Goal: Task Accomplishment & Management: Complete application form

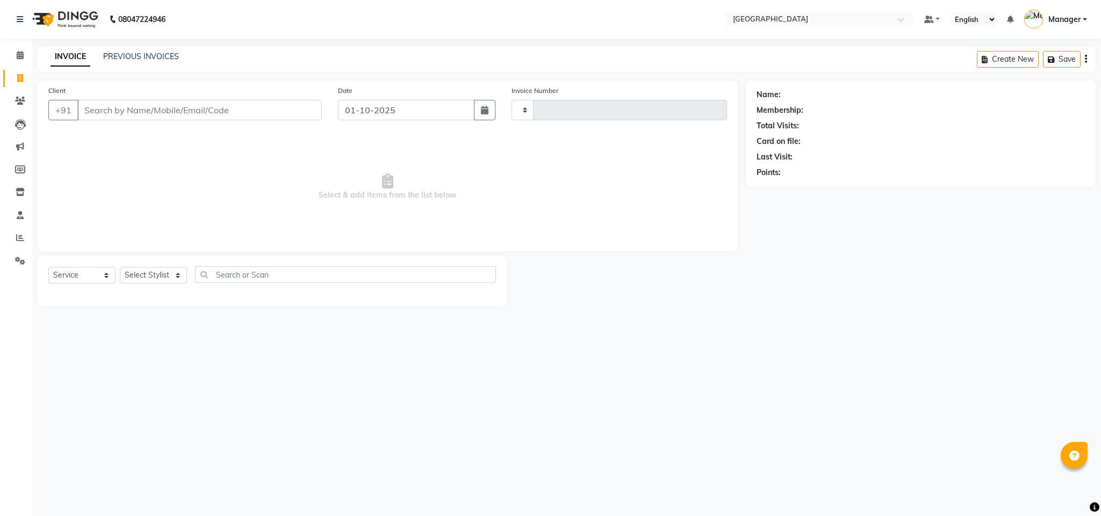
select select "service"
type input "2746"
select select "7353"
click at [205, 105] on input "Client" at bounding box center [199, 110] width 244 height 20
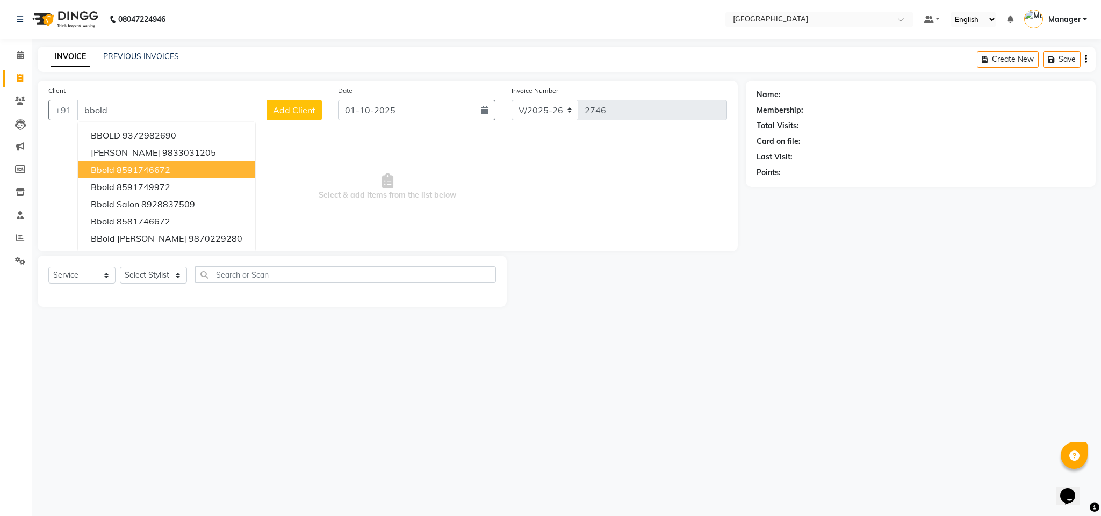
click at [185, 164] on button "bbold 8591746672" at bounding box center [166, 169] width 177 height 17
type input "8591746672"
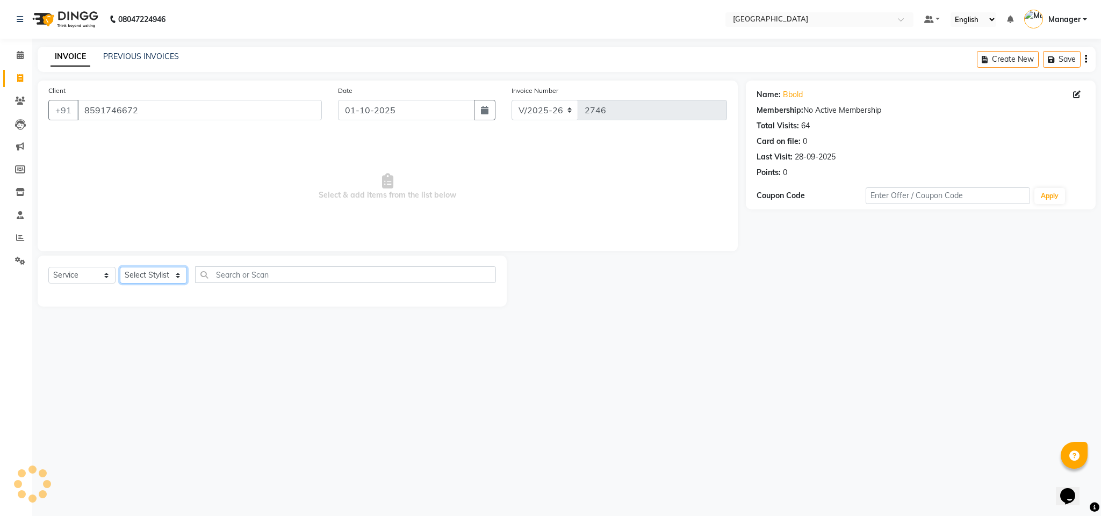
click at [165, 274] on select "Select Stylist ajay Fahad Bin farzan [PERSON_NAME] [PERSON_NAME] [PERSON_NAME] …" at bounding box center [153, 275] width 67 height 17
select select "68994"
click at [120, 268] on select "Select Stylist ajay Fahad Bin farzan [PERSON_NAME] [PERSON_NAME] [PERSON_NAME] …" at bounding box center [153, 275] width 67 height 17
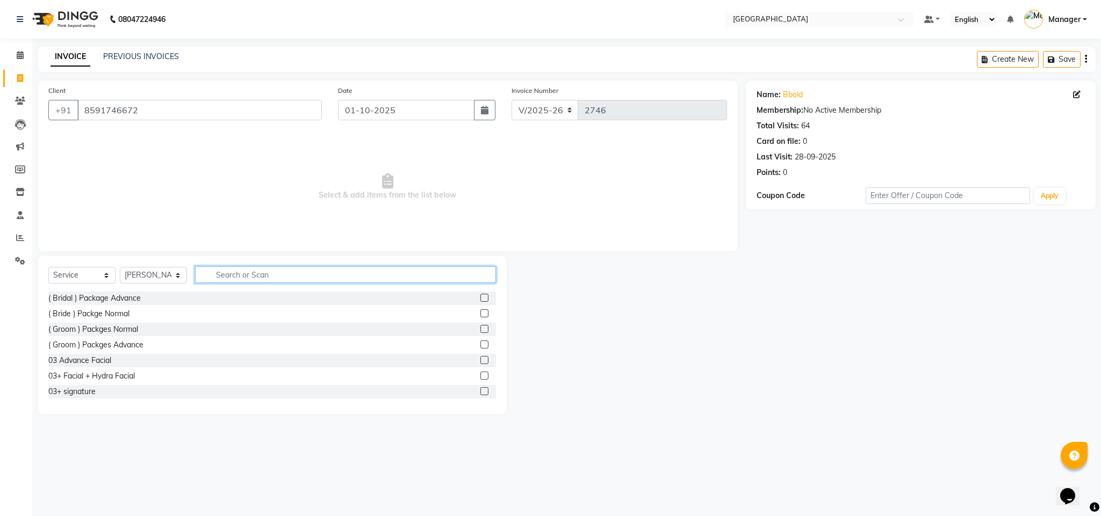
click at [242, 277] on input "text" at bounding box center [345, 274] width 301 height 17
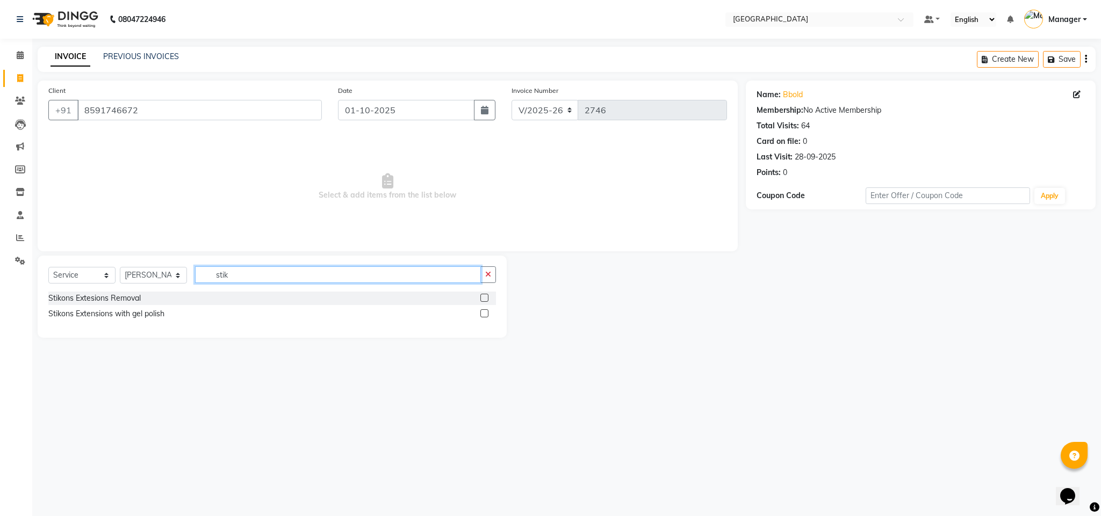
type input "stik"
click at [139, 306] on div "Stikons Extesions Removal Stikons Extensions with gel polish" at bounding box center [271, 307] width 447 height 31
click at [139, 313] on div "Stikons Extensions with gel polish" at bounding box center [106, 313] width 116 height 11
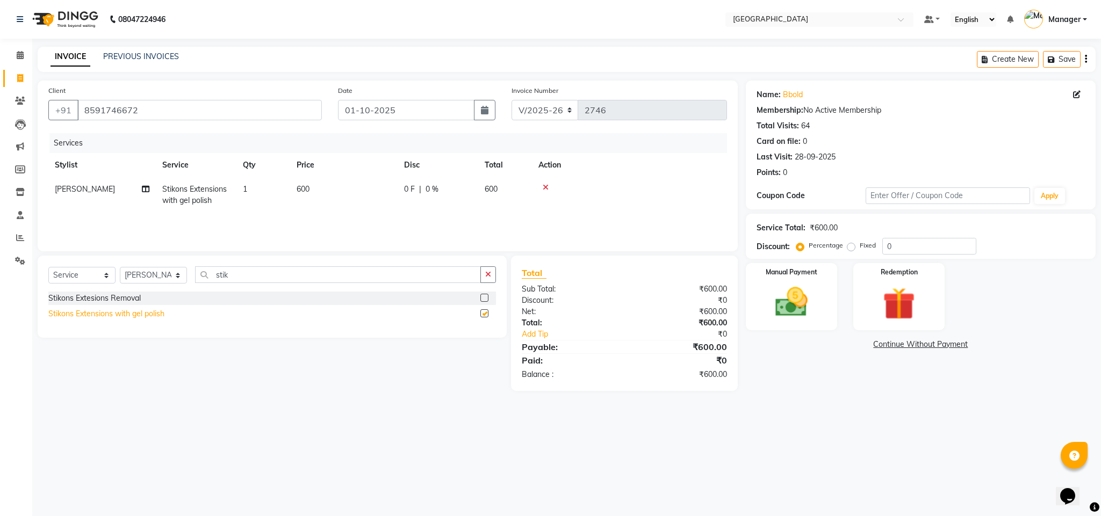
checkbox input "false"
click at [348, 200] on td "600" at bounding box center [343, 194] width 107 height 35
select select "68994"
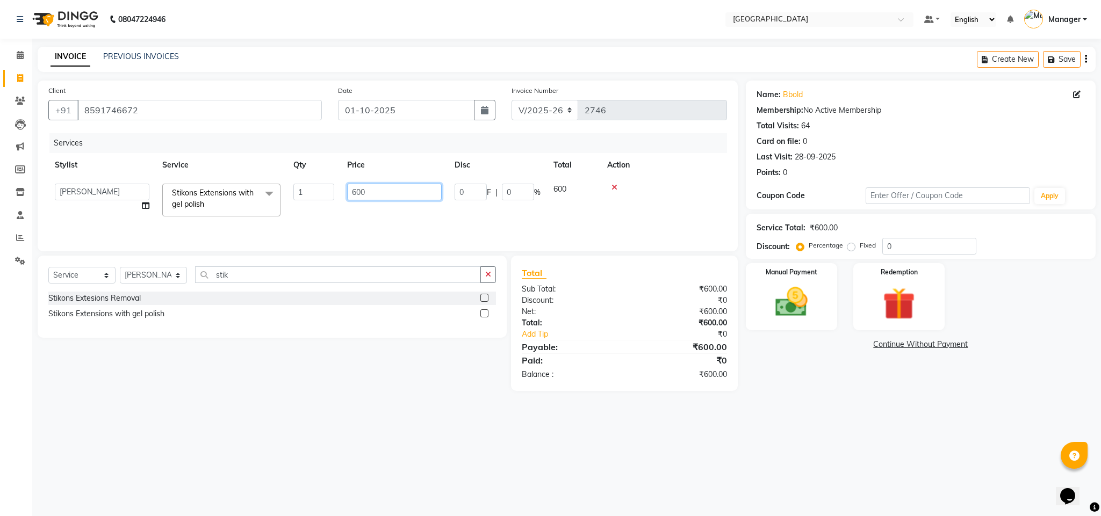
click at [367, 194] on input "600" at bounding box center [394, 192] width 95 height 17
type input "1150"
click at [674, 316] on div "₹1,150.00" at bounding box center [679, 311] width 111 height 11
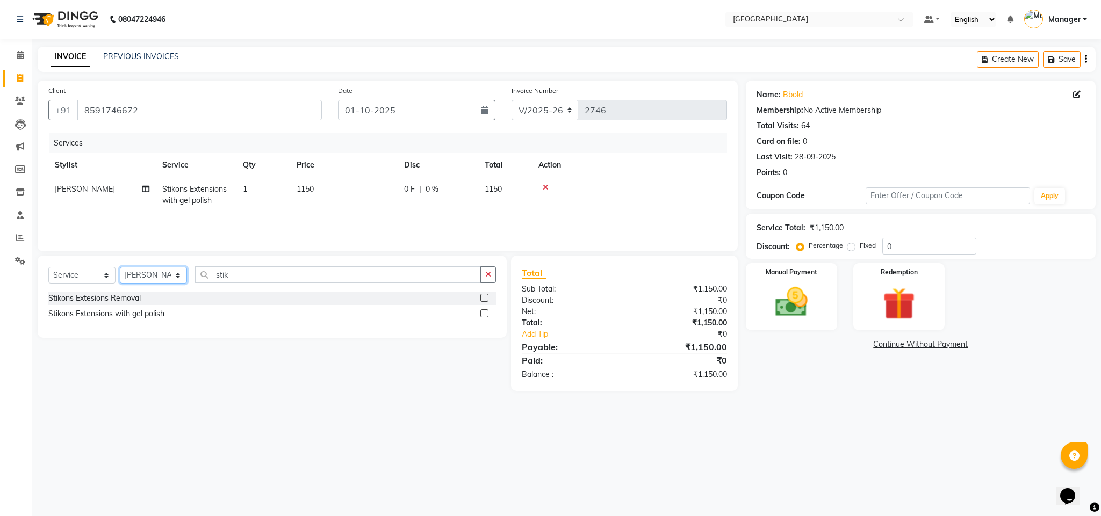
click at [181, 273] on select "Select Stylist ajay Fahad Bin farzan [PERSON_NAME] [PERSON_NAME] [PERSON_NAME] …" at bounding box center [153, 275] width 67 height 17
select select "63647"
click at [180, 270] on select "Select Stylist ajay Fahad Bin farzan [PERSON_NAME] [PERSON_NAME] [PERSON_NAME] …" at bounding box center [153, 275] width 67 height 17
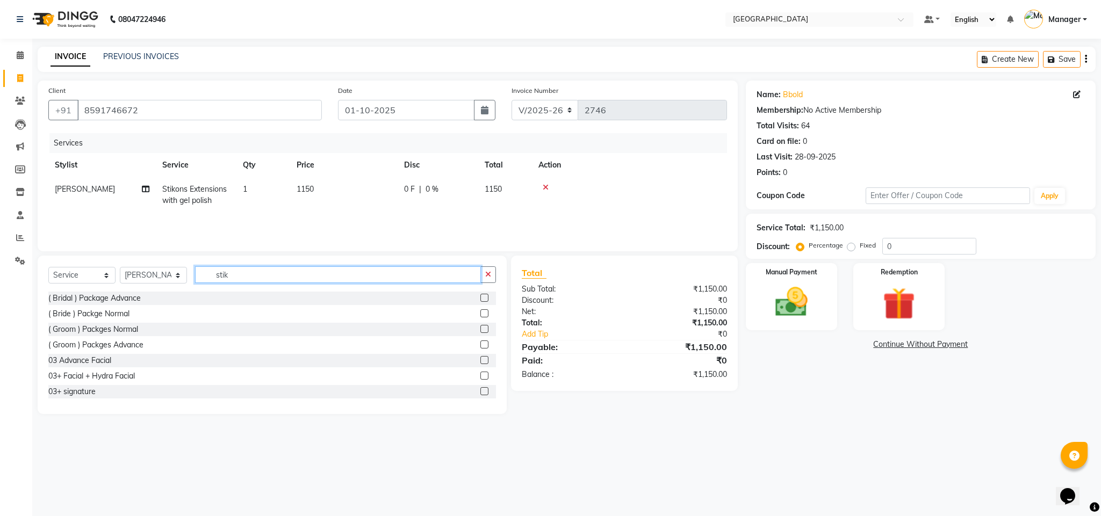
click at [221, 270] on input "stik" at bounding box center [338, 274] width 286 height 17
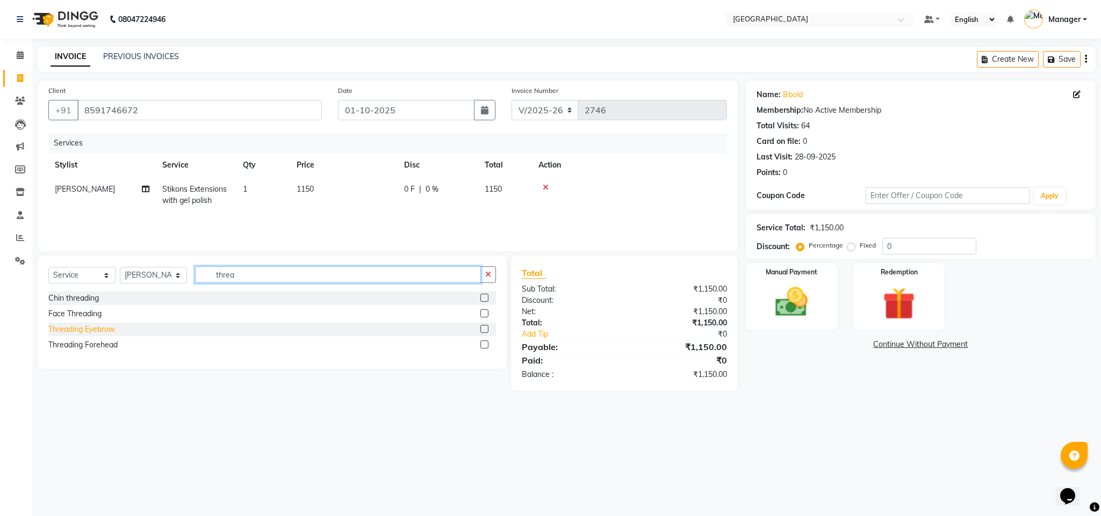
type input "threa"
click at [89, 326] on div "Threading Eyebrow" at bounding box center [81, 329] width 67 height 11
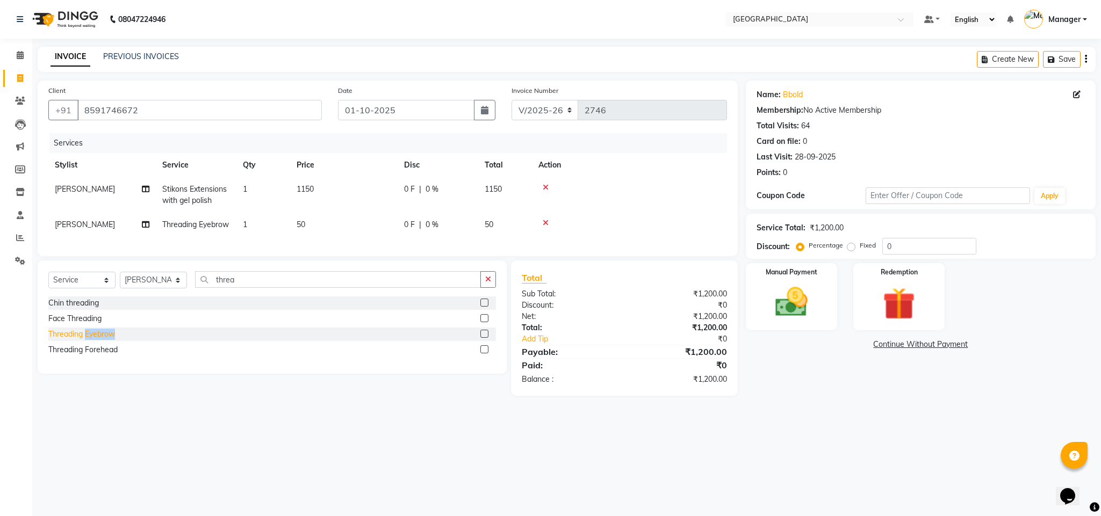
click at [110, 340] on div "Threading Eyebrow" at bounding box center [81, 334] width 67 height 11
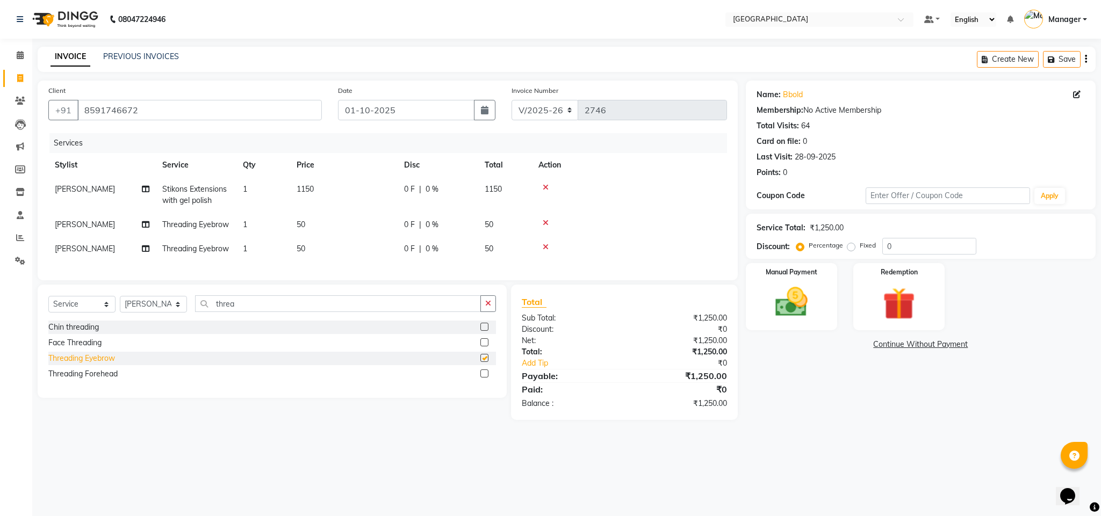
checkbox input "false"
click at [546, 251] on icon at bounding box center [546, 247] width 6 height 8
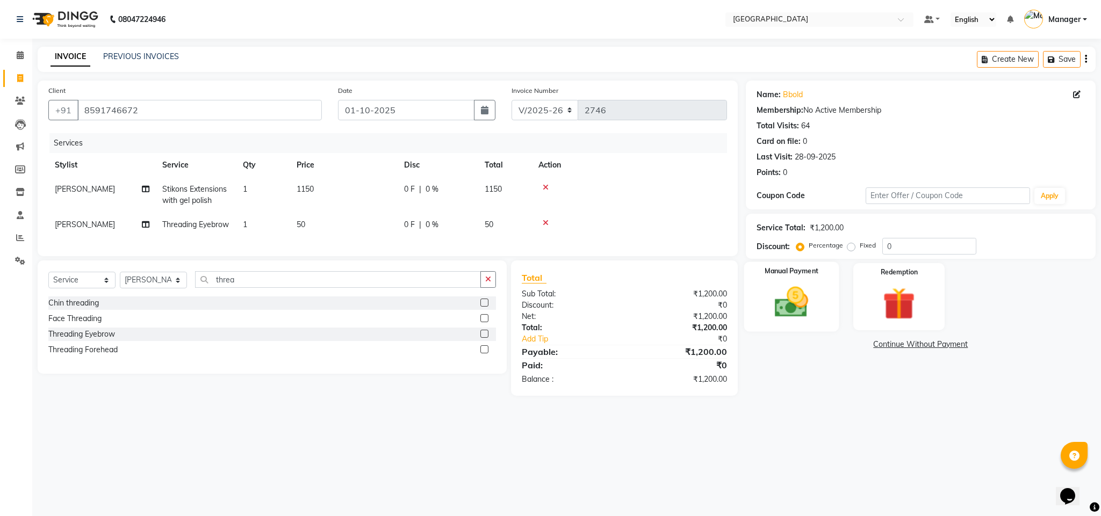
click at [800, 303] on img at bounding box center [791, 302] width 55 height 39
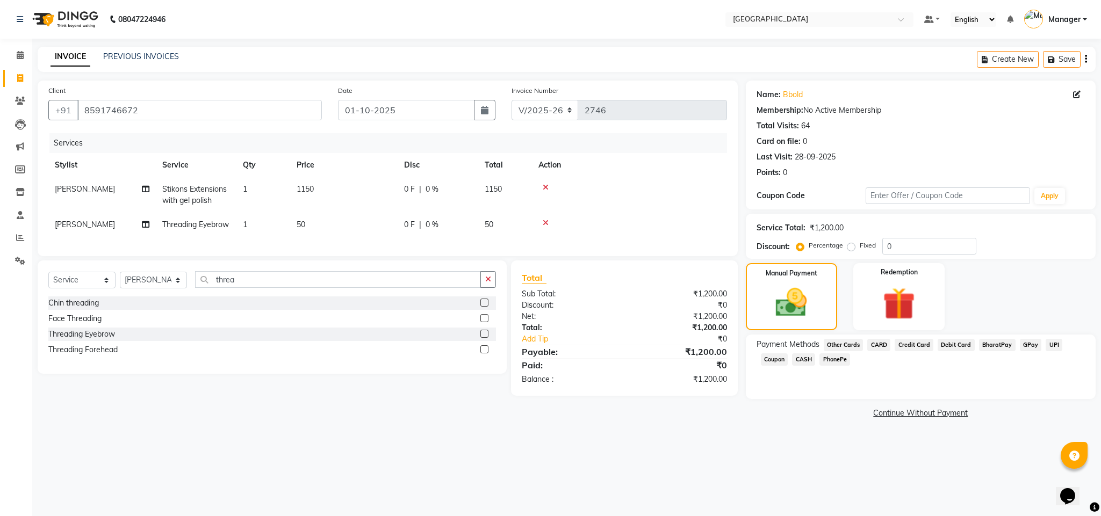
click at [1027, 349] on span "GPay" at bounding box center [1031, 345] width 22 height 12
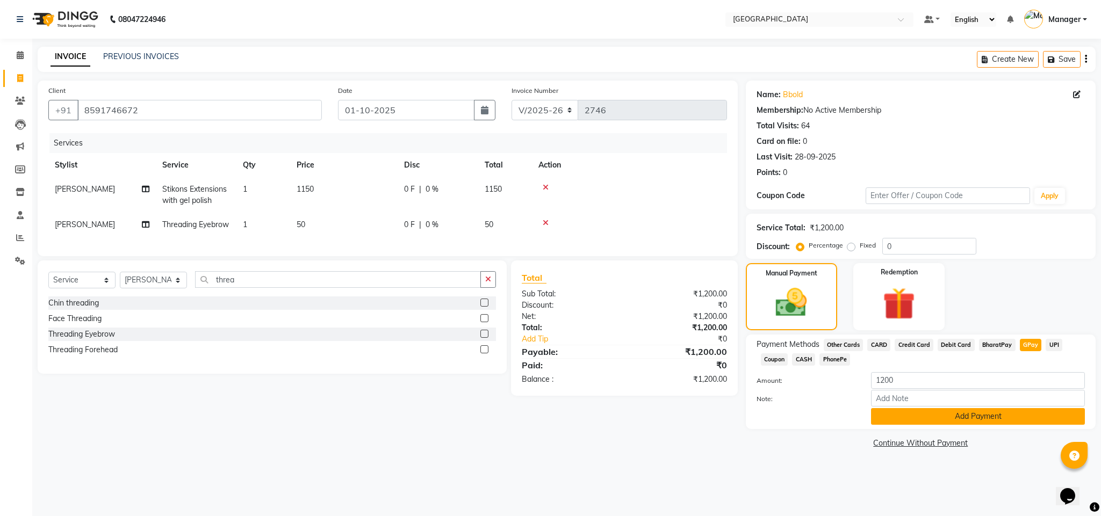
click at [1019, 413] on button "Add Payment" at bounding box center [978, 416] width 214 height 17
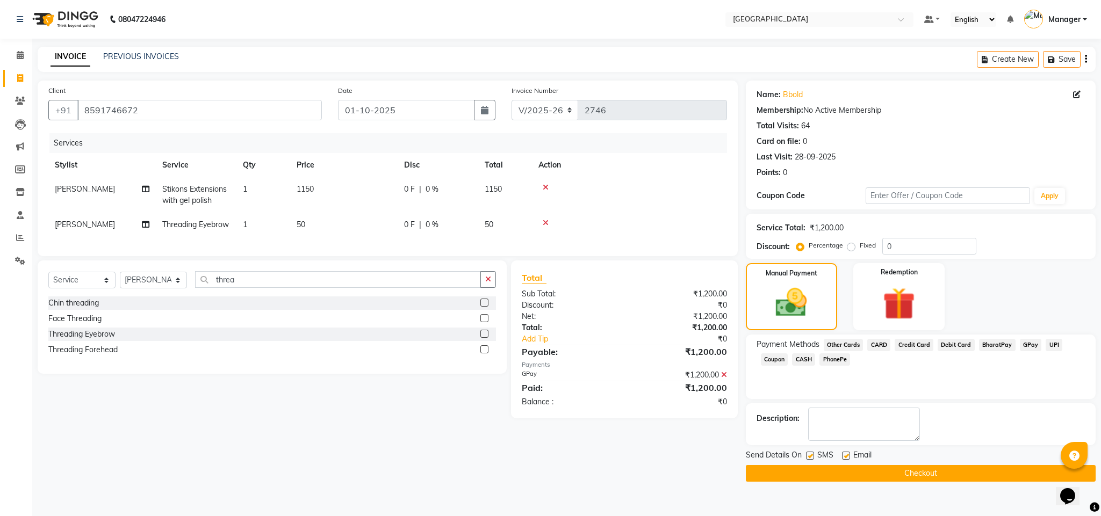
click at [1009, 482] on button "Checkout" at bounding box center [921, 473] width 350 height 17
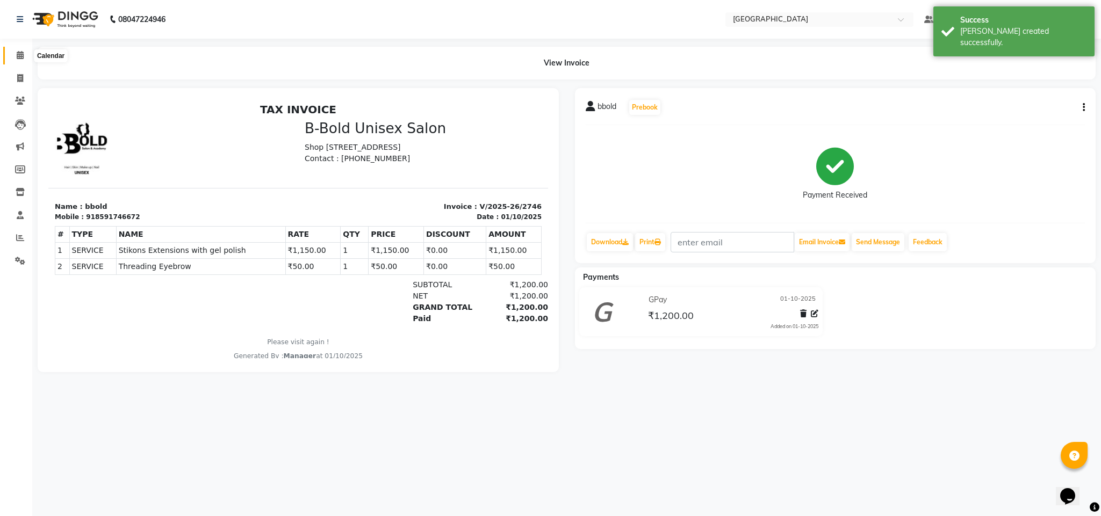
click at [21, 53] on icon at bounding box center [20, 55] width 7 height 8
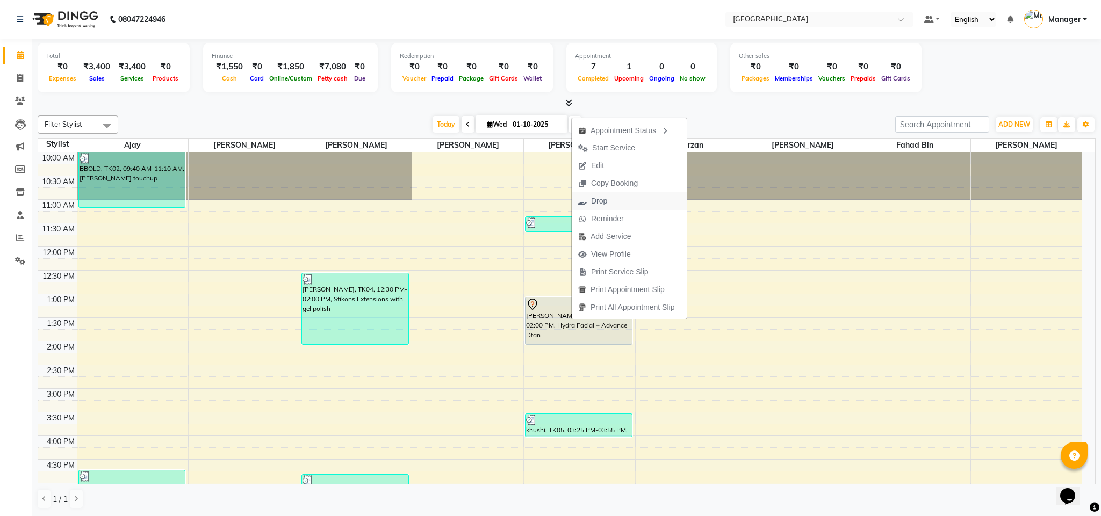
click at [626, 202] on button "Drop" at bounding box center [629, 201] width 115 height 18
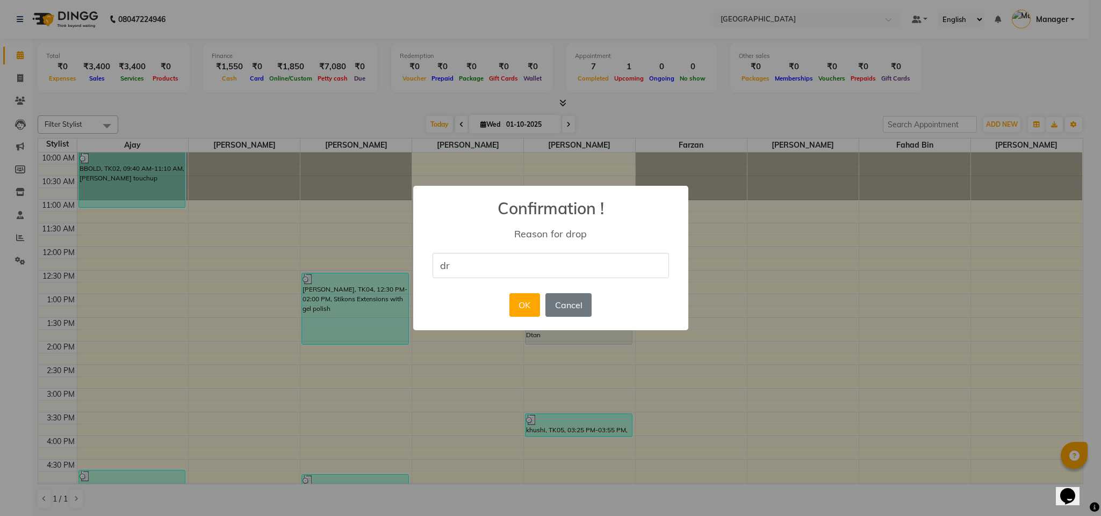
type input "dr"
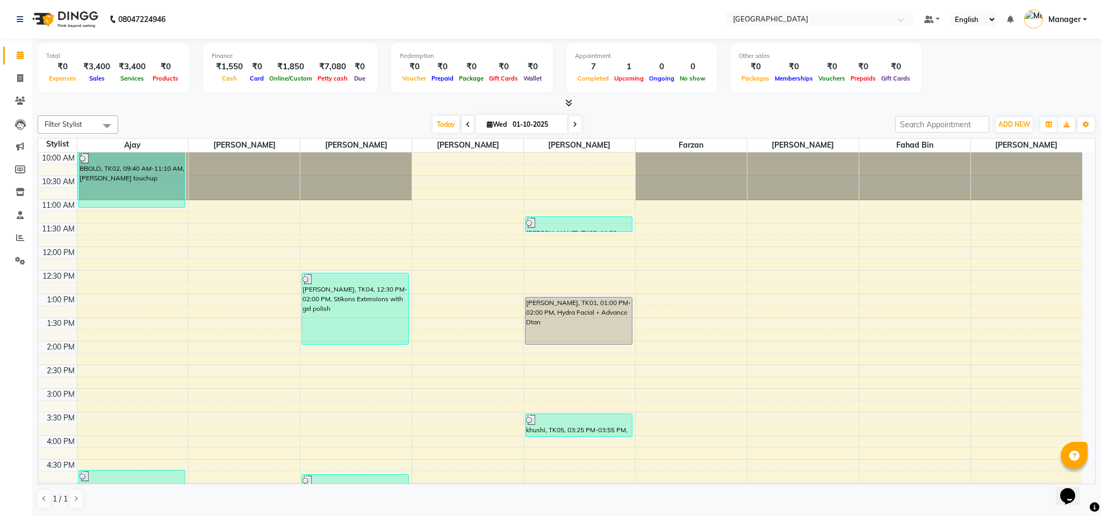
click at [519, 97] on div "Total ₹0 Expenses ₹3,400 Sales ₹3,400 Services ₹0 Products Finance ₹1,550 Cash …" at bounding box center [567, 74] width 1058 height 70
click at [487, 123] on icon at bounding box center [490, 124] width 6 height 7
select select "10"
select select "2025"
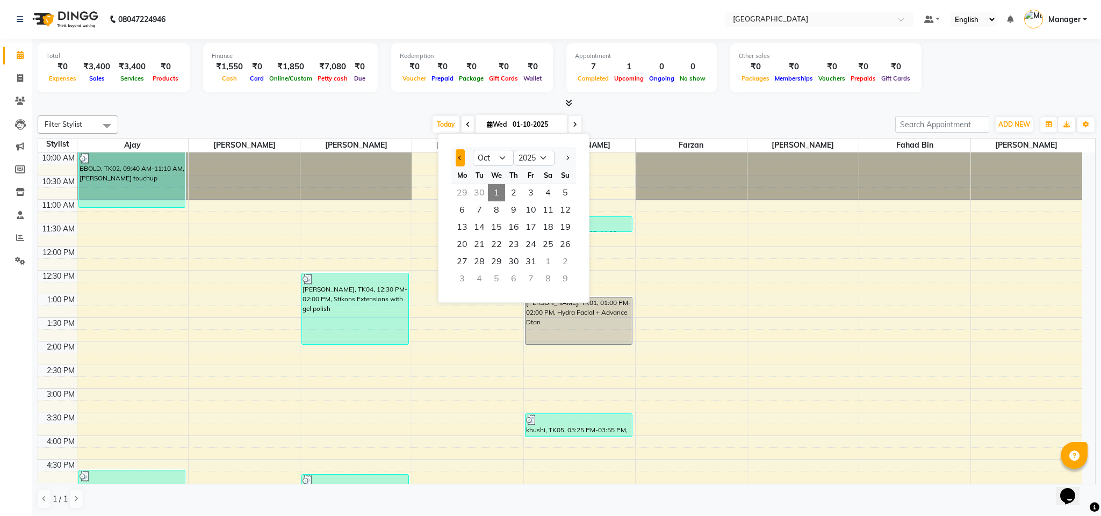
click at [459, 158] on span "Previous month" at bounding box center [460, 158] width 4 height 4
select select "9"
click at [514, 239] on span "25" at bounding box center [513, 244] width 17 height 17
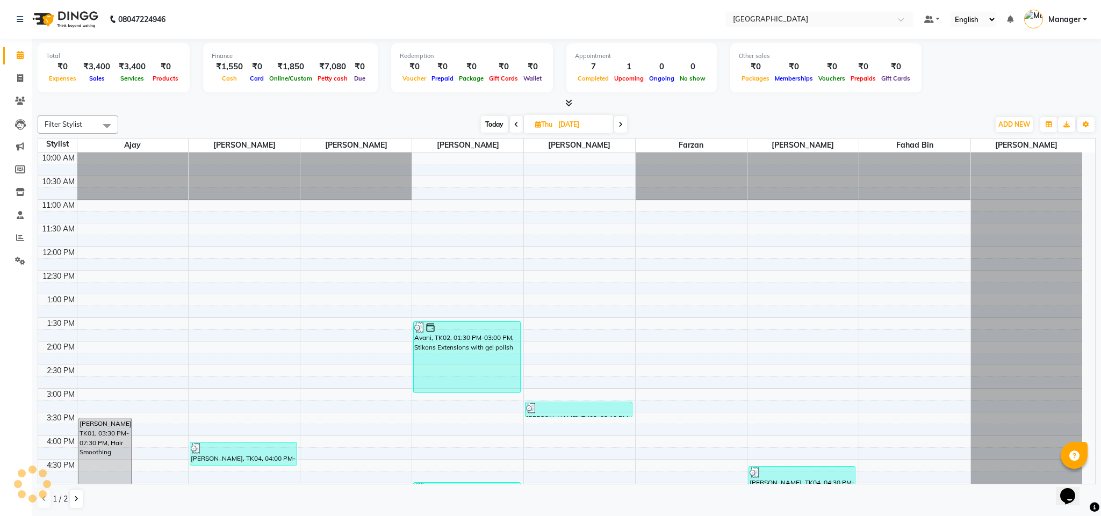
scroll to position [295, 0]
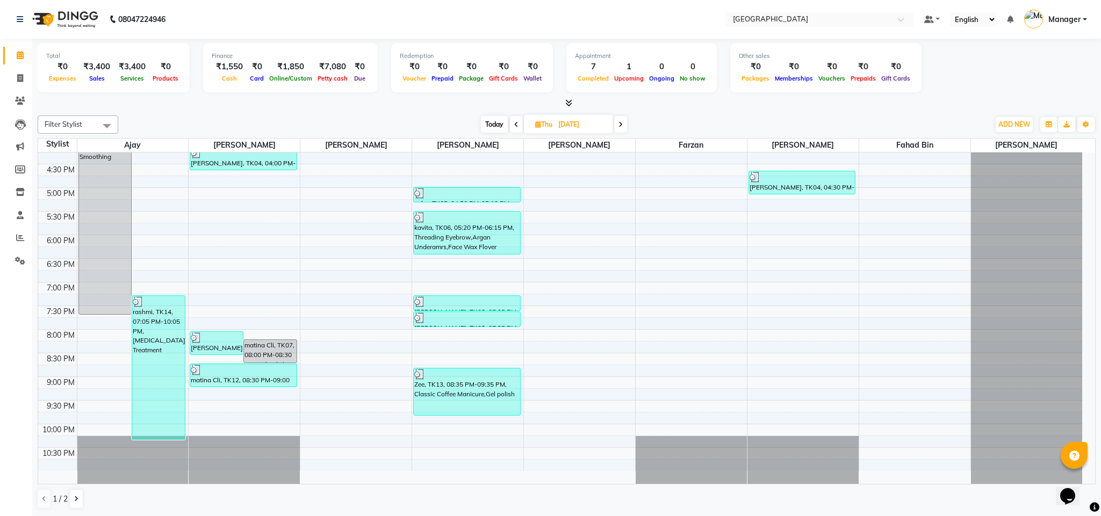
click at [687, 114] on div "Filter Stylist Select All ajay [PERSON_NAME] [PERSON_NAME] [PERSON_NAME] [PERSO…" at bounding box center [567, 312] width 1058 height 402
click at [517, 127] on span at bounding box center [516, 124] width 13 height 17
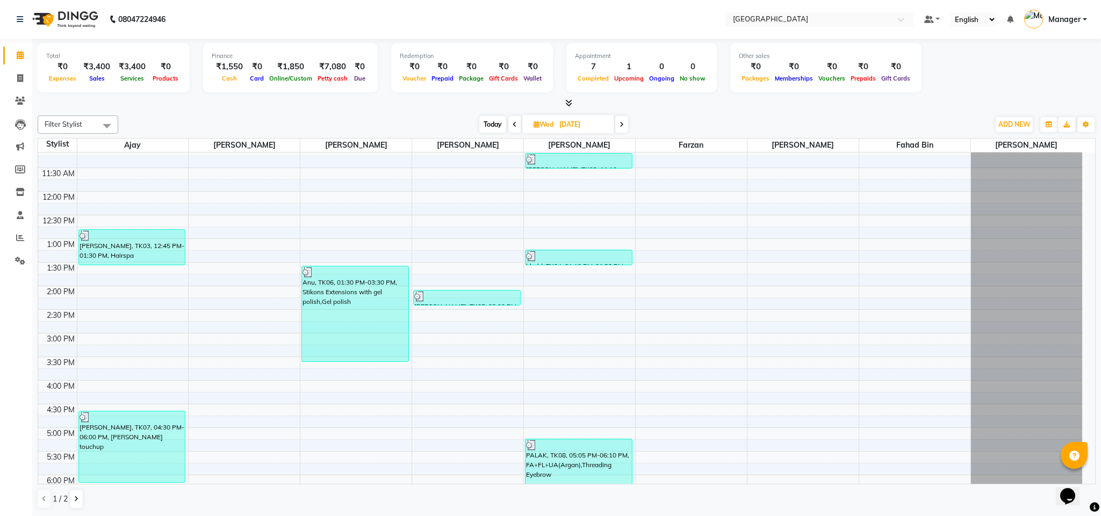
scroll to position [0, 0]
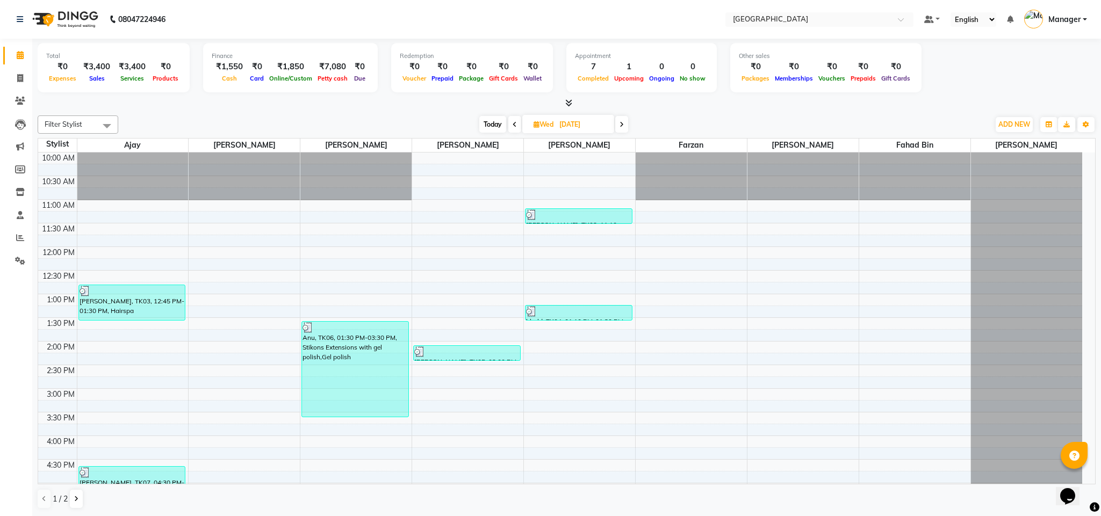
click at [624, 128] on span at bounding box center [621, 124] width 13 height 17
type input "[DATE]"
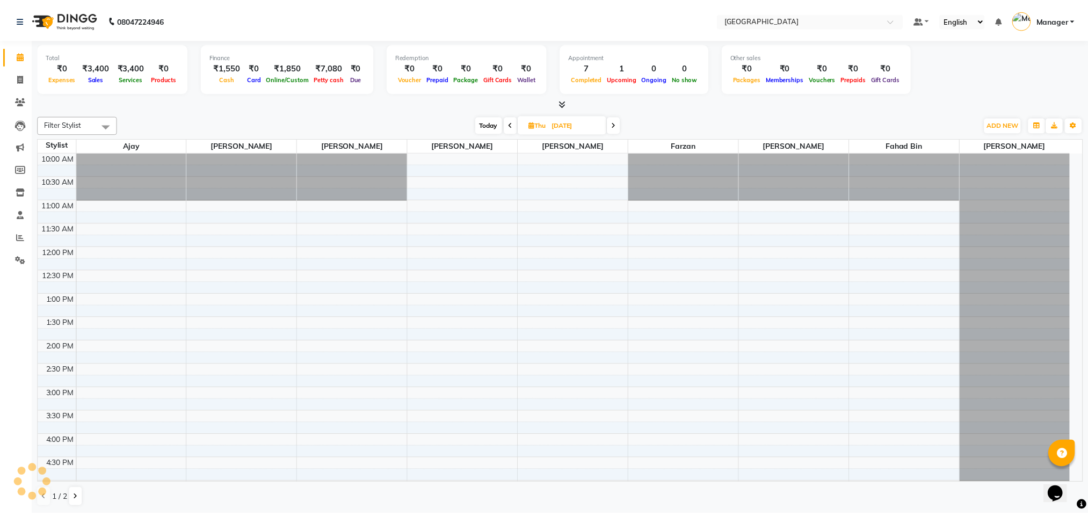
scroll to position [295, 0]
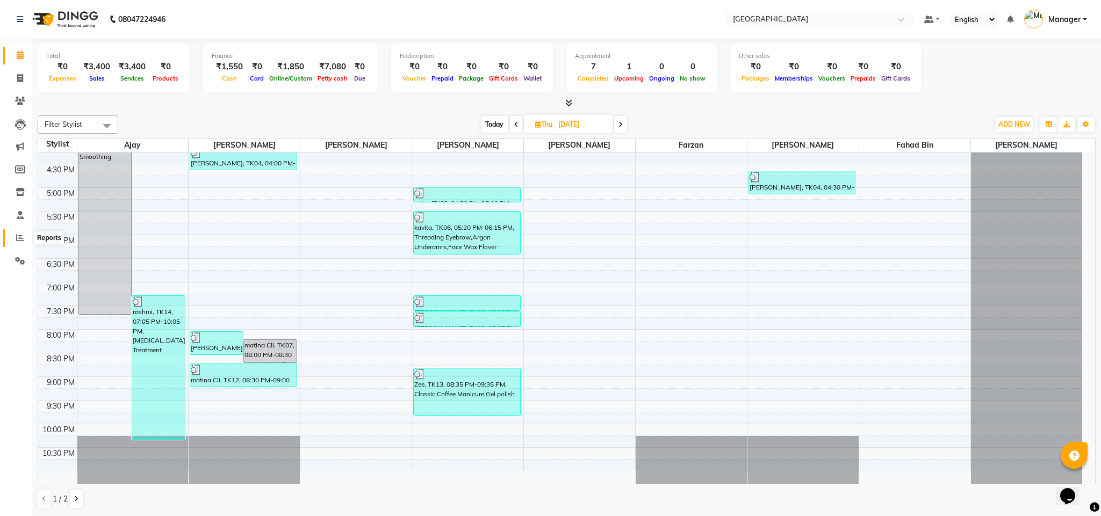
click at [18, 242] on span at bounding box center [20, 238] width 19 height 12
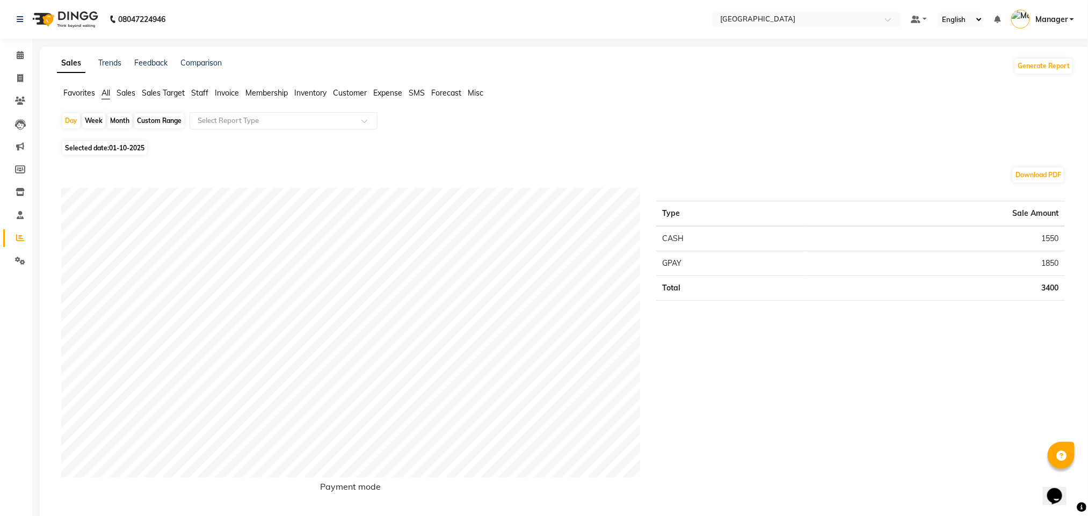
click at [141, 144] on span "01-10-2025" at bounding box center [126, 148] width 35 height 8
select select "10"
select select "2025"
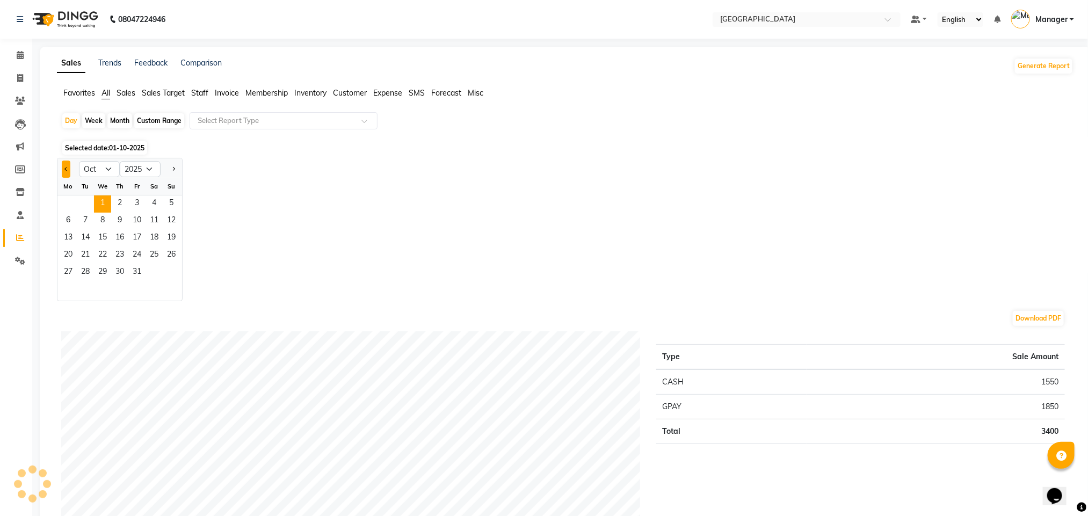
click at [68, 173] on button "Previous month" at bounding box center [66, 169] width 9 height 17
select select "9"
click at [127, 255] on span "25" at bounding box center [119, 255] width 17 height 17
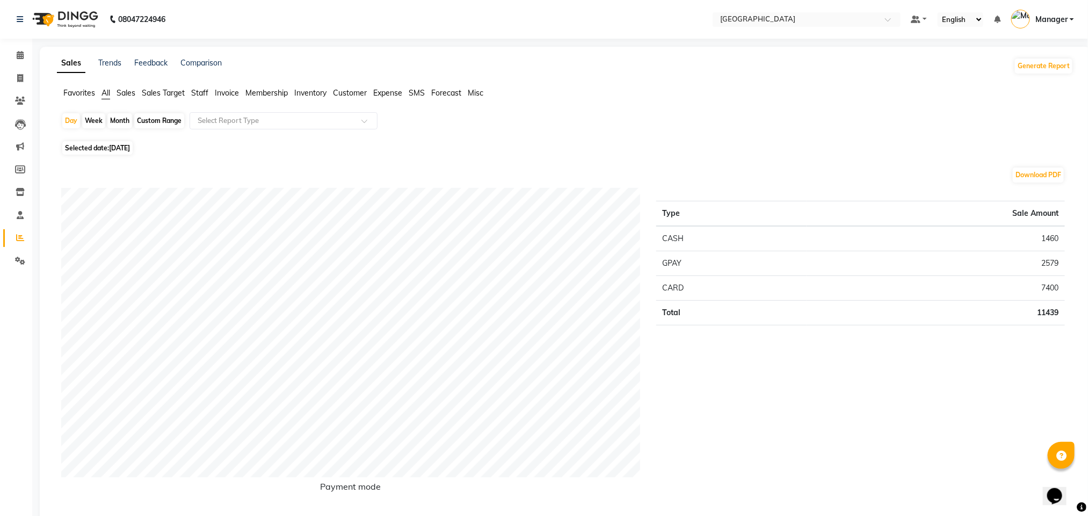
click at [200, 94] on span "Staff" at bounding box center [199, 93] width 17 height 10
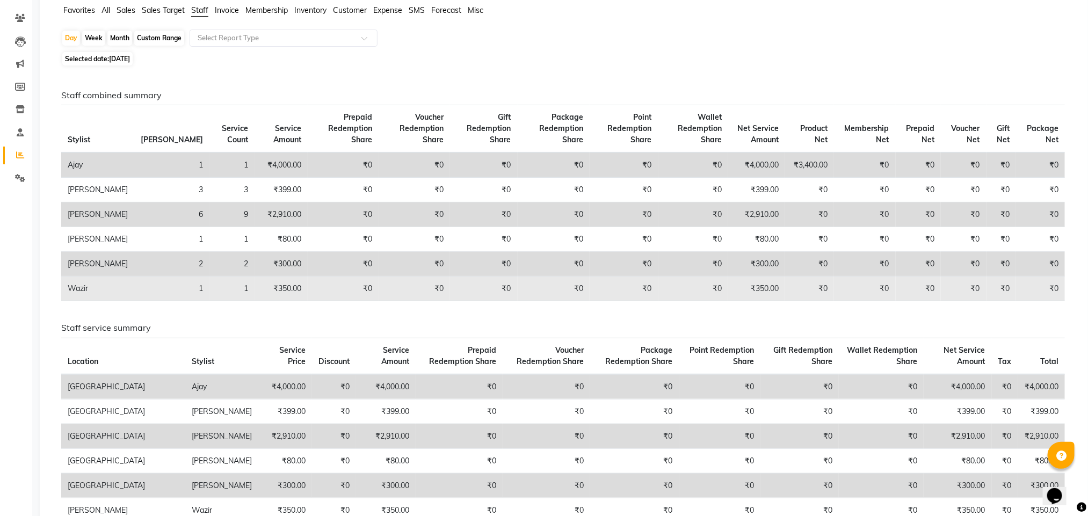
scroll to position [390, 0]
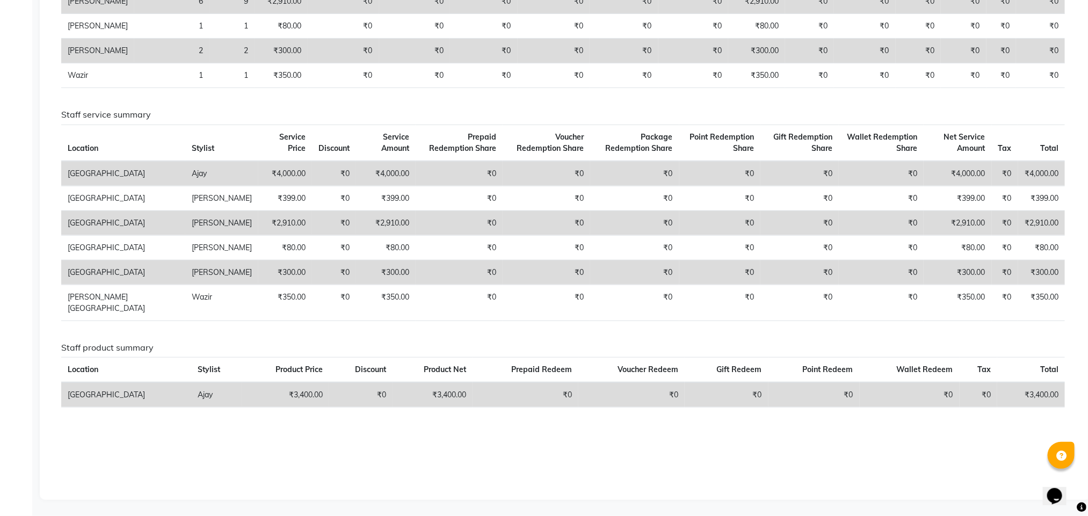
click at [785, 332] on div "Staff combined summary Stylist Bill Count Service Count Service Amount Prepaid …" at bounding box center [563, 172] width 1004 height 591
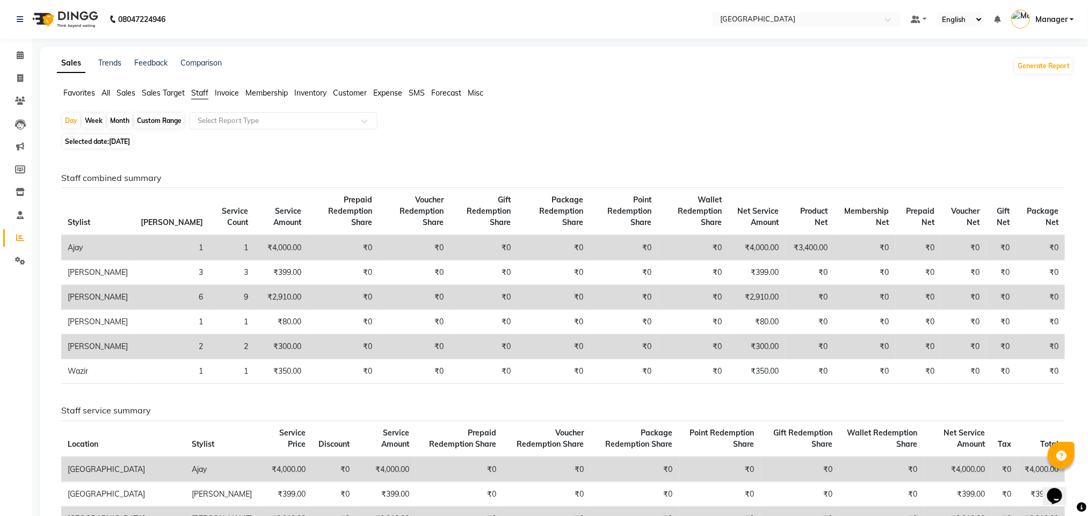
click at [125, 146] on span "[DATE]" at bounding box center [119, 142] width 21 height 8
select select "9"
select select "2025"
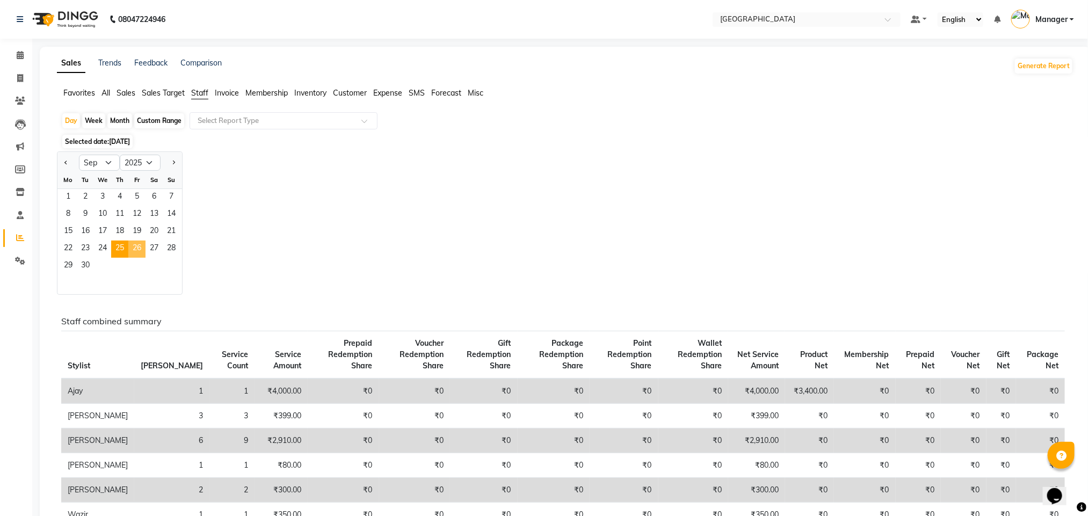
click at [141, 245] on span "26" at bounding box center [136, 249] width 17 height 17
click at [825, 326] on h6 "Staff combined summary" at bounding box center [563, 321] width 1004 height 10
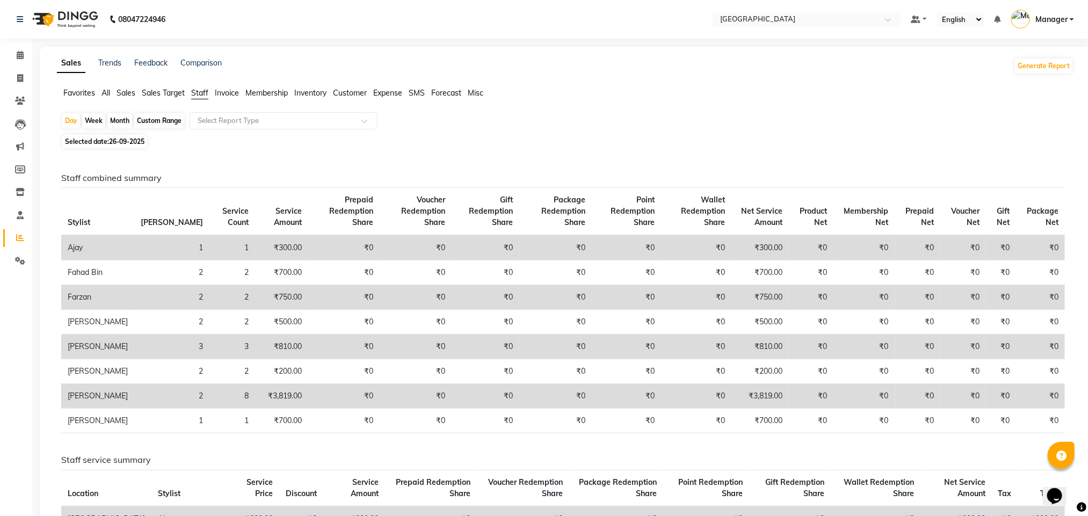
click at [124, 140] on span "26-09-2025" at bounding box center [126, 142] width 35 height 8
select select "9"
select select "2025"
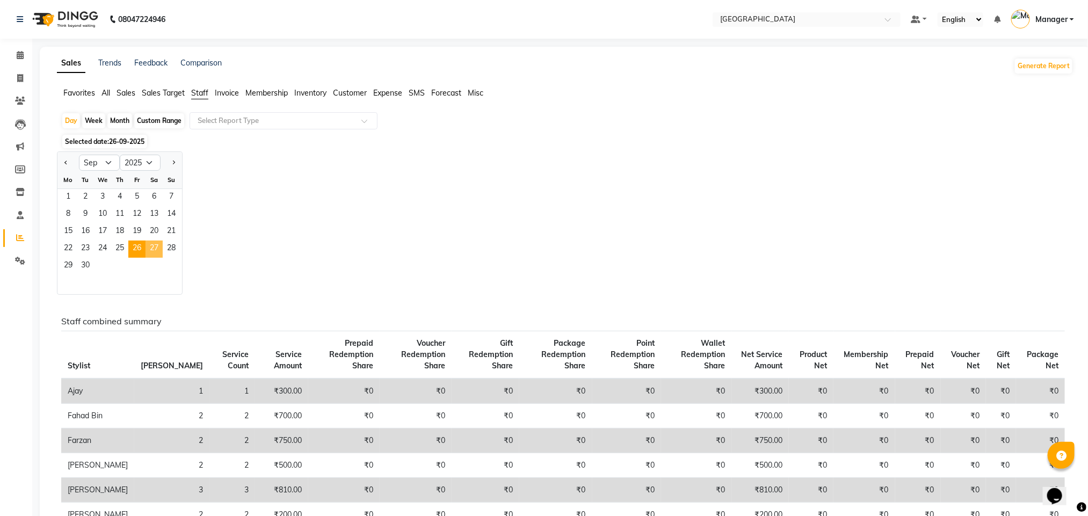
click at [157, 253] on span "27" at bounding box center [154, 249] width 17 height 17
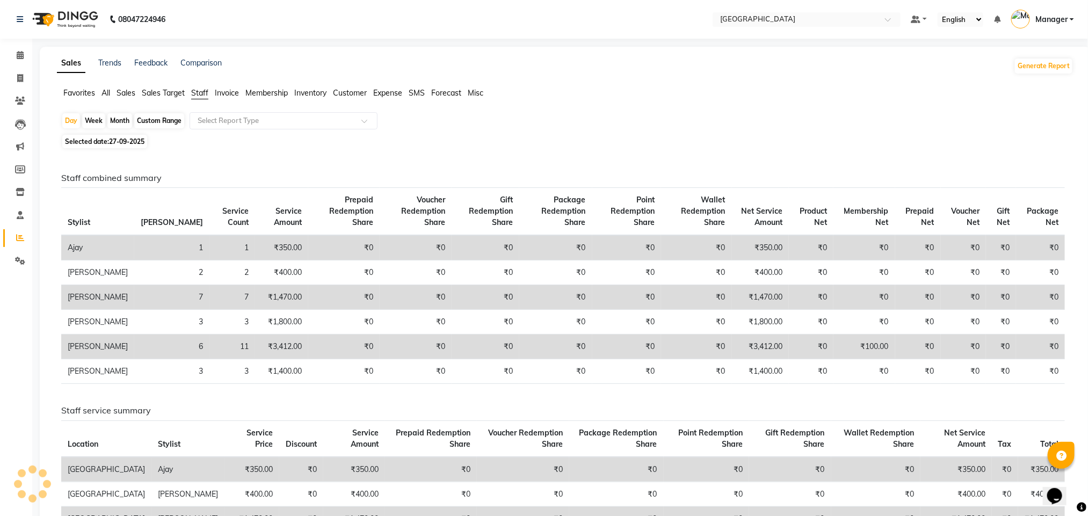
click at [469, 214] on span "Gift Redemption Share" at bounding box center [491, 211] width 44 height 32
click at [133, 143] on span "27-09-2025" at bounding box center [126, 142] width 35 height 8
select select "9"
select select "2025"
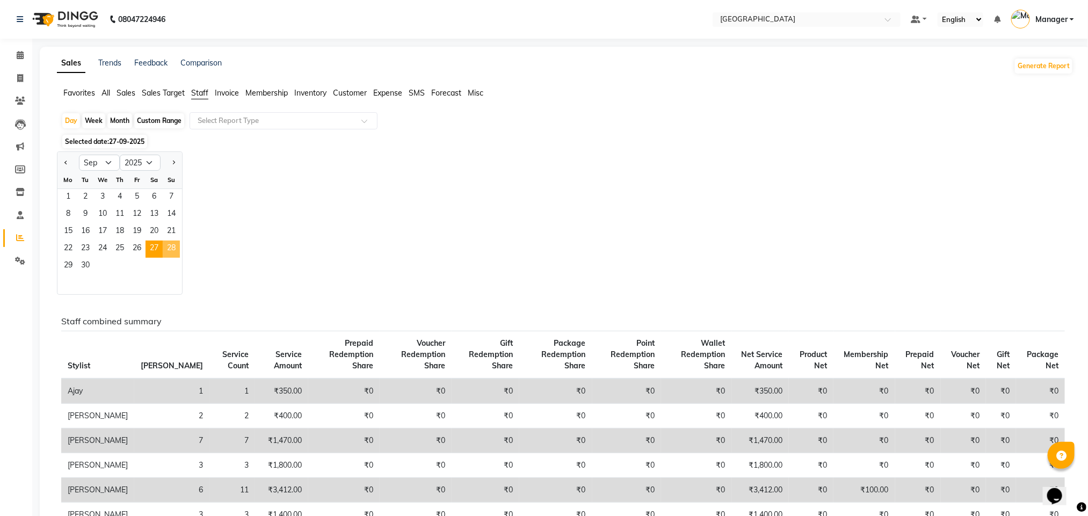
click at [176, 244] on span "28" at bounding box center [171, 249] width 17 height 17
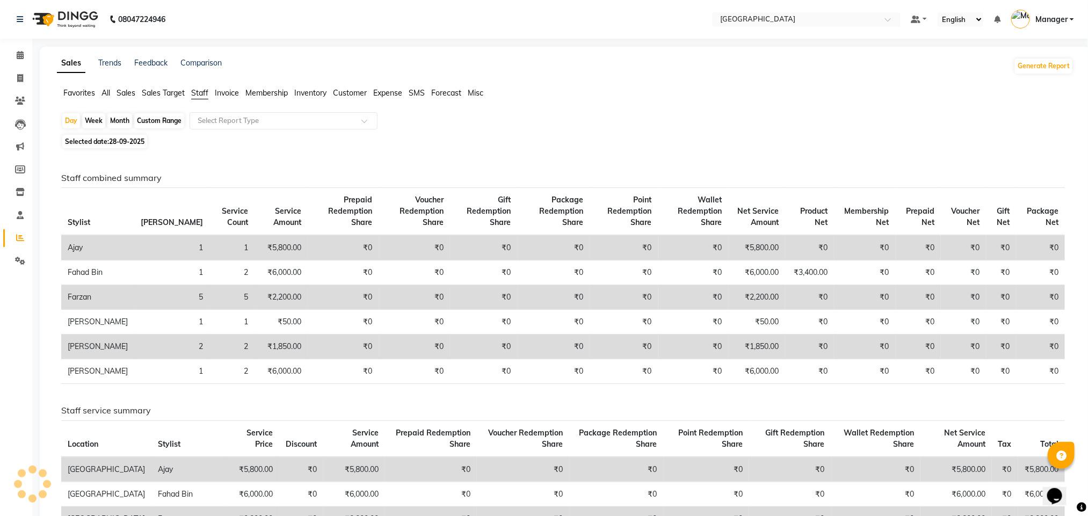
click at [133, 141] on span "28-09-2025" at bounding box center [126, 142] width 35 height 8
select select "9"
select select "2025"
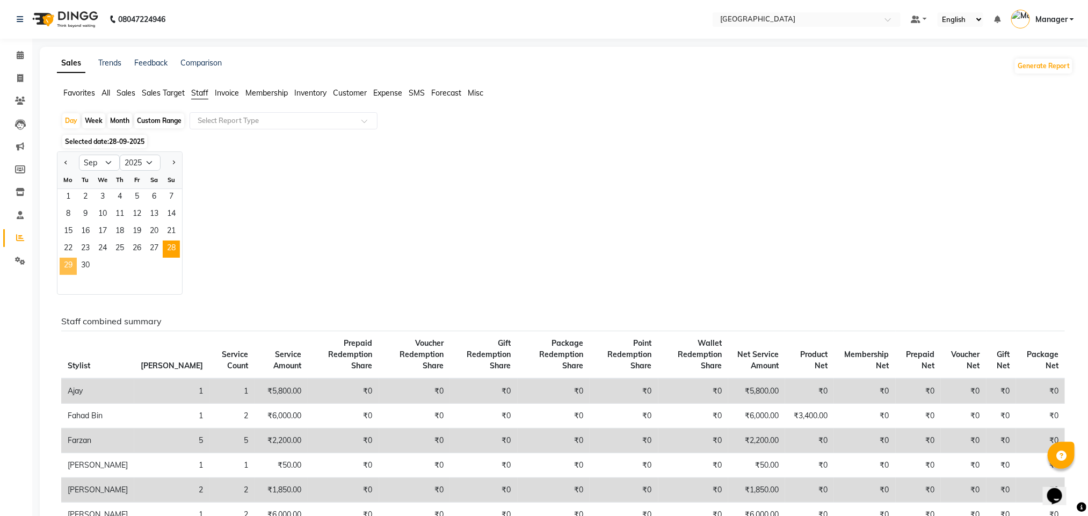
click at [63, 263] on span "29" at bounding box center [68, 266] width 17 height 17
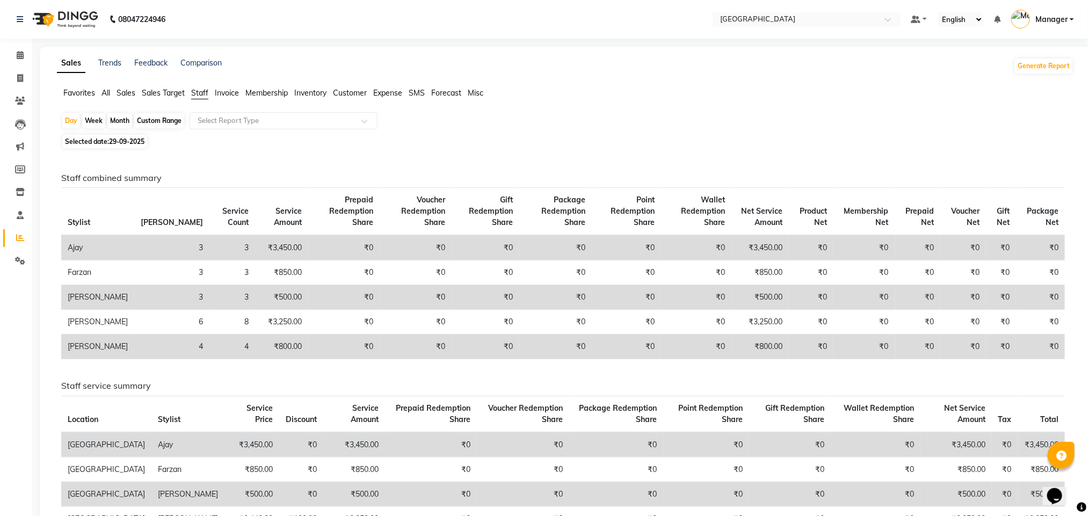
click at [452, 259] on td "₹0" at bounding box center [486, 247] width 68 height 25
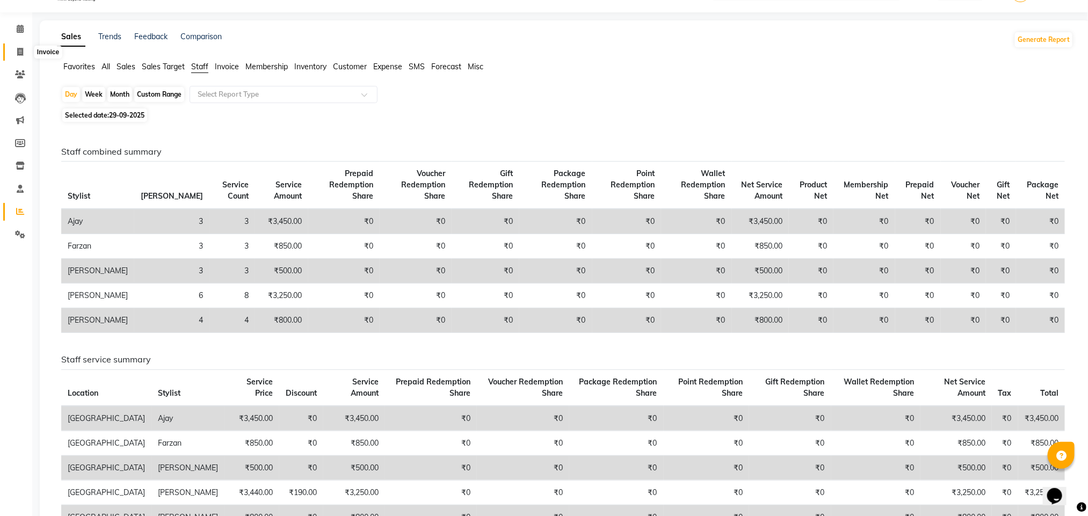
click at [23, 50] on span at bounding box center [20, 52] width 19 height 12
select select "service"
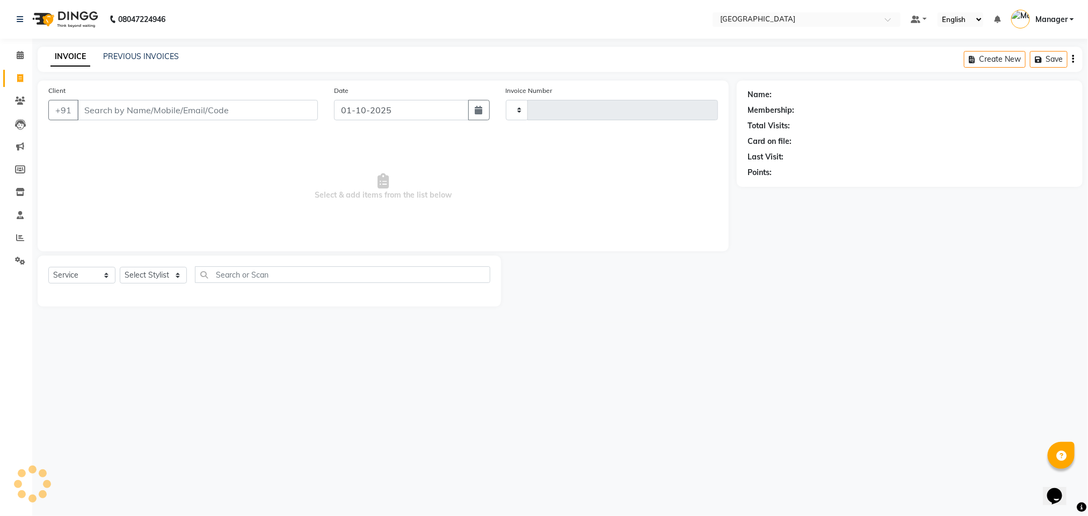
type input "2747"
select select "7353"
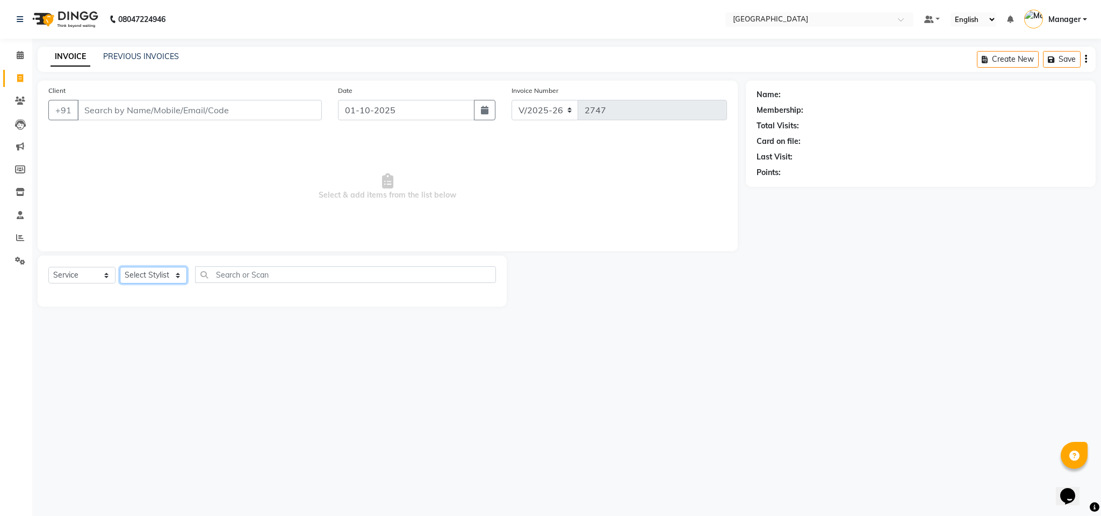
click at [181, 274] on select "Select Stylist ajay Fahad Bin farzan [PERSON_NAME] [PERSON_NAME] [PERSON_NAME] …" at bounding box center [153, 275] width 67 height 17
select select "63647"
click at [120, 268] on select "Select Stylist ajay Fahad Bin farzan [PERSON_NAME] [PERSON_NAME] [PERSON_NAME] …" at bounding box center [153, 275] width 67 height 17
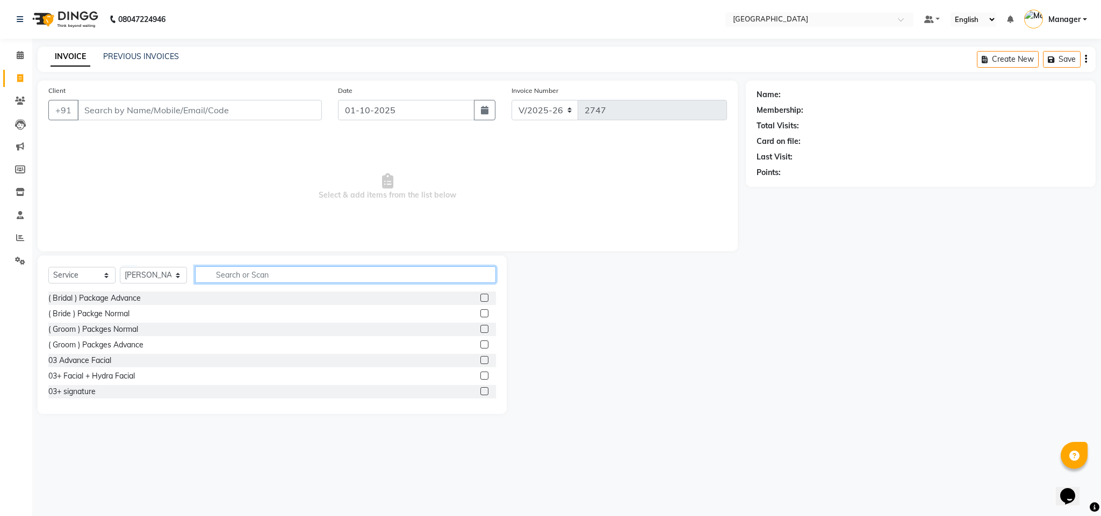
click at [247, 269] on input "text" at bounding box center [345, 274] width 301 height 17
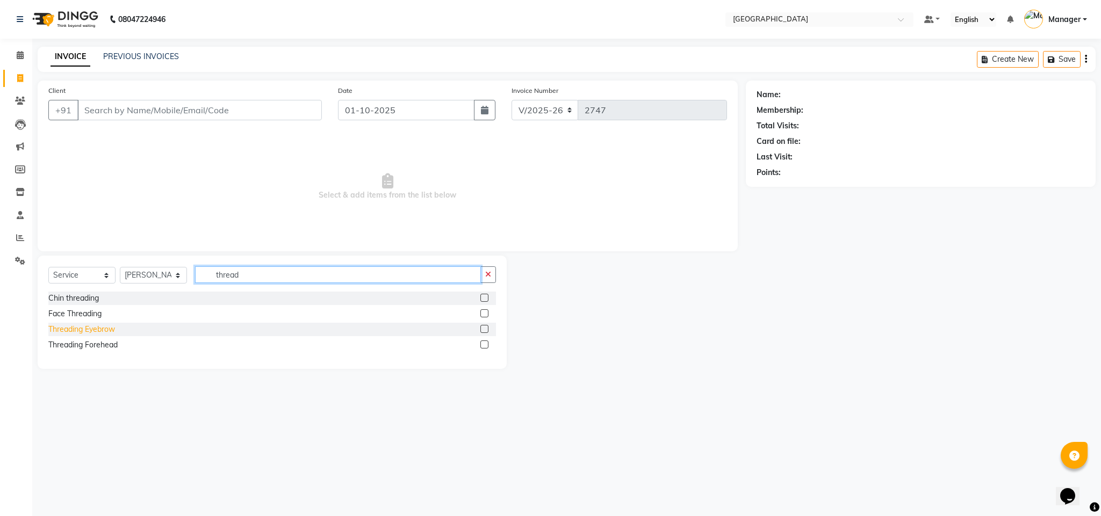
type input "thread"
click at [110, 332] on div "Threading Eyebrow" at bounding box center [81, 329] width 67 height 11
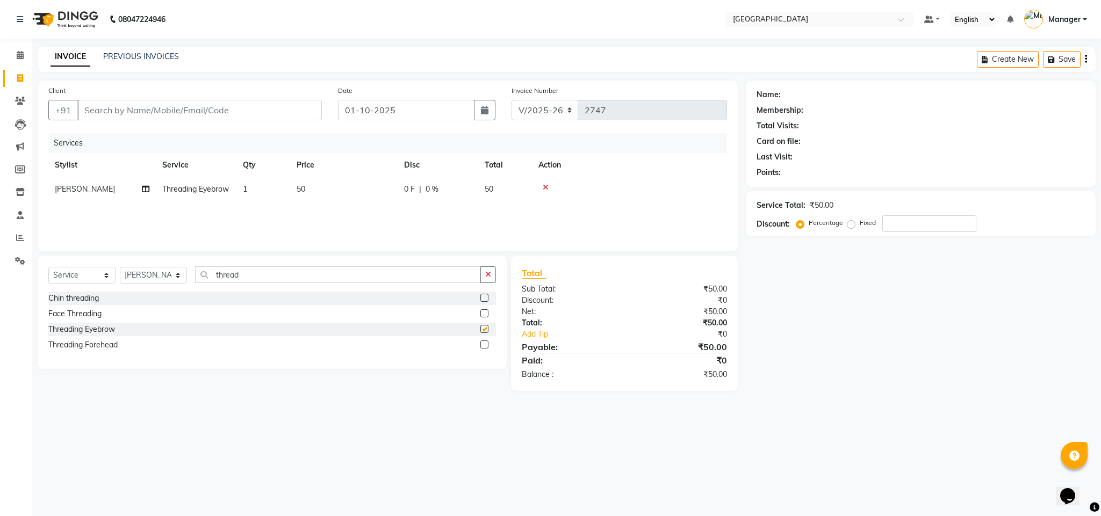
checkbox input "false"
click at [299, 201] on td "50" at bounding box center [343, 189] width 107 height 24
select select "63647"
click at [355, 195] on input "50" at bounding box center [394, 192] width 95 height 17
type input "180"
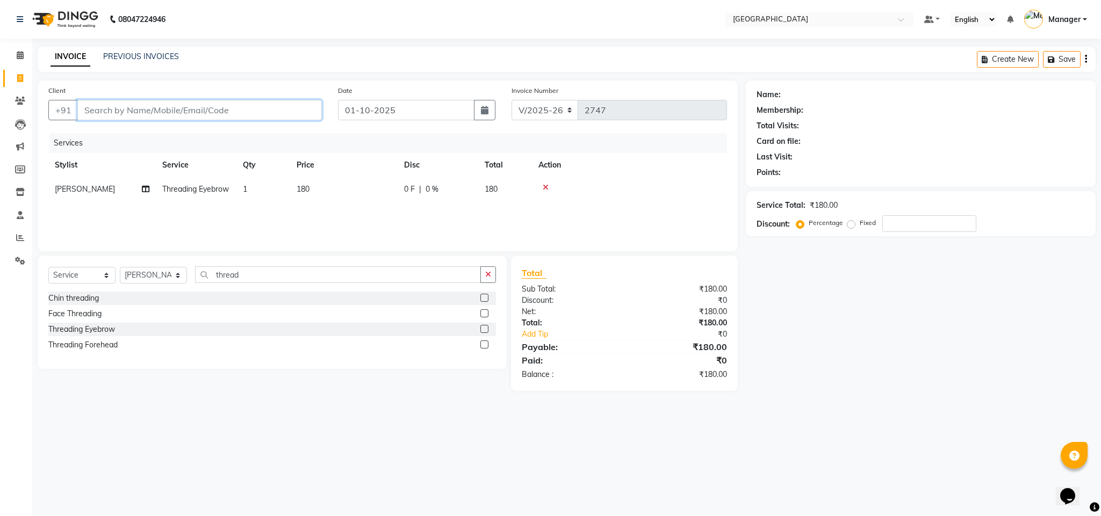
click at [266, 106] on input "Client" at bounding box center [199, 110] width 244 height 20
type input "8"
type input "0"
type input "8369437077"
click at [305, 109] on span "Add Client" at bounding box center [294, 110] width 42 height 11
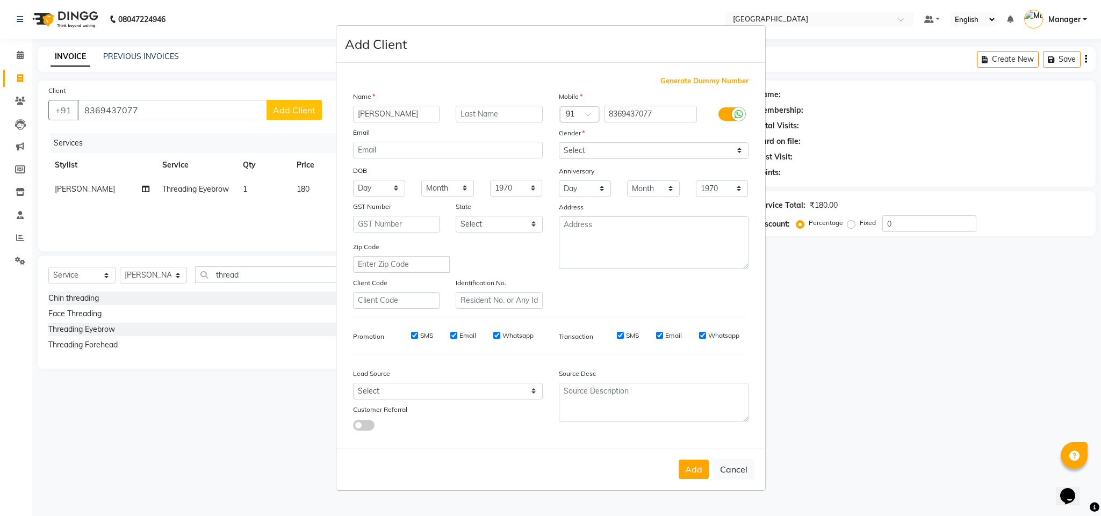
type input "[PERSON_NAME]"
click at [614, 157] on select "Select [DEMOGRAPHIC_DATA] [DEMOGRAPHIC_DATA] Other Prefer Not To Say" at bounding box center [654, 150] width 190 height 17
select select "[DEMOGRAPHIC_DATA]"
click at [559, 143] on select "Select [DEMOGRAPHIC_DATA] [DEMOGRAPHIC_DATA] Other Prefer Not To Say" at bounding box center [654, 150] width 190 height 17
click at [691, 464] on button "Add" at bounding box center [693, 469] width 30 height 19
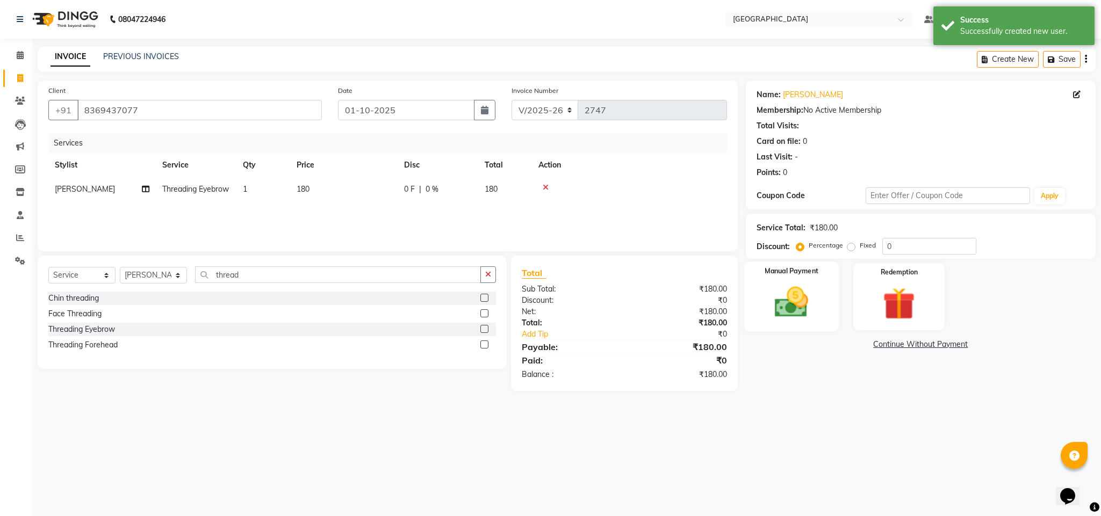
click at [793, 294] on img at bounding box center [791, 302] width 55 height 39
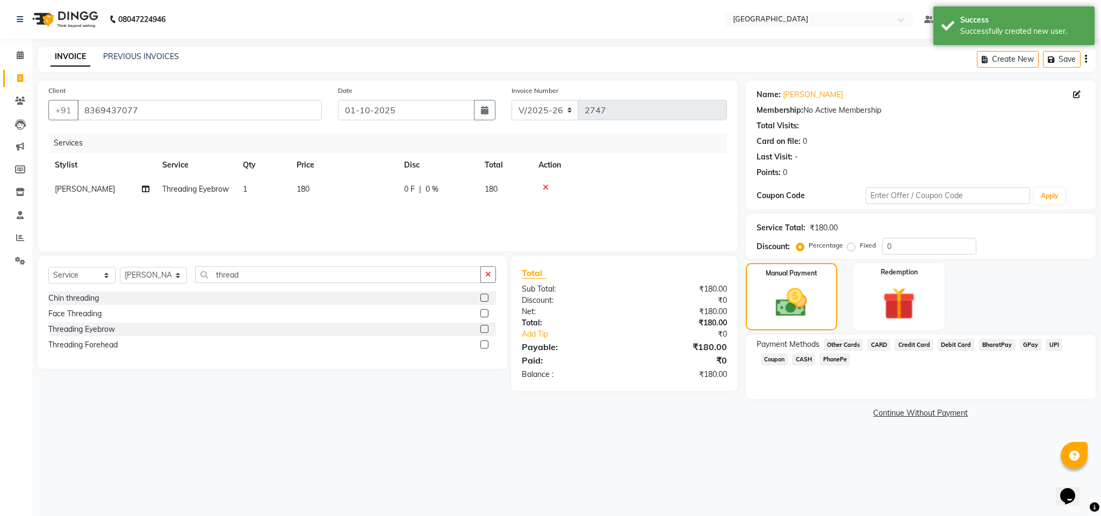
click at [1023, 337] on div "Payment Methods Other Cards CARD Credit Card Debit Card BharatPay GPay UPI Coup…" at bounding box center [921, 367] width 350 height 64
click at [1025, 348] on span "GPay" at bounding box center [1031, 345] width 22 height 12
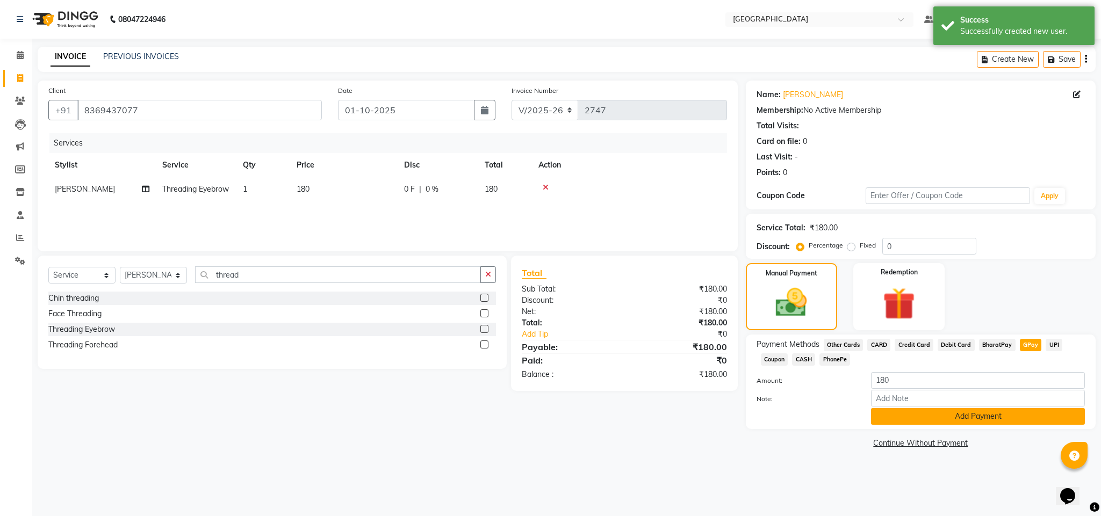
click at [921, 420] on button "Add Payment" at bounding box center [978, 416] width 214 height 17
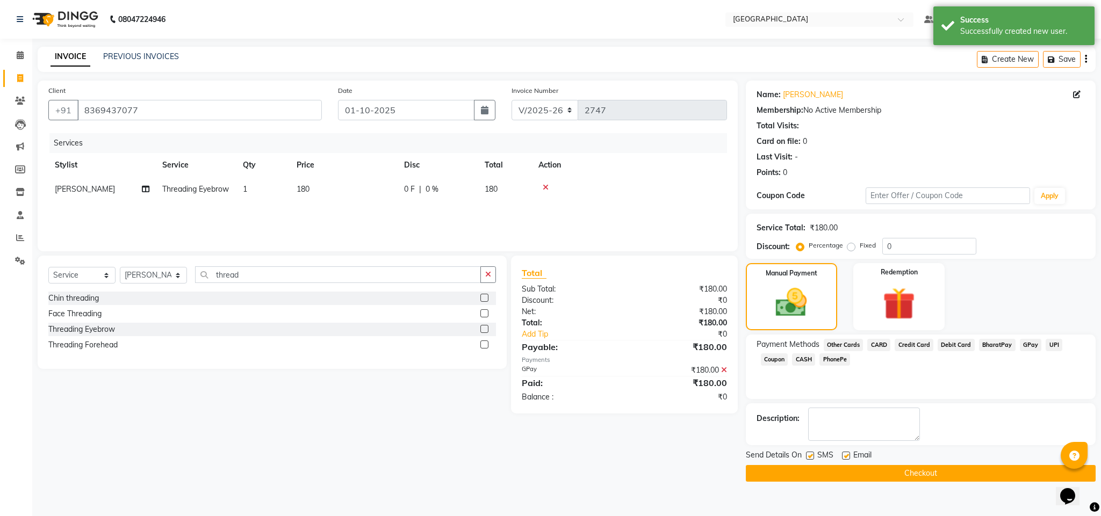
click at [864, 479] on button "Checkout" at bounding box center [921, 473] width 350 height 17
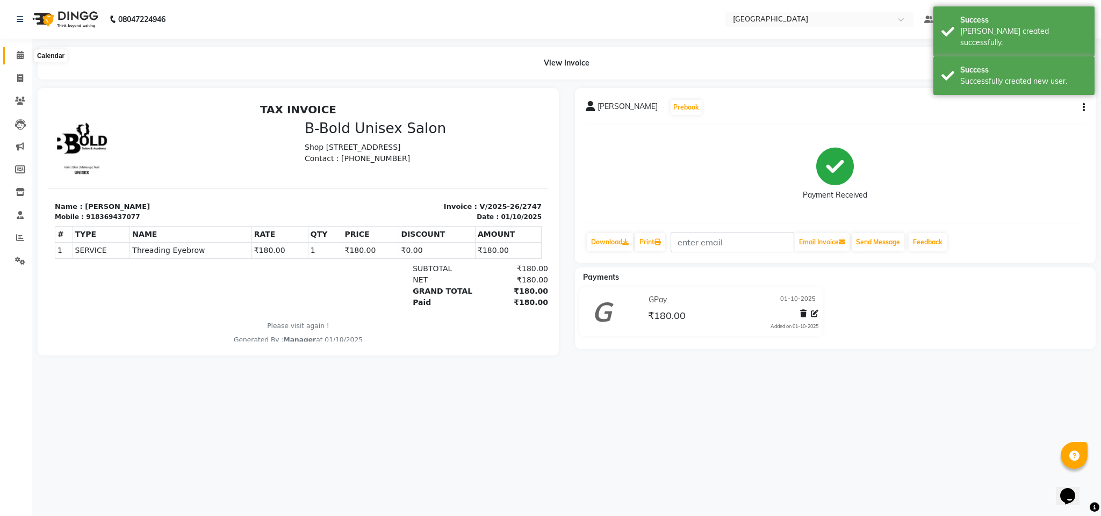
click at [11, 56] on span at bounding box center [20, 55] width 19 height 12
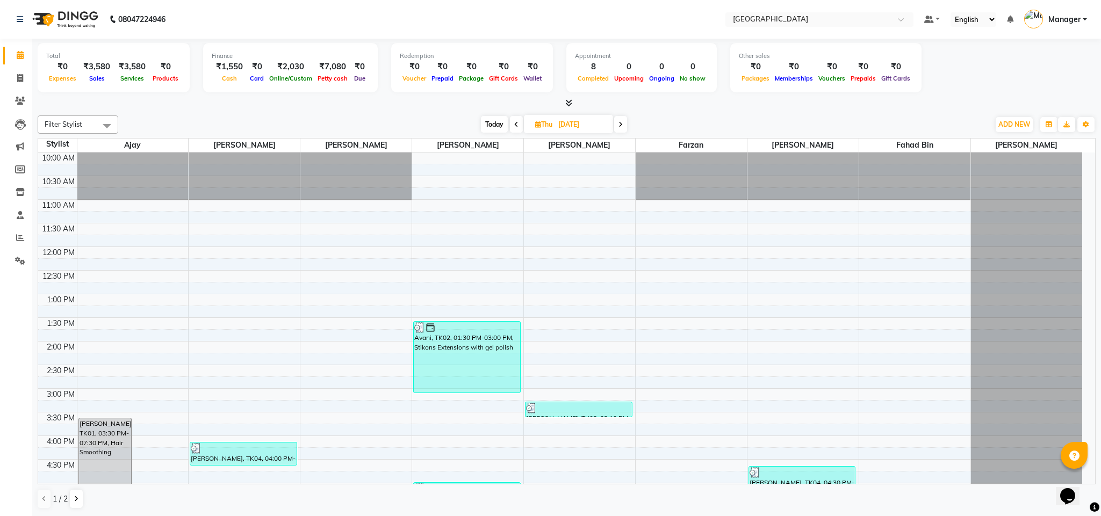
click at [619, 124] on icon at bounding box center [620, 124] width 4 height 6
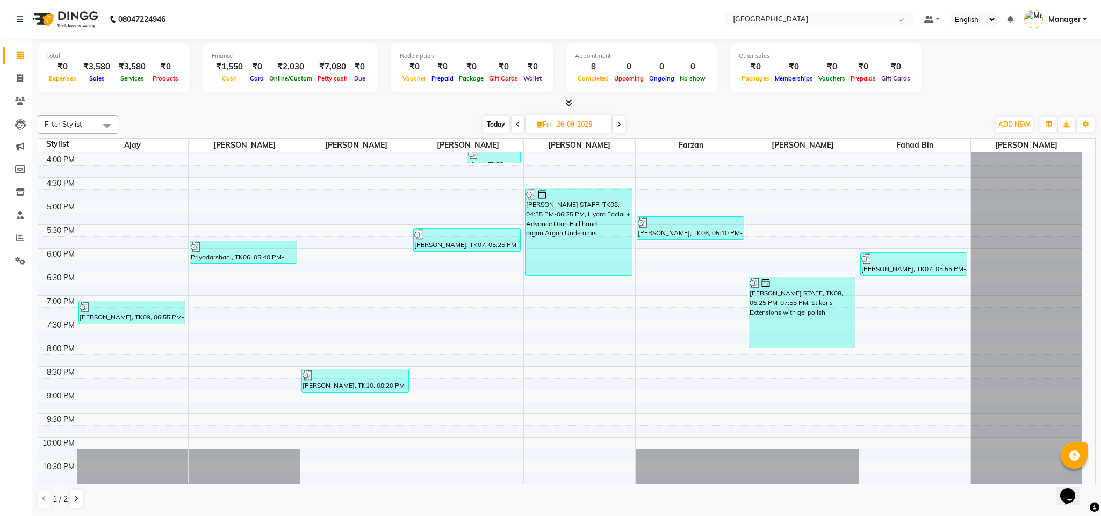
scroll to position [295, 0]
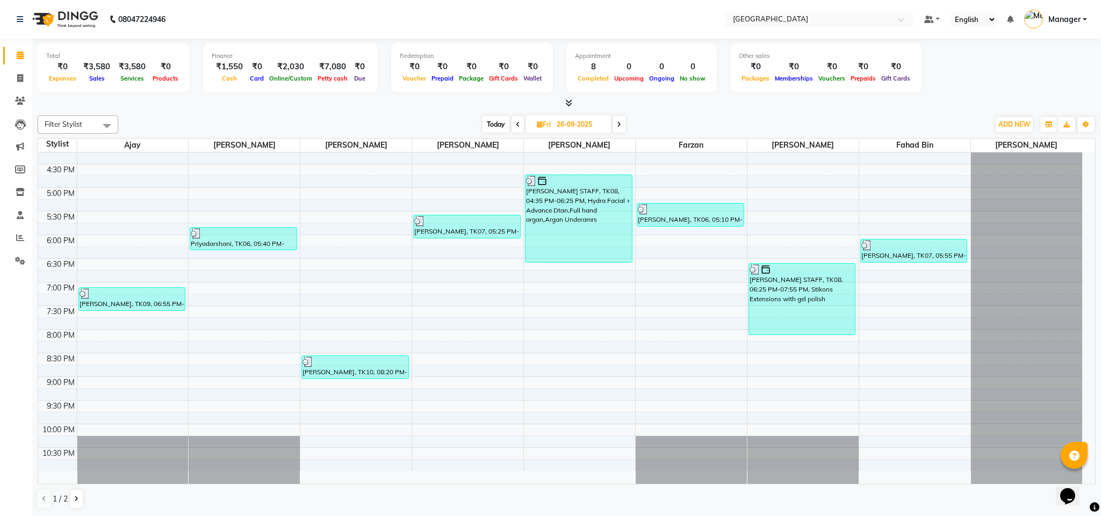
click at [618, 127] on icon at bounding box center [619, 124] width 4 height 6
type input "27-09-2025"
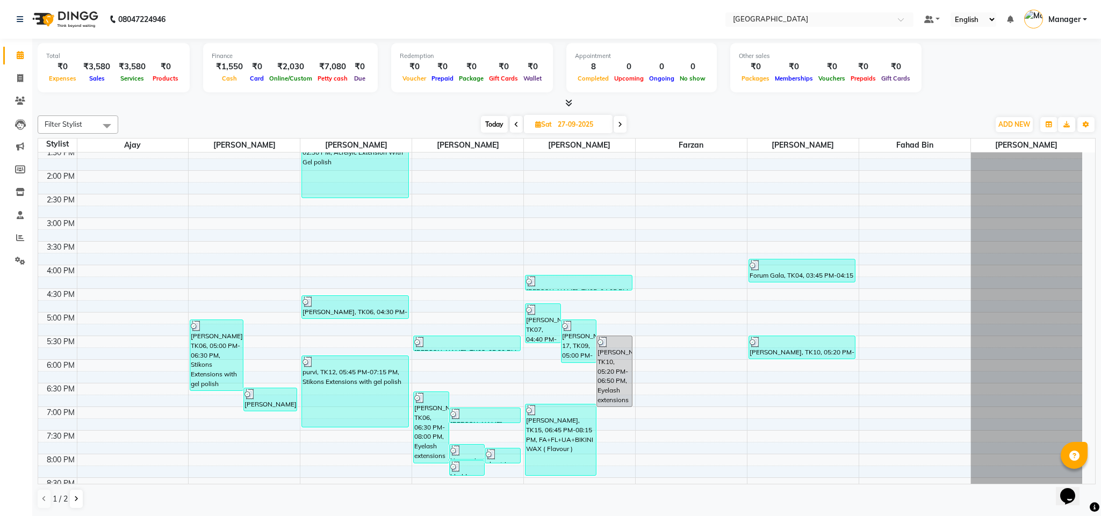
scroll to position [170, 0]
click at [801, 273] on div "Forum Gala, TK04, 03:45 PM-04:15 PM, Gel polish" at bounding box center [802, 272] width 106 height 23
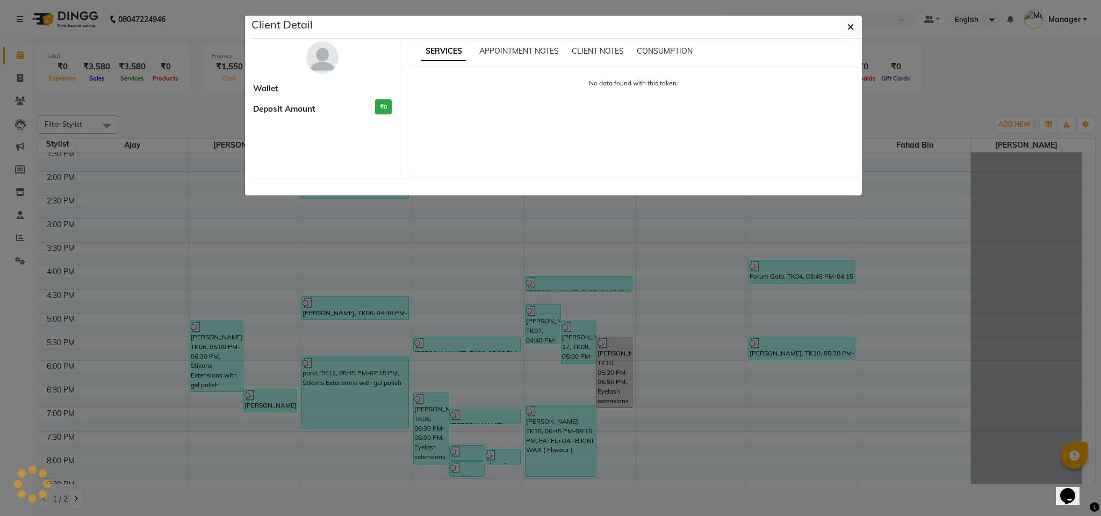
select select "3"
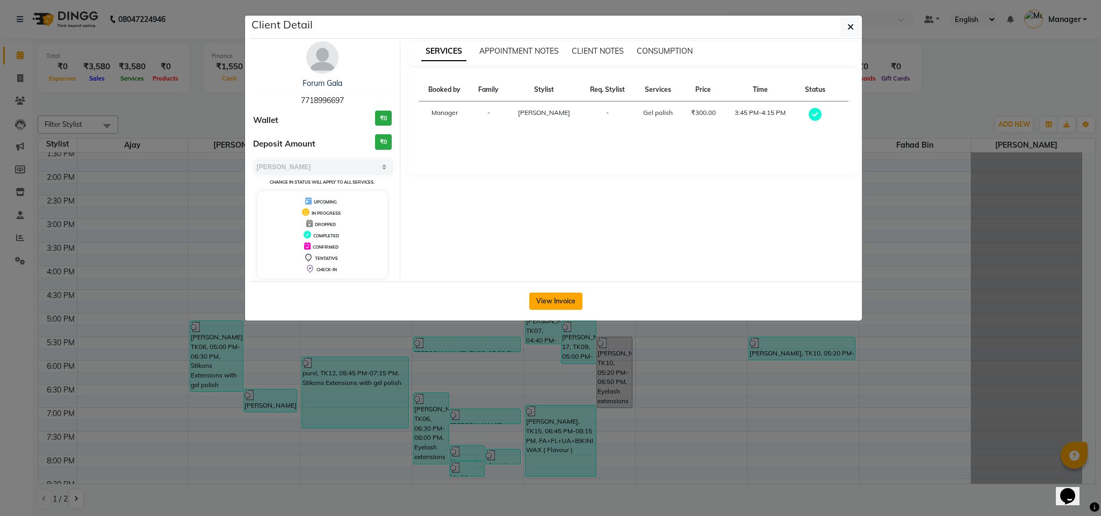
click at [582, 308] on button "View Invoice" at bounding box center [555, 301] width 53 height 17
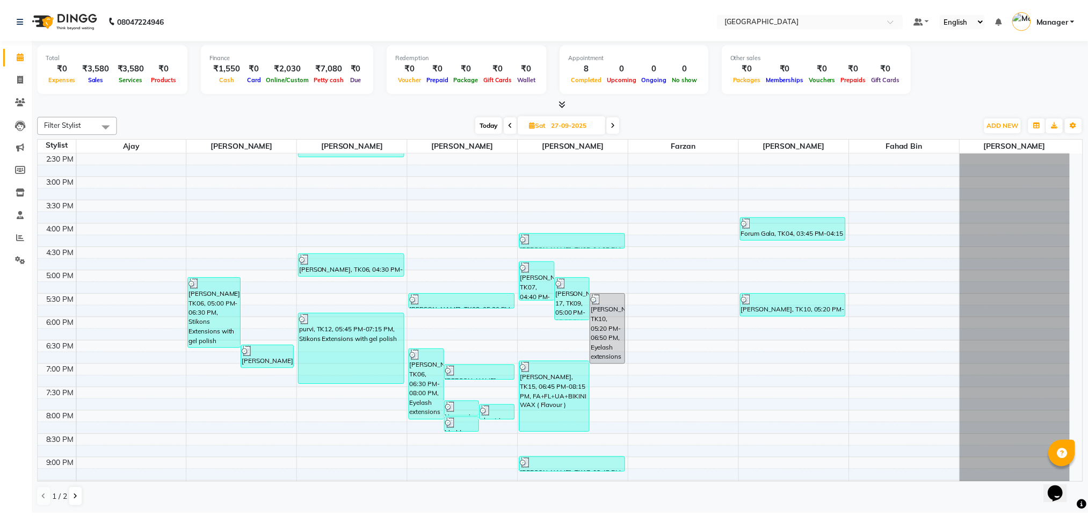
scroll to position [209, 0]
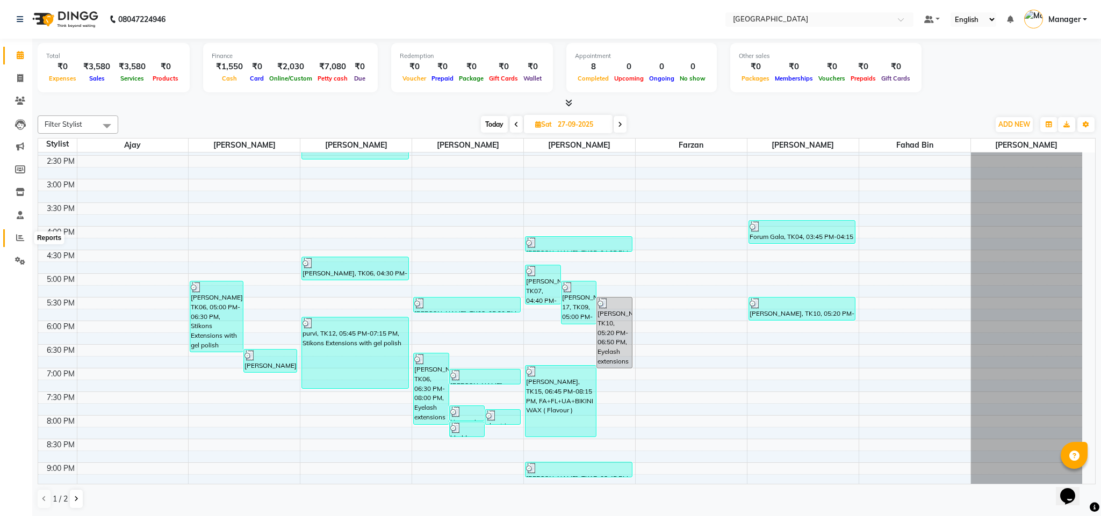
click at [23, 235] on icon at bounding box center [20, 238] width 8 height 8
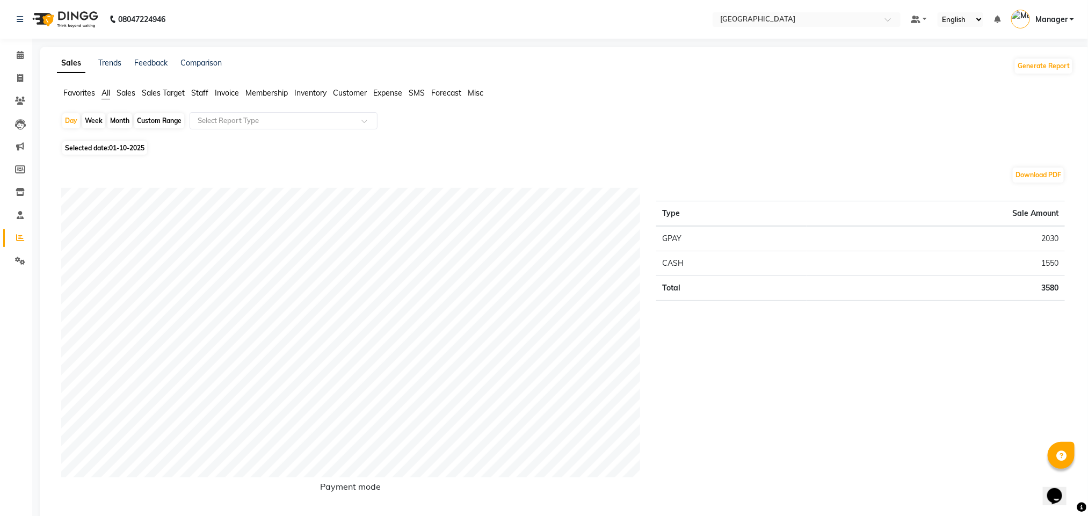
click at [205, 90] on span "Staff" at bounding box center [199, 93] width 17 height 10
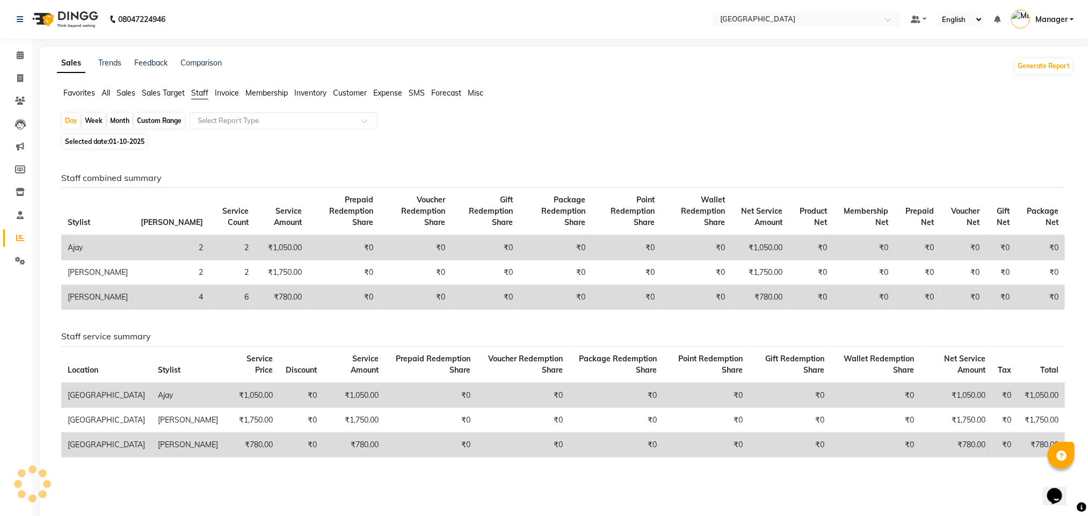
click at [129, 143] on span "01-10-2025" at bounding box center [126, 142] width 35 height 8
select select "10"
select select "2025"
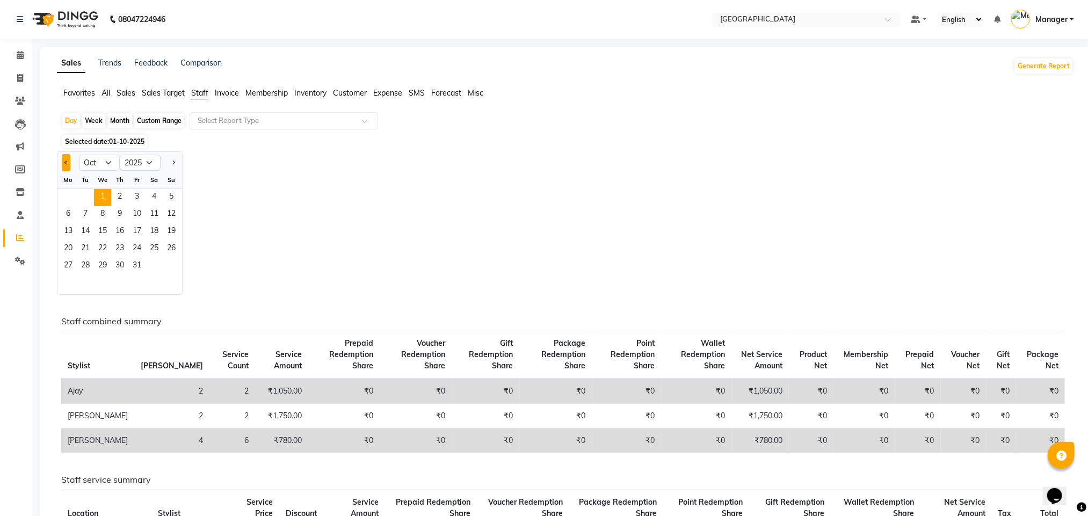
click at [66, 158] on button "Previous month" at bounding box center [66, 162] width 9 height 17
select select "9"
click at [150, 244] on span "27" at bounding box center [154, 249] width 17 height 17
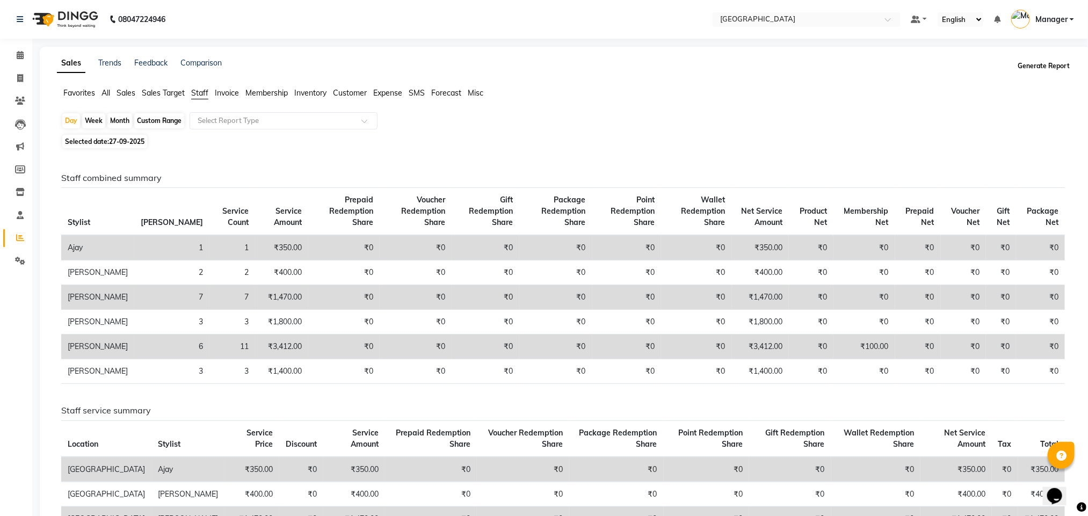
click at [1042, 68] on button "Generate Report" at bounding box center [1043, 66] width 57 height 15
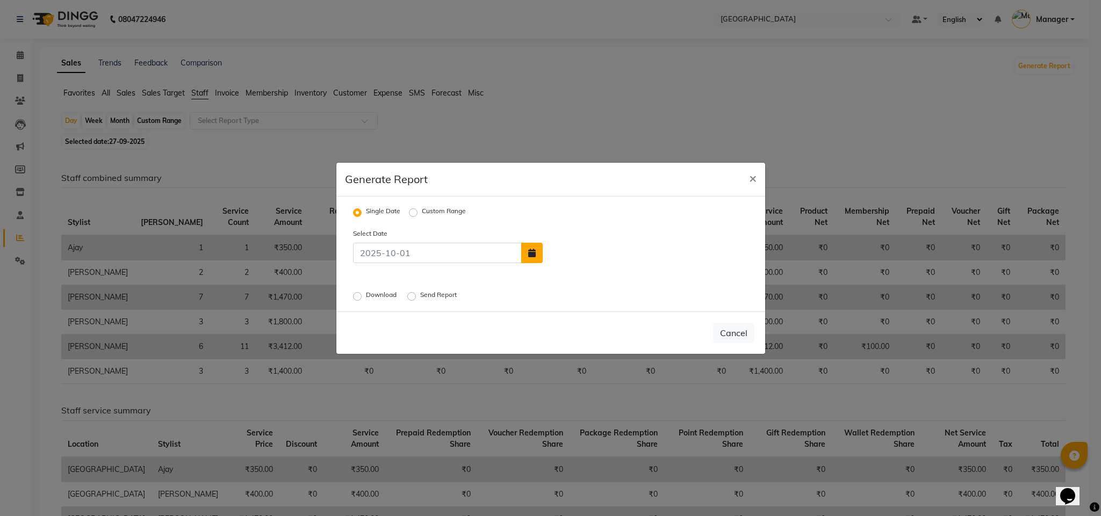
click at [536, 259] on button "button" at bounding box center [531, 253] width 21 height 20
select select "10"
select select "2025"
click at [552, 194] on button "Previous month" at bounding box center [552, 192] width 9 height 17
select select "9"
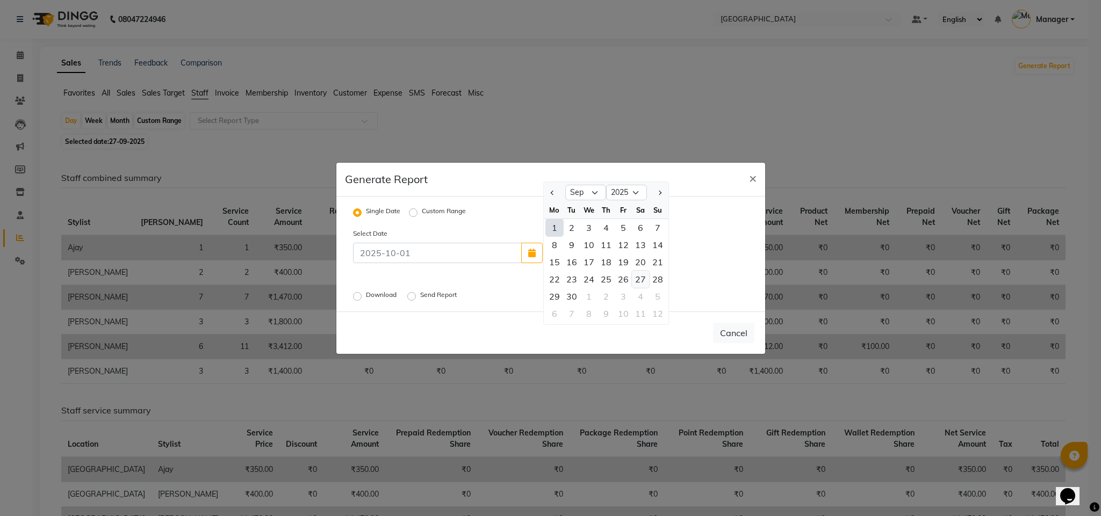
click at [641, 280] on div "27" at bounding box center [640, 279] width 17 height 17
type input "27-09-2025"
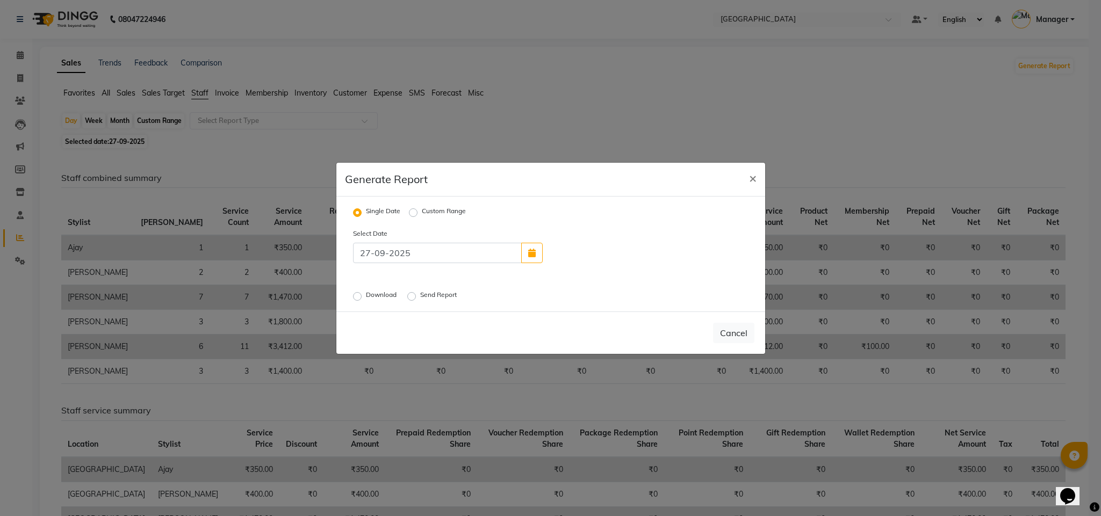
click at [388, 295] on label "Download" at bounding box center [382, 296] width 33 height 13
click at [363, 295] on input "Download" at bounding box center [359, 296] width 8 height 8
radio input "true"
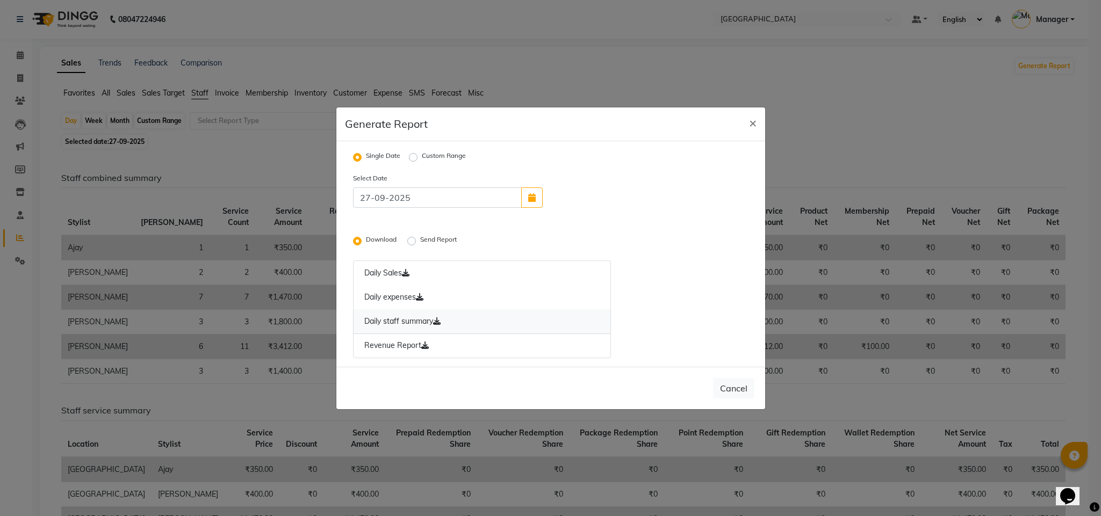
click at [420, 320] on link "Daily staff summary" at bounding box center [482, 321] width 258 height 25
click at [749, 126] on span "×" at bounding box center [753, 122] width 8 height 16
radio input "false"
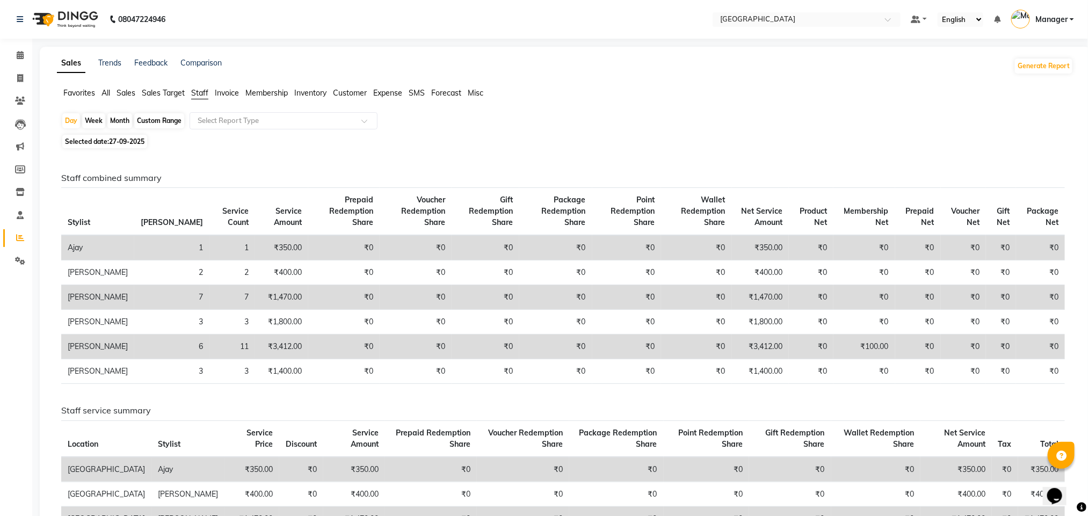
click at [120, 146] on span "27-09-2025" at bounding box center [126, 142] width 35 height 8
select select "9"
select select "2025"
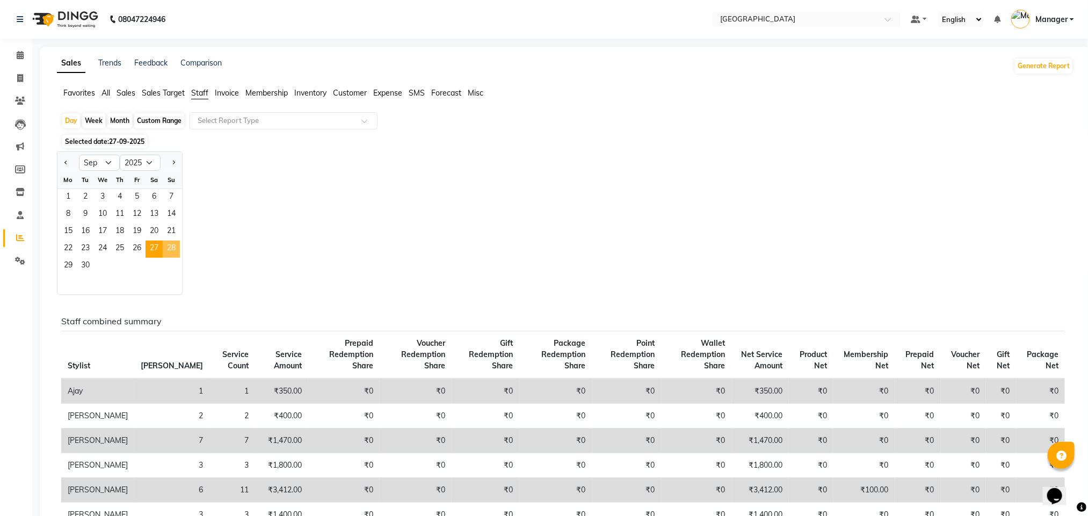
click at [175, 244] on span "28" at bounding box center [171, 249] width 17 height 17
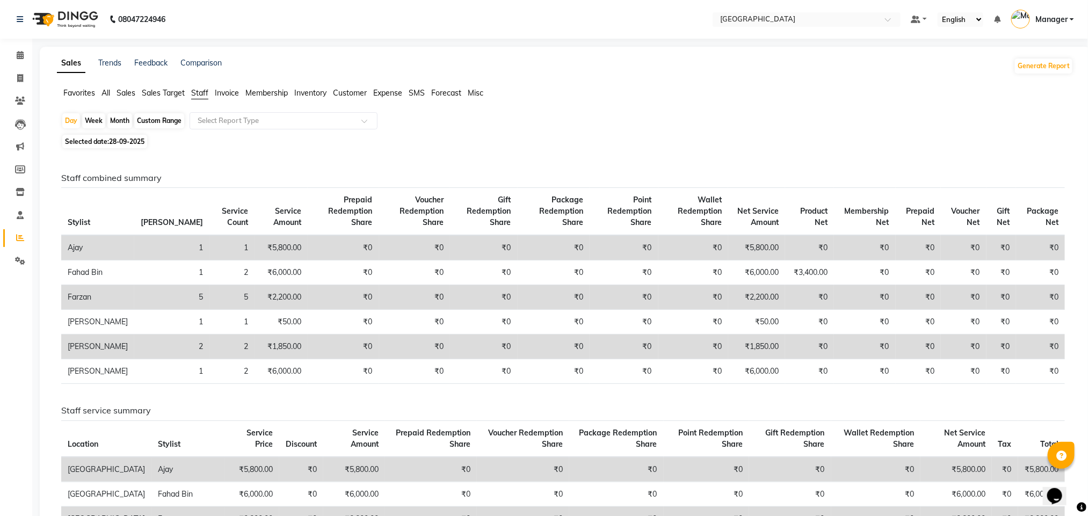
click at [134, 145] on span "28-09-2025" at bounding box center [126, 142] width 35 height 8
select select "9"
select select "2025"
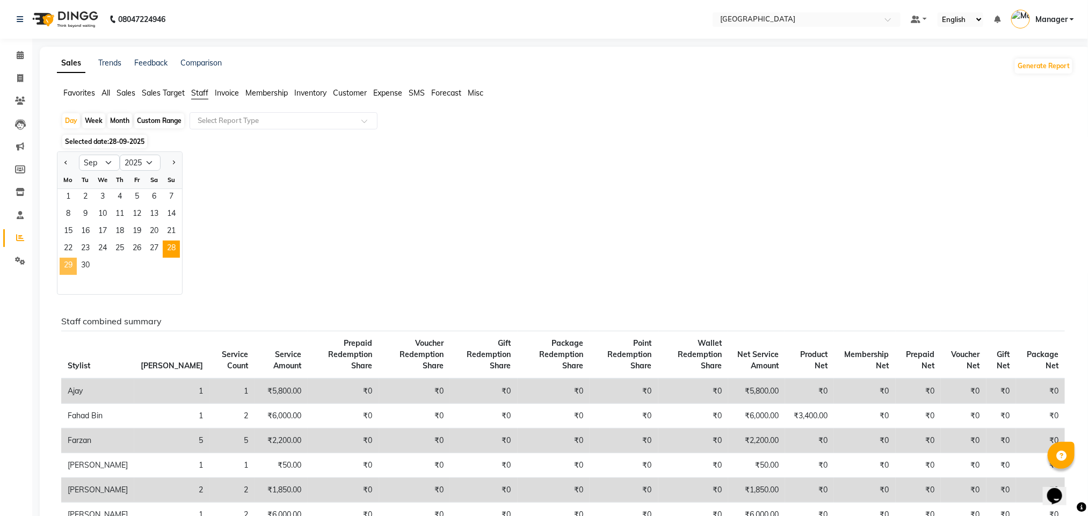
click at [66, 268] on span "29" at bounding box center [68, 266] width 17 height 17
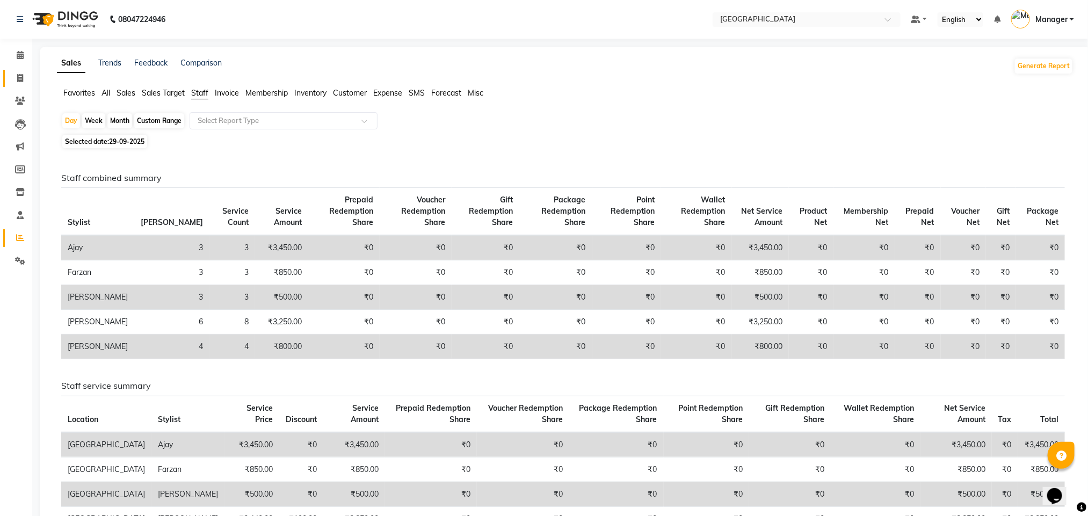
click at [10, 77] on link "Invoice" at bounding box center [16, 79] width 26 height 18
select select "service"
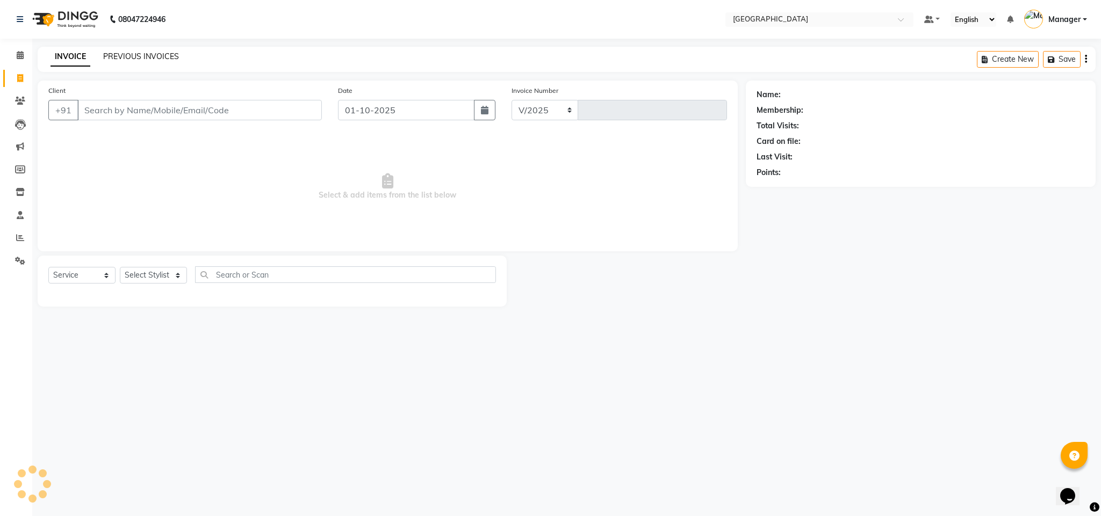
select select "7353"
type input "2748"
click at [163, 277] on select "Select Stylist ajay Fahad Bin farzan [PERSON_NAME] [PERSON_NAME] [PERSON_NAME] …" at bounding box center [153, 275] width 67 height 17
select select "63647"
click at [120, 268] on select "Select Stylist ajay Fahad Bin farzan [PERSON_NAME] [PERSON_NAME] [PERSON_NAME] …" at bounding box center [153, 275] width 67 height 17
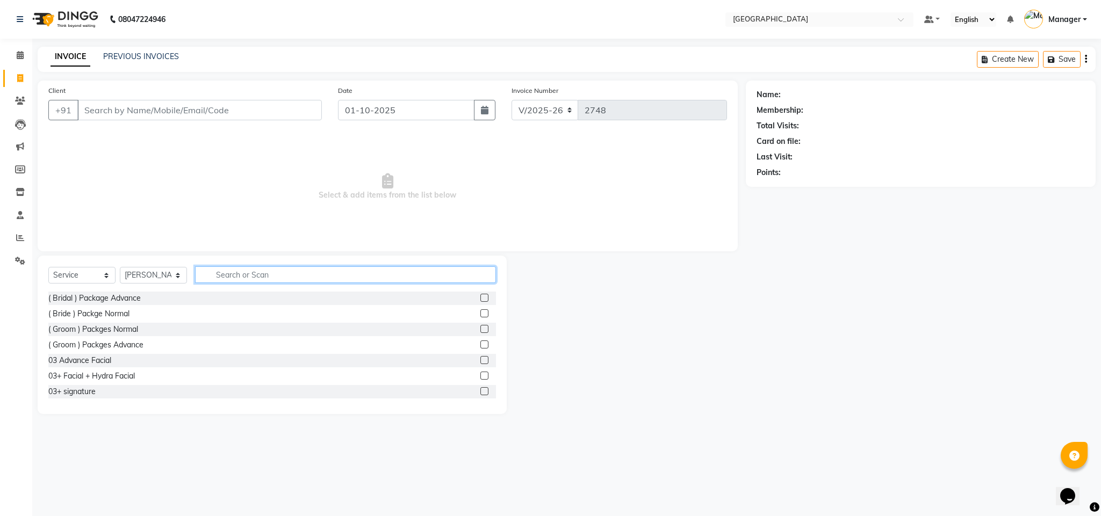
click at [244, 274] on input "text" at bounding box center [345, 274] width 301 height 17
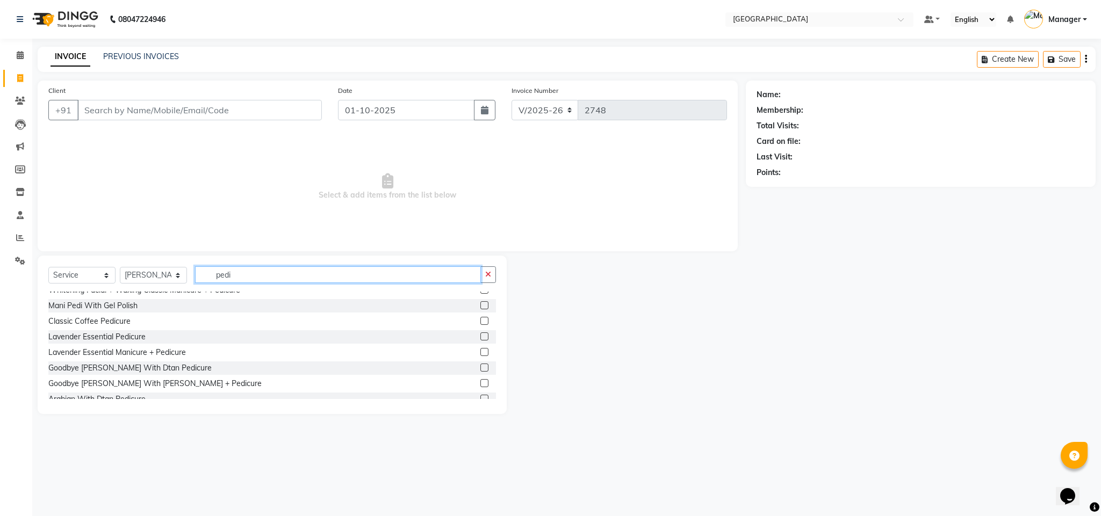
scroll to position [142, 0]
type input "pedi"
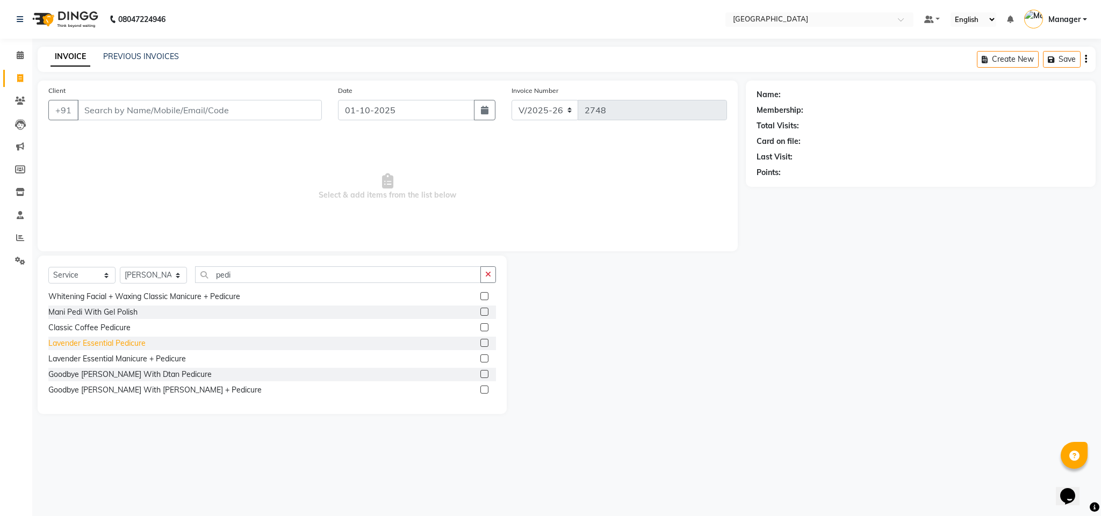
click at [108, 348] on div "Lavender Essential Pedicure" at bounding box center [96, 343] width 97 height 11
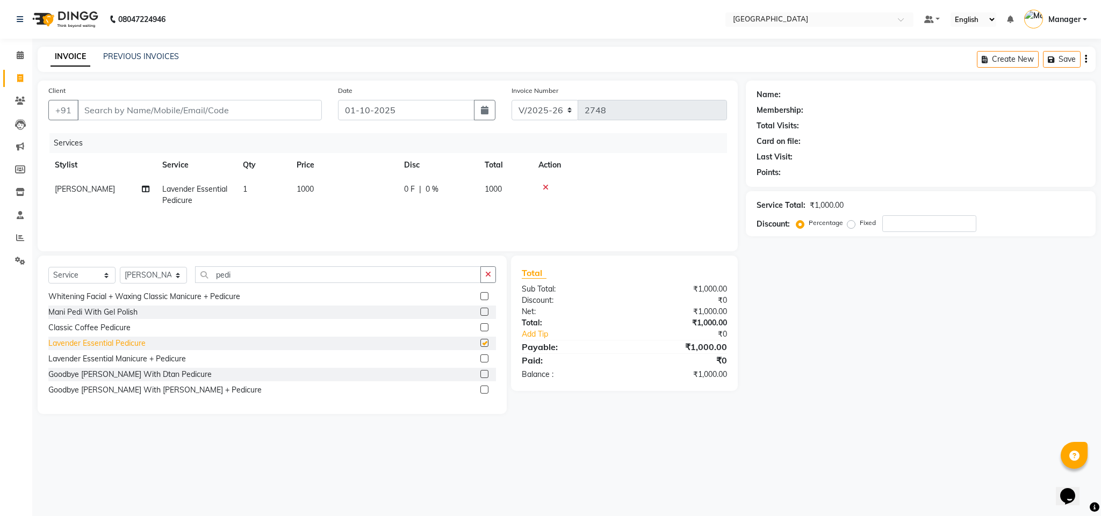
checkbox input "false"
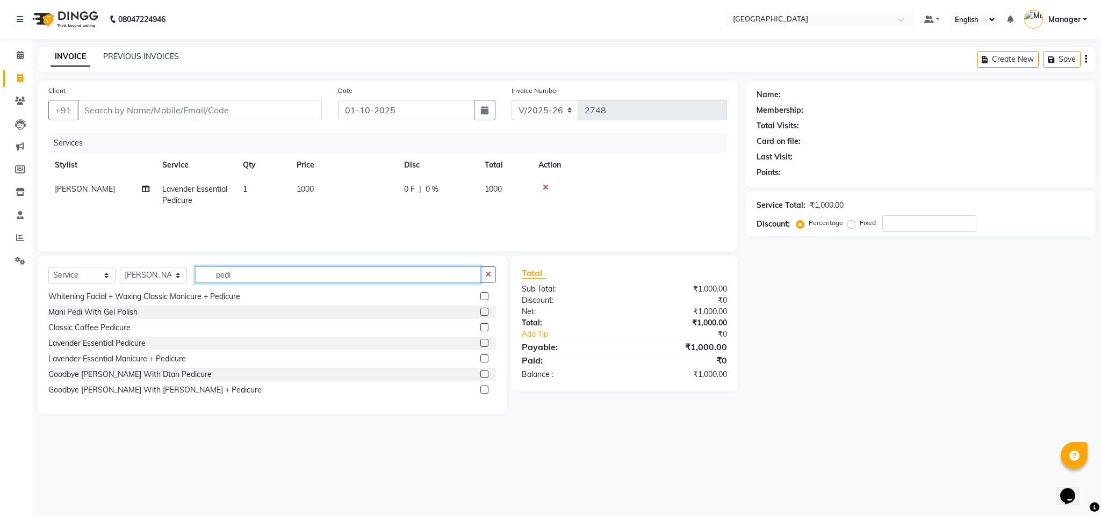
click at [269, 271] on input "pedi" at bounding box center [338, 274] width 286 height 17
click at [146, 273] on select "Select Stylist ajay Fahad Bin farzan [PERSON_NAME] [PERSON_NAME] [PERSON_NAME] …" at bounding box center [153, 275] width 67 height 17
select select "93196"
click at [120, 268] on select "Select Stylist ajay Fahad Bin farzan [PERSON_NAME] [PERSON_NAME] [PERSON_NAME] …" at bounding box center [153, 275] width 67 height 17
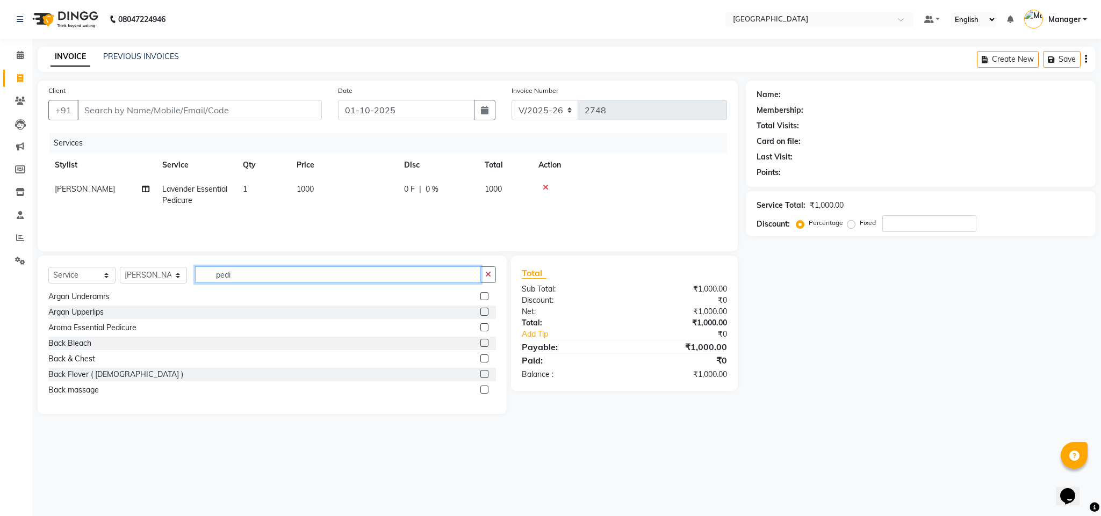
click at [277, 268] on input "pedi" at bounding box center [338, 274] width 286 height 17
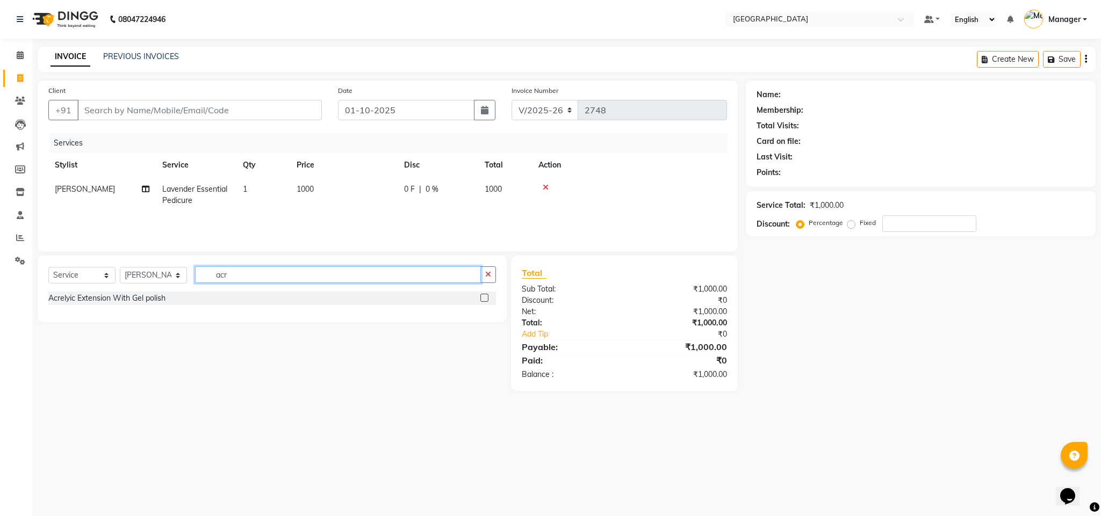
scroll to position [0, 0]
type input "acr"
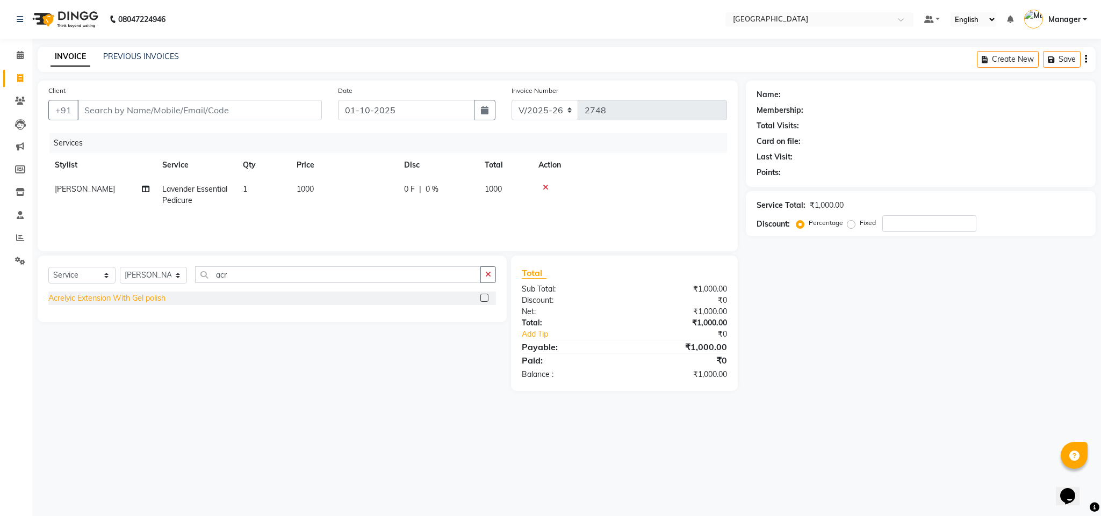
click at [150, 300] on div "Acrelyic Extension With Gel polish" at bounding box center [106, 298] width 117 height 11
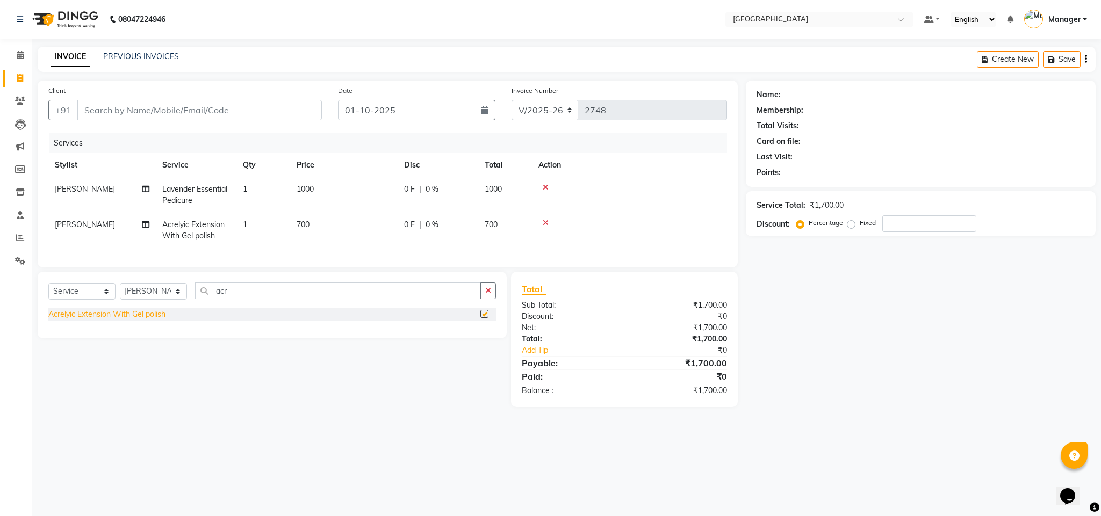
checkbox input "false"
click at [150, 224] on td "[PERSON_NAME]" at bounding box center [101, 230] width 107 height 35
select select "93196"
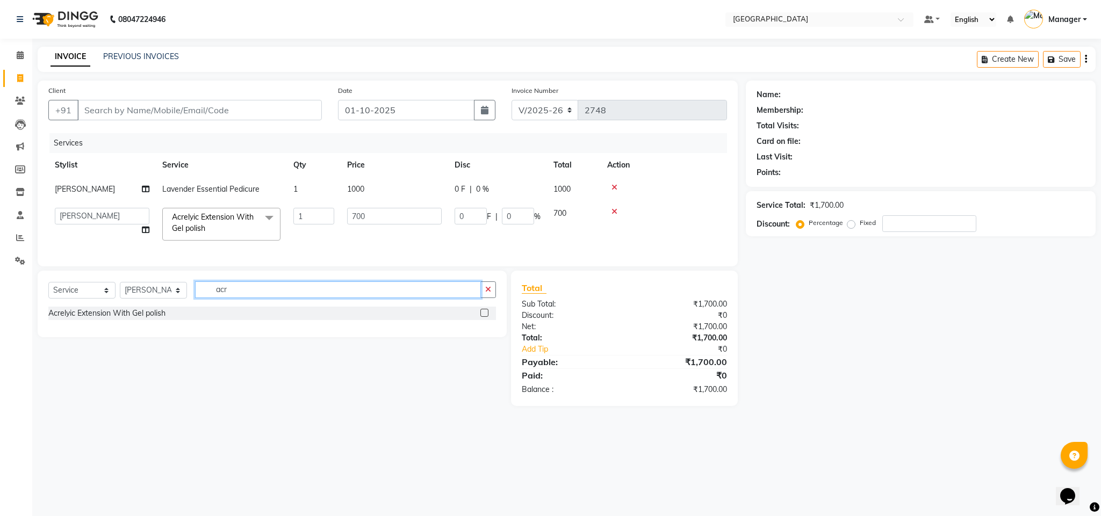
click at [274, 298] on input "acr" at bounding box center [338, 289] width 286 height 17
type input "cat ey"
click at [48, 319] on div "cat eye" at bounding box center [60, 313] width 25 height 11
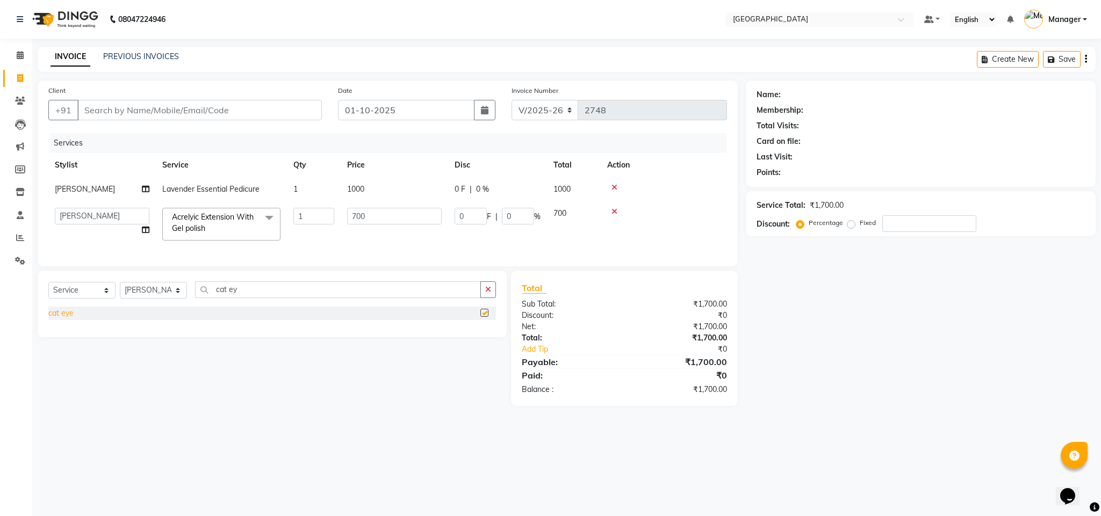
checkbox input "false"
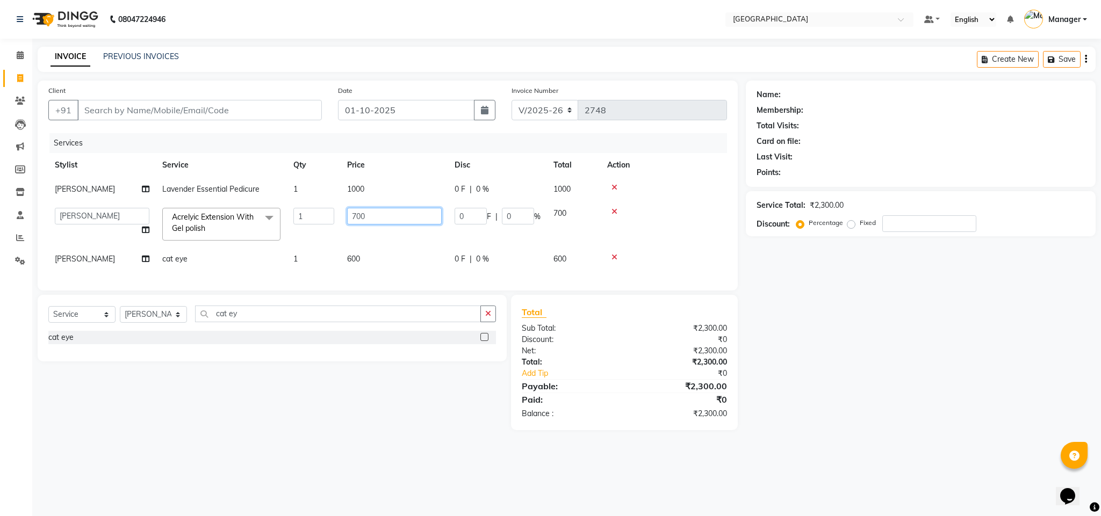
click at [402, 208] on input "700" at bounding box center [394, 216] width 95 height 17
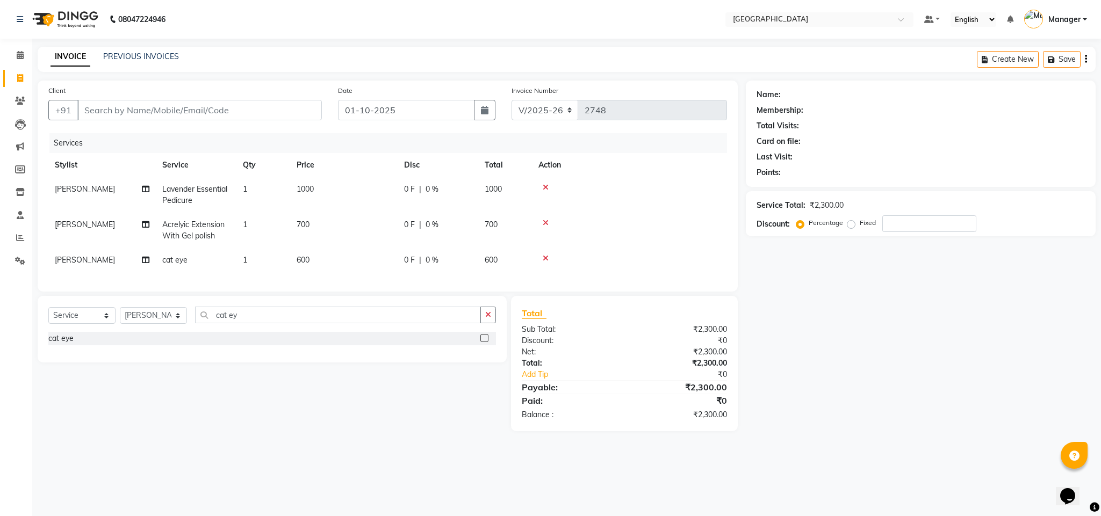
click at [642, 380] on div "₹0" at bounding box center [688, 374] width 92 height 11
click at [144, 224] on icon at bounding box center [146, 225] width 8 height 8
select select "93196"
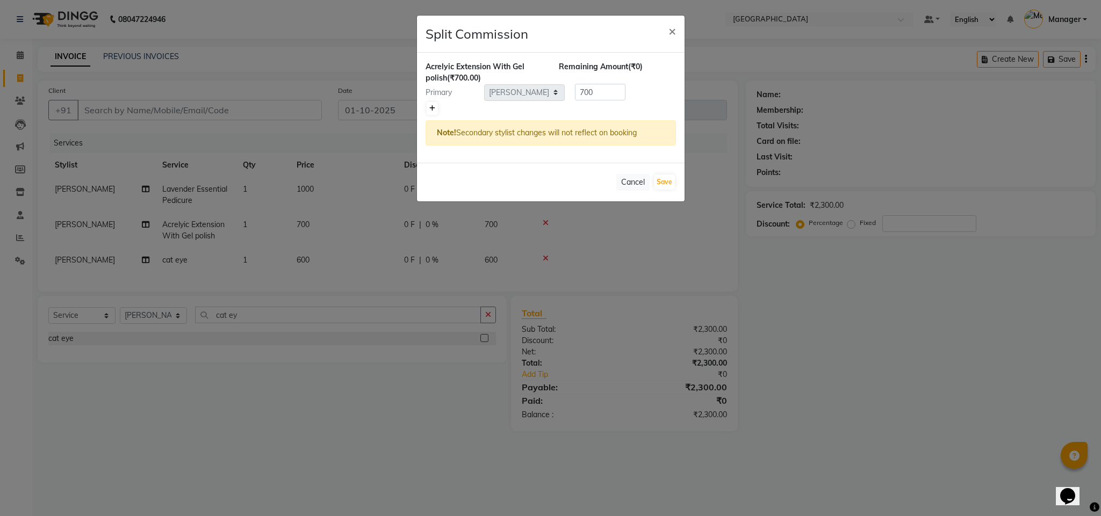
click at [436, 111] on link at bounding box center [432, 108] width 11 height 13
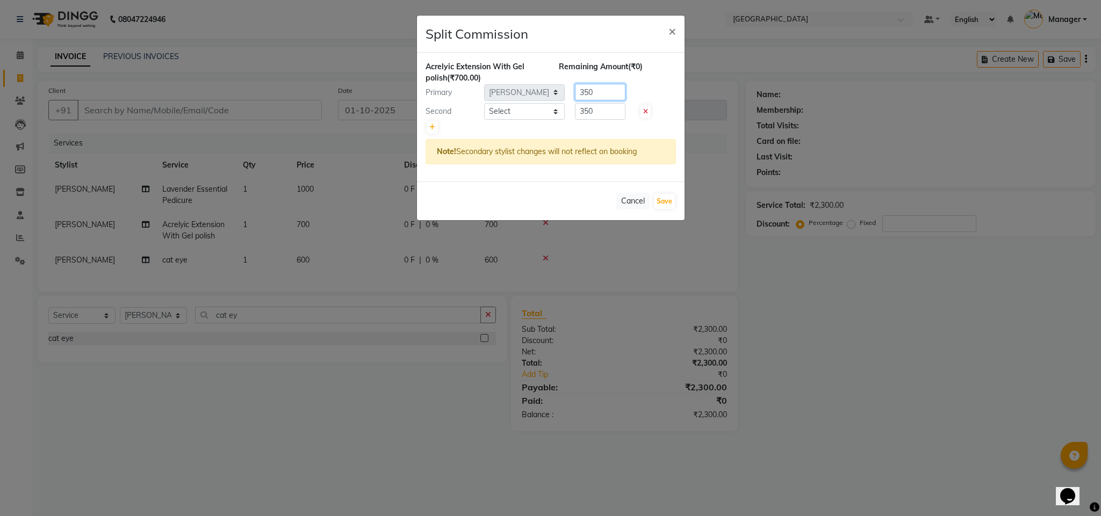
click at [590, 100] on input "350" at bounding box center [600, 92] width 50 height 17
type input "400"
click at [591, 118] on input "350" at bounding box center [600, 111] width 50 height 17
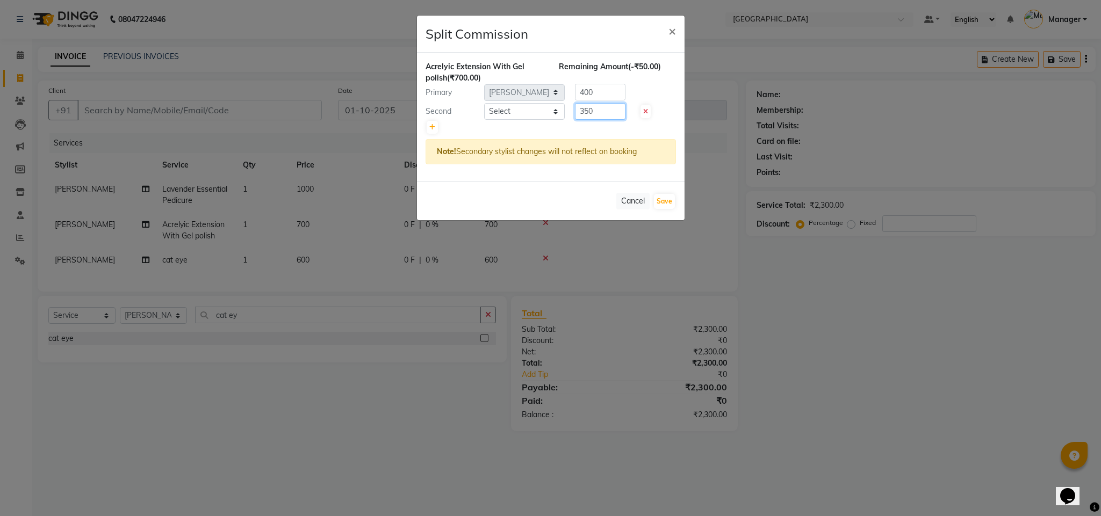
click at [591, 118] on input "350" at bounding box center [600, 111] width 50 height 17
type input "300"
drag, startPoint x: 662, startPoint y: 197, endPoint x: 508, endPoint y: 106, distance: 178.9
click at [508, 106] on div "Split Commission × Acrelyic Extension With Gel polish (₹700.00) Remaining Amoun…" at bounding box center [550, 118] width 269 height 206
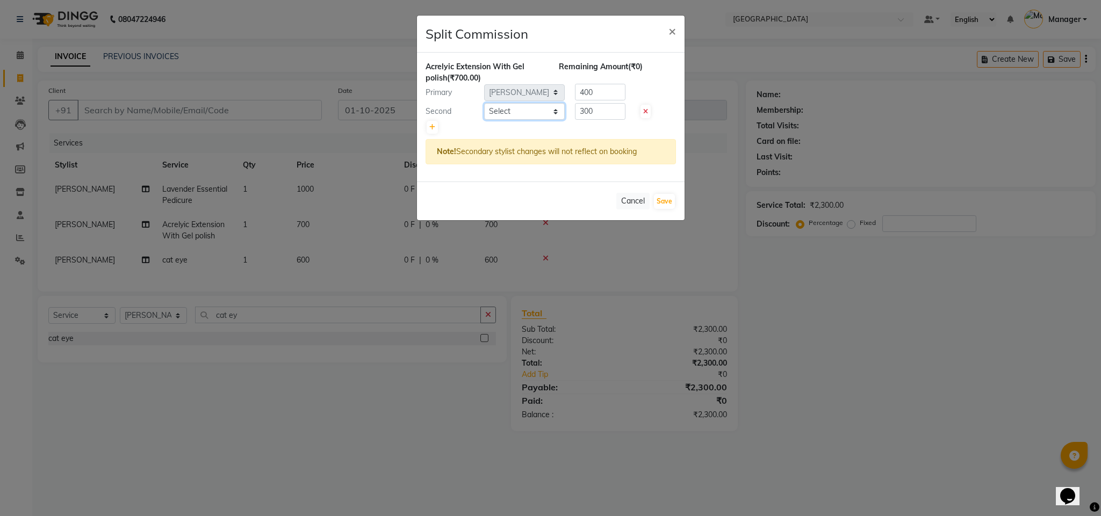
click at [508, 106] on select "Select ajay Fahad Bin [PERSON_NAME] [PERSON_NAME] [PERSON_NAME] [PERSON_NAME] […" at bounding box center [524, 111] width 81 height 17
select select "68994"
click at [484, 103] on select "Select ajay Fahad Bin [PERSON_NAME] [PERSON_NAME] [PERSON_NAME] [PERSON_NAME] […" at bounding box center [524, 111] width 81 height 17
click at [663, 204] on button "Save" at bounding box center [664, 201] width 21 height 15
select select "Select"
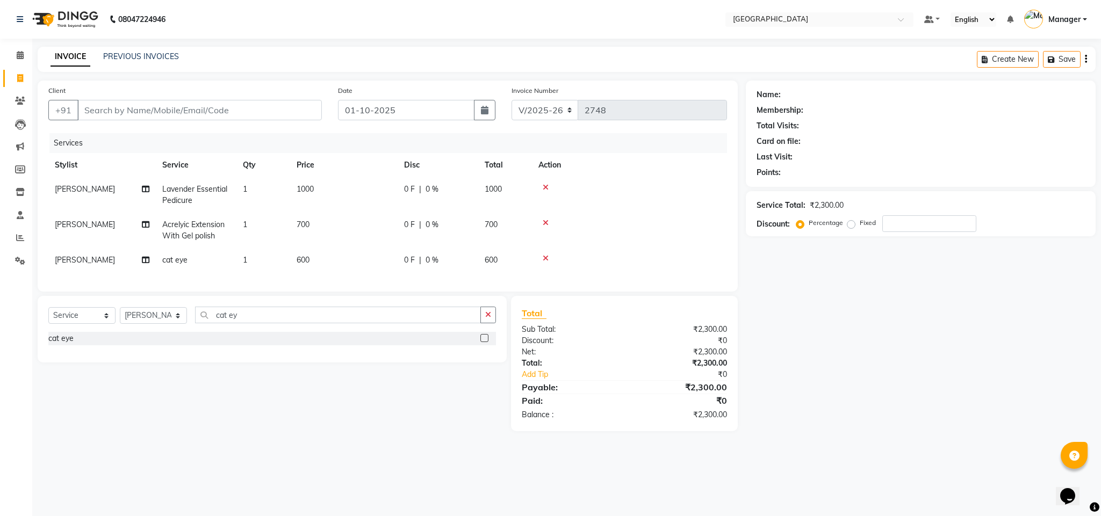
click at [660, 335] on div "₹2,300.00" at bounding box center [679, 329] width 111 height 11
click at [167, 324] on select "Select Stylist ajay Fahad Bin farzan [PERSON_NAME] [PERSON_NAME] [PERSON_NAME] …" at bounding box center [153, 315] width 67 height 17
select select "86662"
click at [120, 320] on select "Select Stylist ajay Fahad Bin farzan [PERSON_NAME] [PERSON_NAME] [PERSON_NAME] …" at bounding box center [153, 315] width 67 height 17
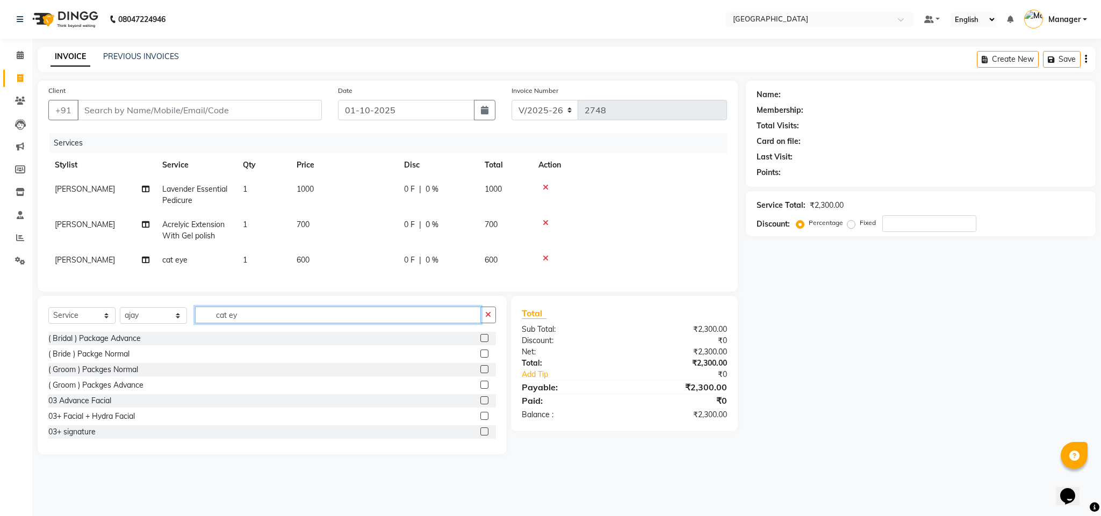
click at [244, 323] on input "cat ey" at bounding box center [338, 315] width 286 height 17
type input "[DEMOGRAPHIC_DATA]"
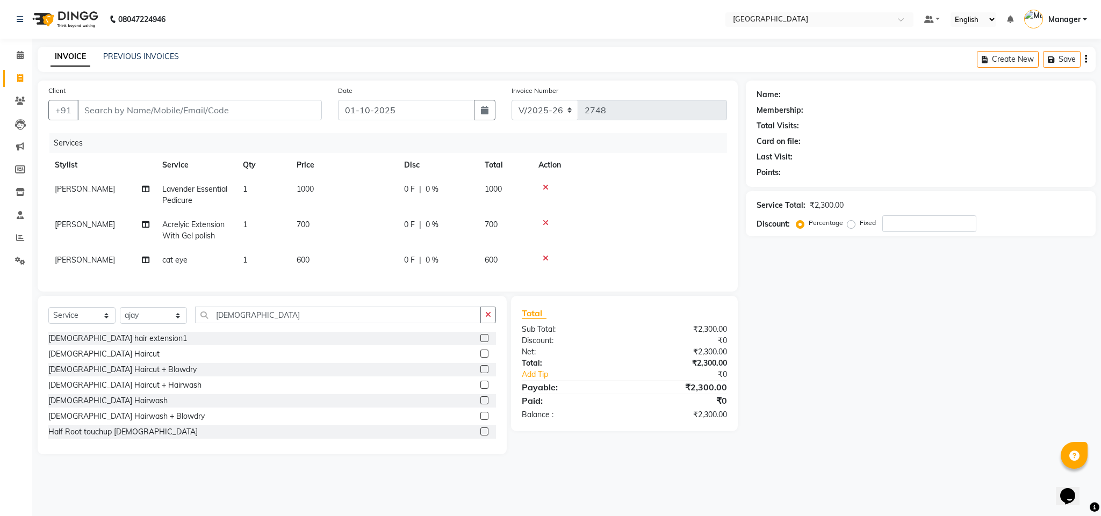
click at [78, 358] on div "[DEMOGRAPHIC_DATA] hair extension1 [DEMOGRAPHIC_DATA] Haircut [DEMOGRAPHIC_DATA…" at bounding box center [271, 385] width 447 height 107
click at [78, 359] on div "[DEMOGRAPHIC_DATA] hair extension1 [DEMOGRAPHIC_DATA] Haircut [DEMOGRAPHIC_DATA…" at bounding box center [271, 385] width 447 height 107
click at [78, 360] on div "[DEMOGRAPHIC_DATA] Haircut" at bounding box center [103, 354] width 111 height 11
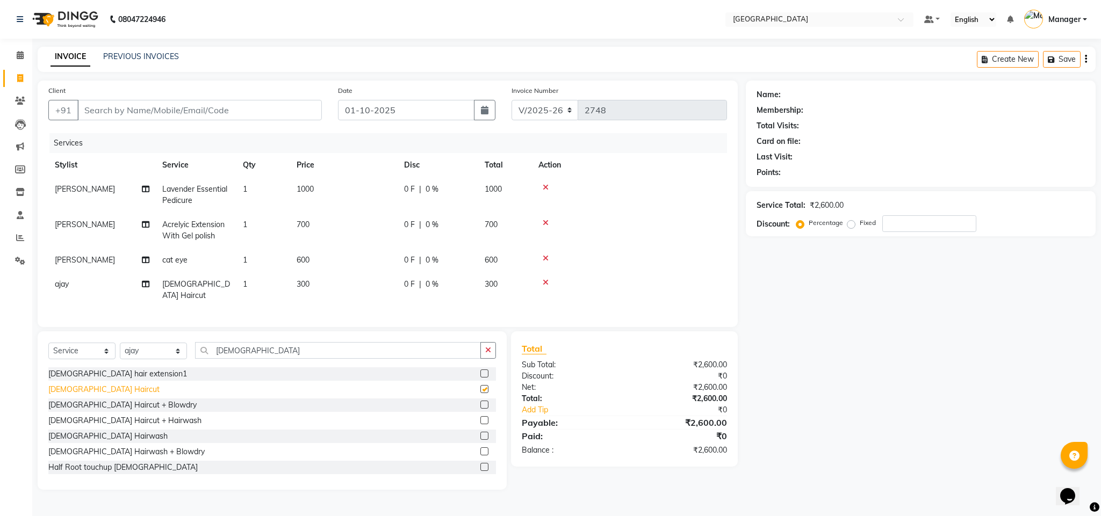
checkbox input "false"
click at [624, 380] on div "₹0" at bounding box center [679, 376] width 111 height 11
click at [266, 111] on input "Client" at bounding box center [199, 110] width 244 height 20
type input "9"
type input "0"
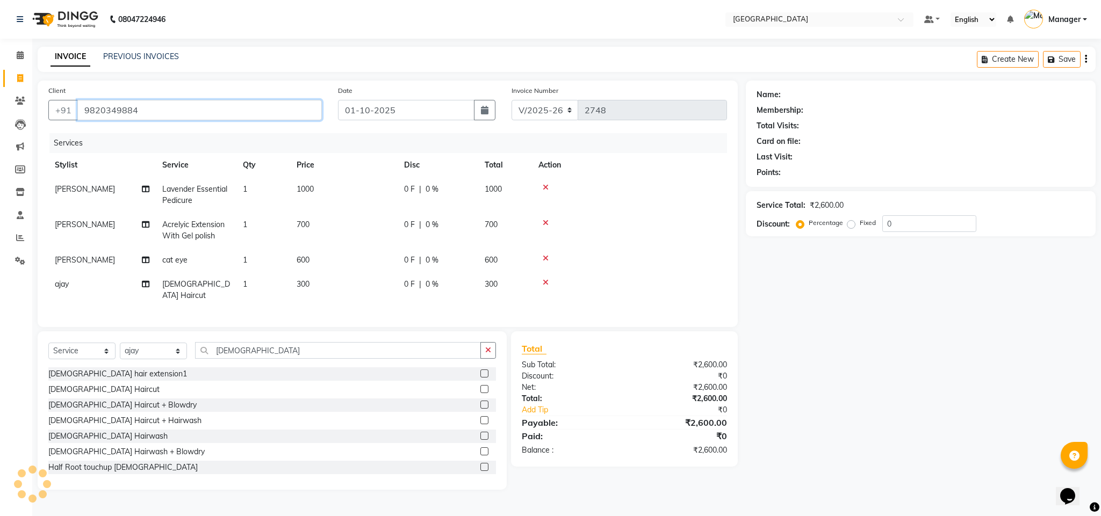
type input "9820349884"
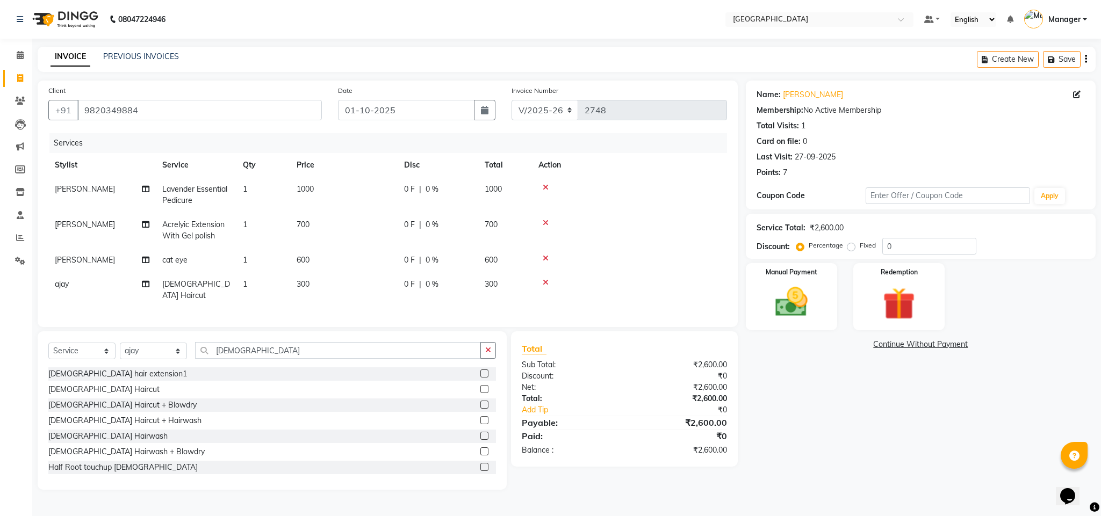
click at [593, 421] on div "Payable:" at bounding box center [569, 422] width 111 height 13
click at [783, 317] on img at bounding box center [791, 302] width 55 height 39
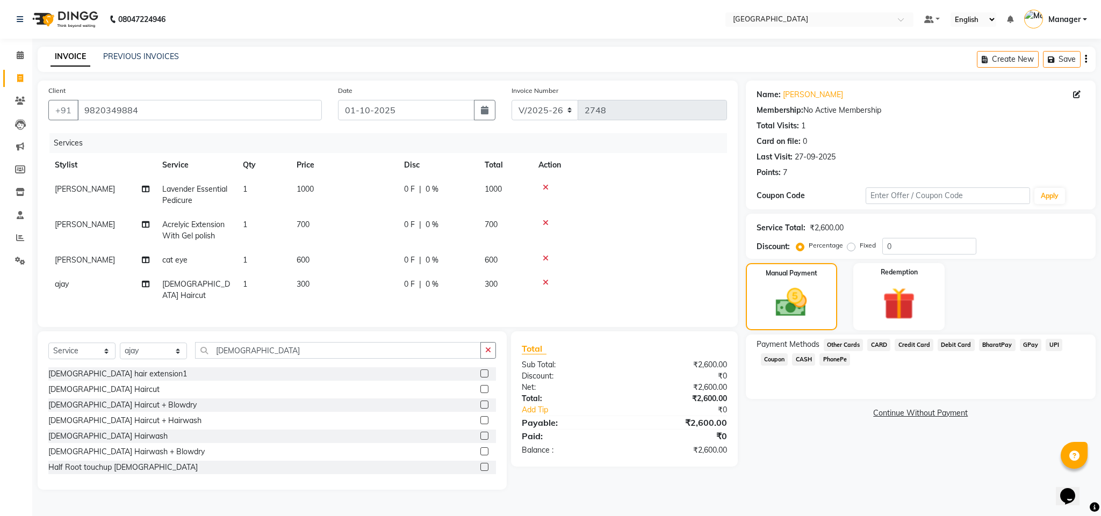
click at [1029, 347] on span "GPay" at bounding box center [1031, 345] width 22 height 12
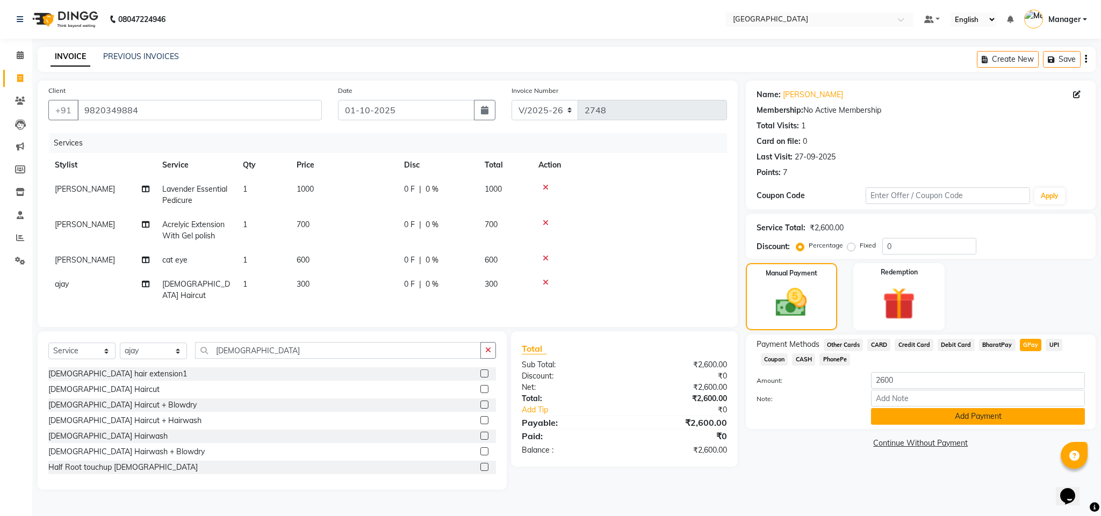
click at [888, 414] on button "Add Payment" at bounding box center [978, 416] width 214 height 17
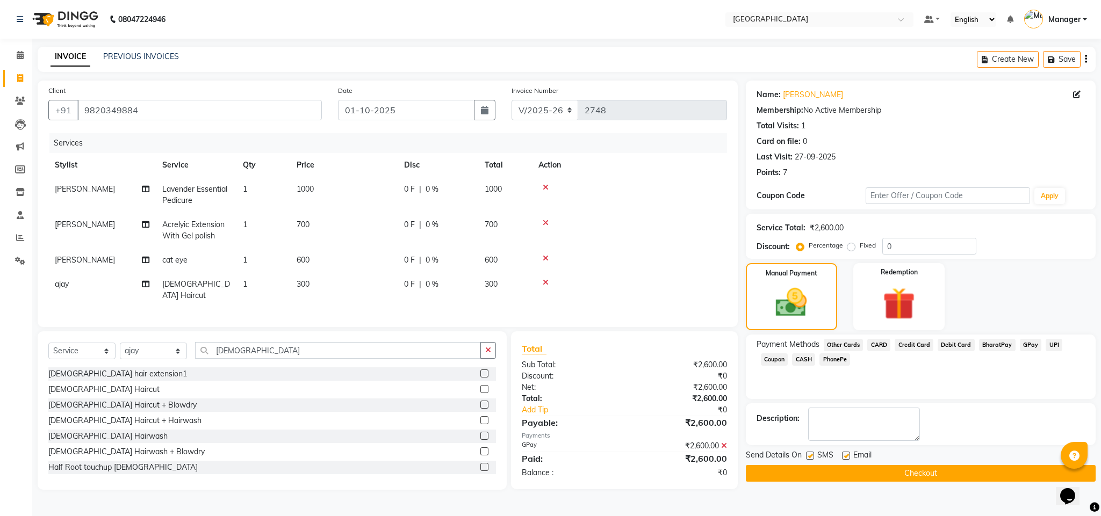
click at [921, 475] on button "Checkout" at bounding box center [921, 473] width 350 height 17
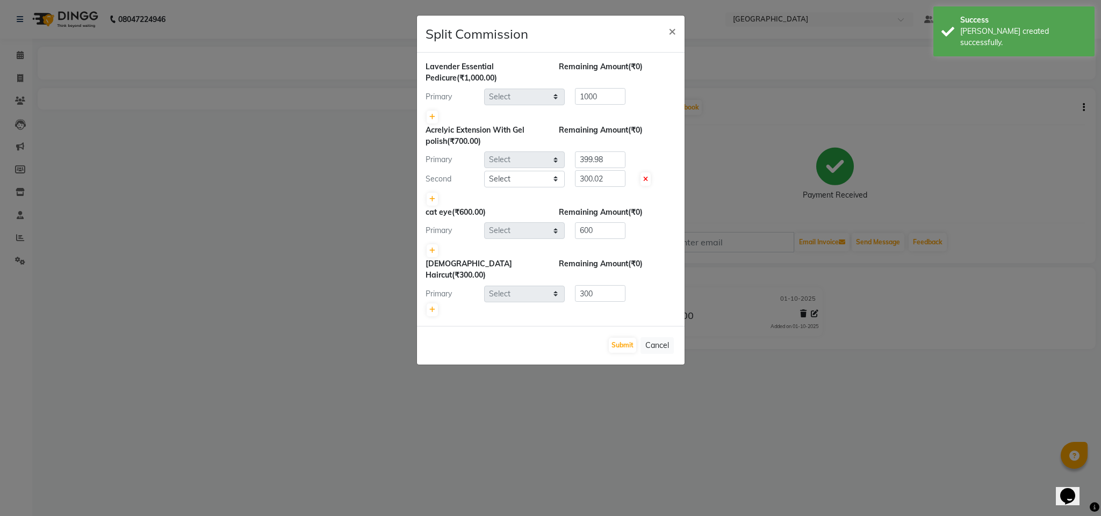
select select "63647"
select select "93196"
select select "68994"
select select "93196"
select select "86662"
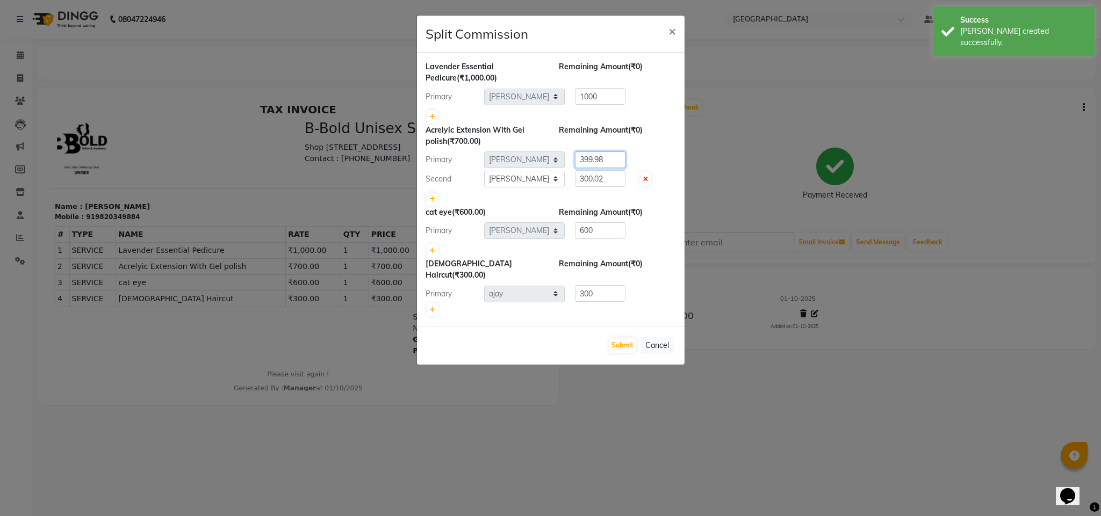
click at [619, 162] on input "399.98" at bounding box center [600, 159] width 50 height 17
type input "400"
click at [615, 179] on input "300.02" at bounding box center [600, 178] width 50 height 17
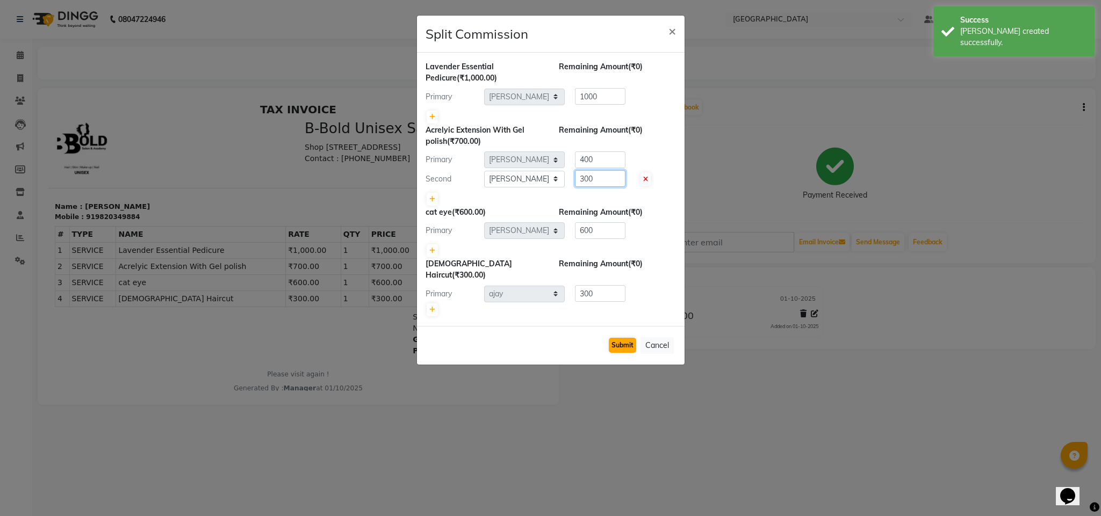
type input "300"
click at [619, 338] on button "Submit" at bounding box center [622, 345] width 27 height 15
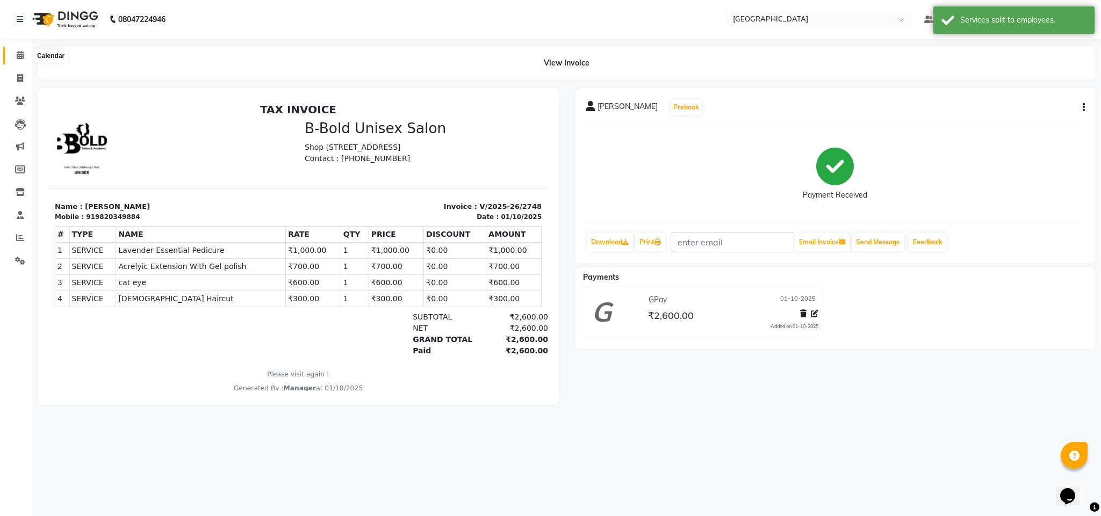
click at [23, 52] on icon at bounding box center [20, 55] width 7 height 8
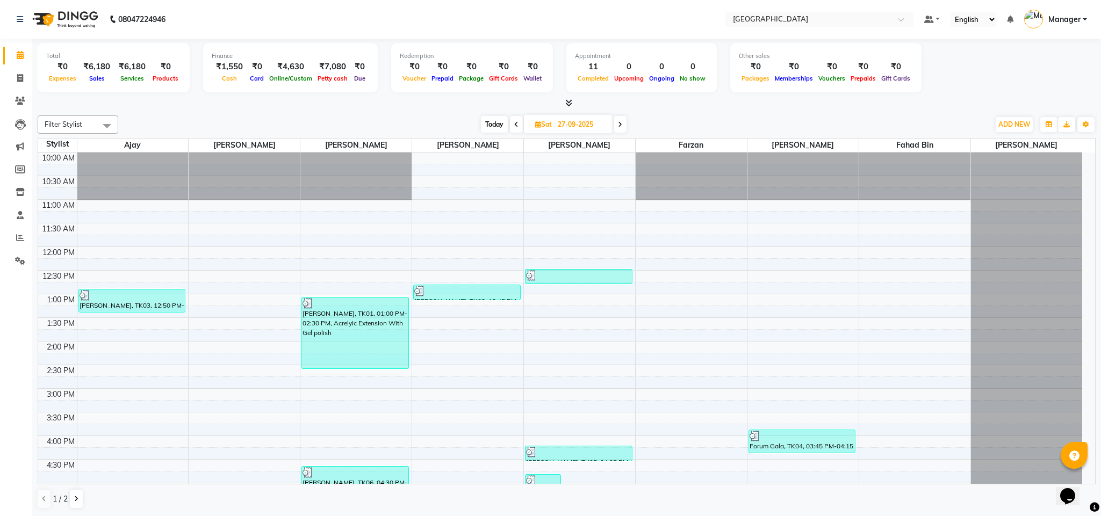
click at [2, 81] on li "Invoice" at bounding box center [16, 78] width 32 height 23
click at [7, 78] on link "Invoice" at bounding box center [16, 79] width 26 height 18
select select "service"
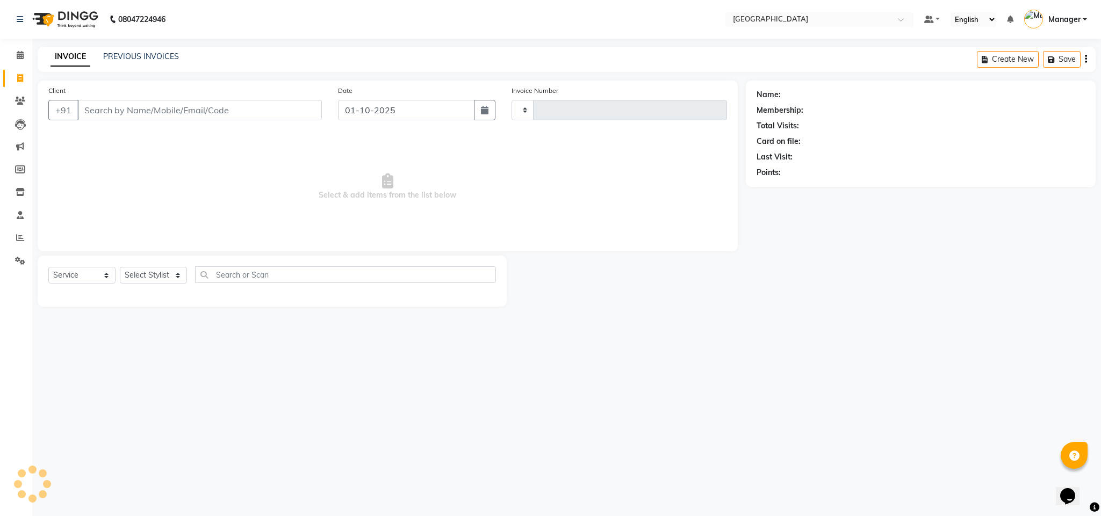
type input "2749"
select select "7353"
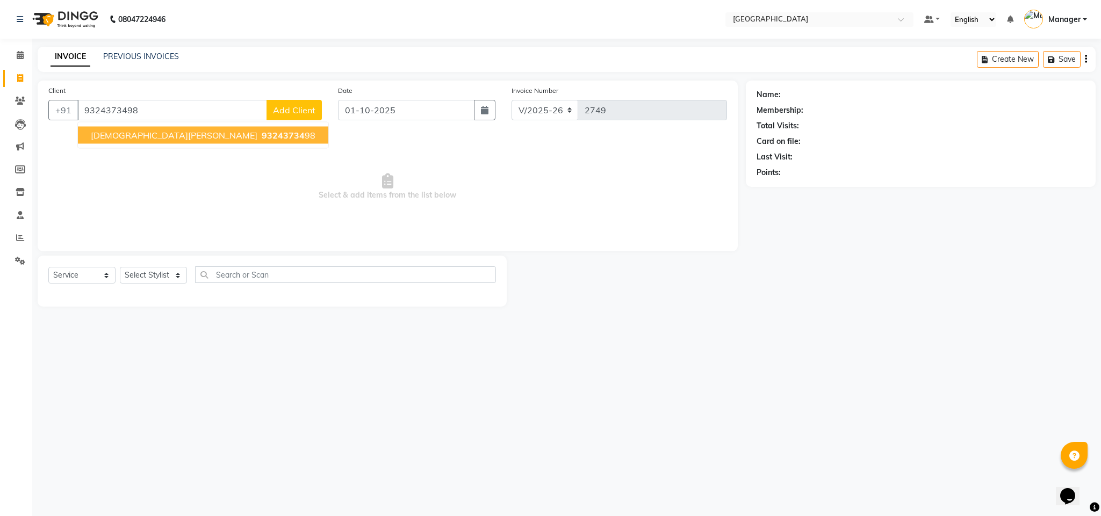
type input "9324373498"
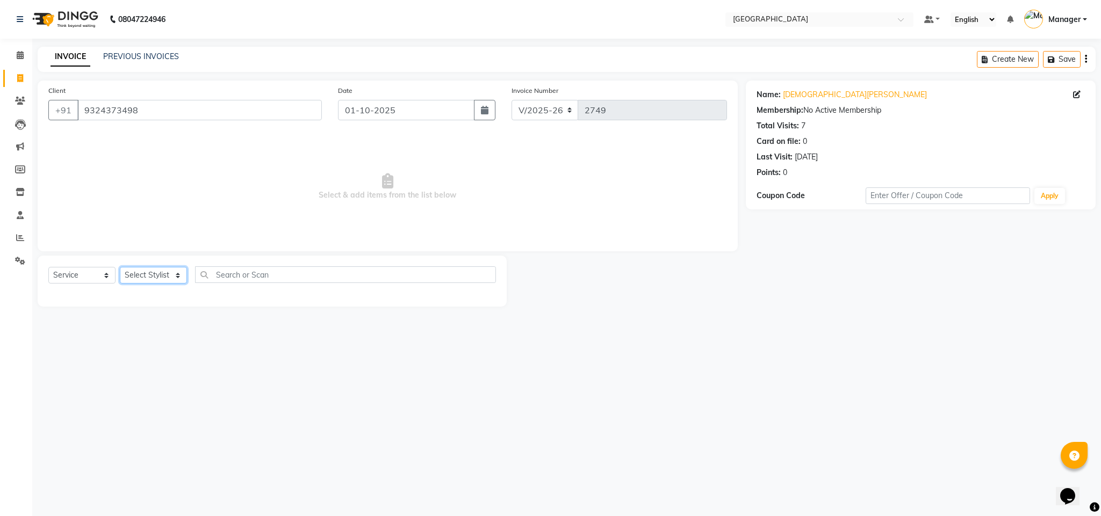
click at [163, 270] on select "Select Stylist ajay Fahad Bin farzan [PERSON_NAME] [PERSON_NAME] [PERSON_NAME] …" at bounding box center [153, 275] width 67 height 17
select select "63647"
click at [120, 268] on select "Select Stylist ajay Fahad Bin farzan [PERSON_NAME] [PERSON_NAME] [PERSON_NAME] …" at bounding box center [153, 275] width 67 height 17
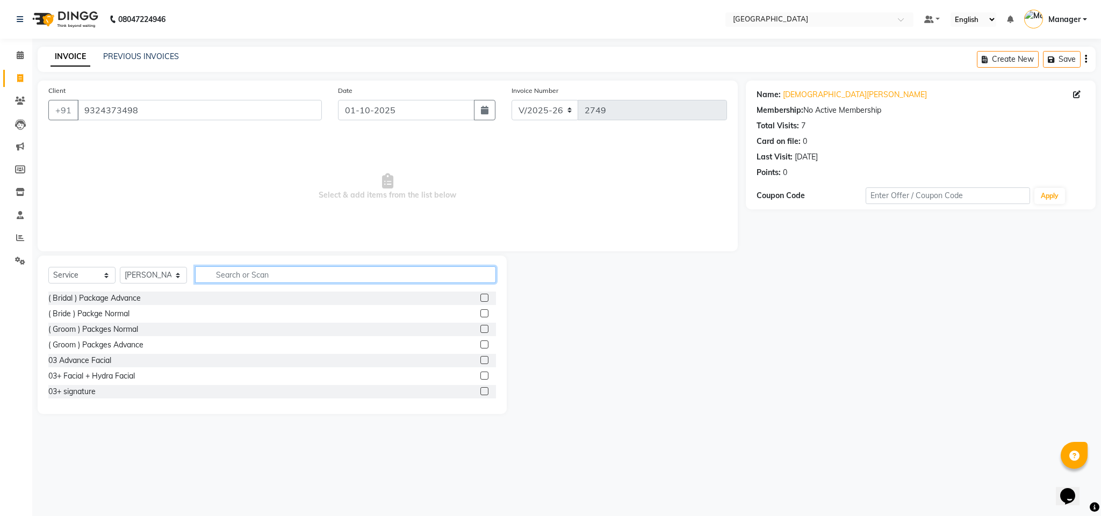
click at [245, 279] on input "text" at bounding box center [345, 274] width 301 height 17
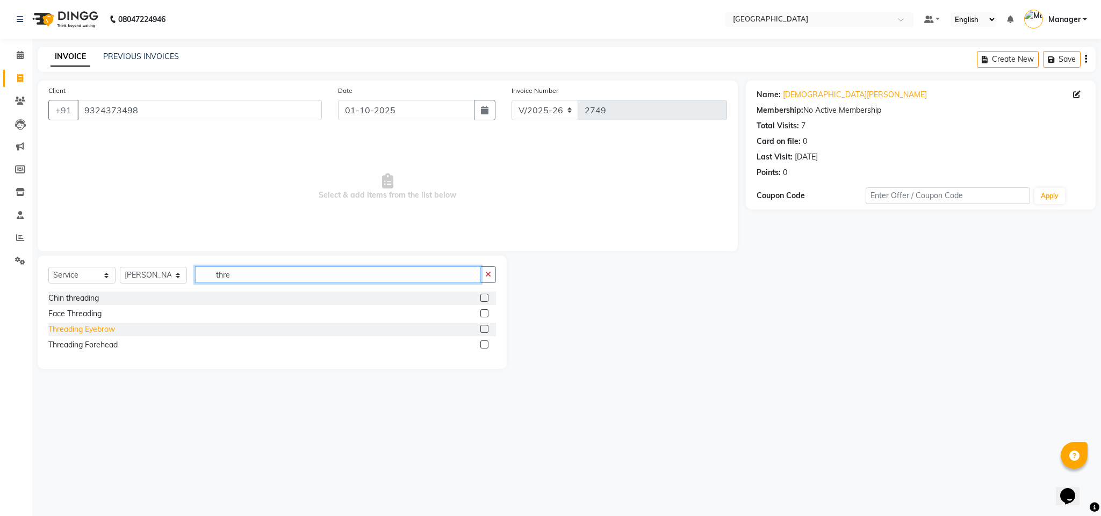
type input "thre"
click at [89, 326] on div "Threading Eyebrow" at bounding box center [81, 329] width 67 height 11
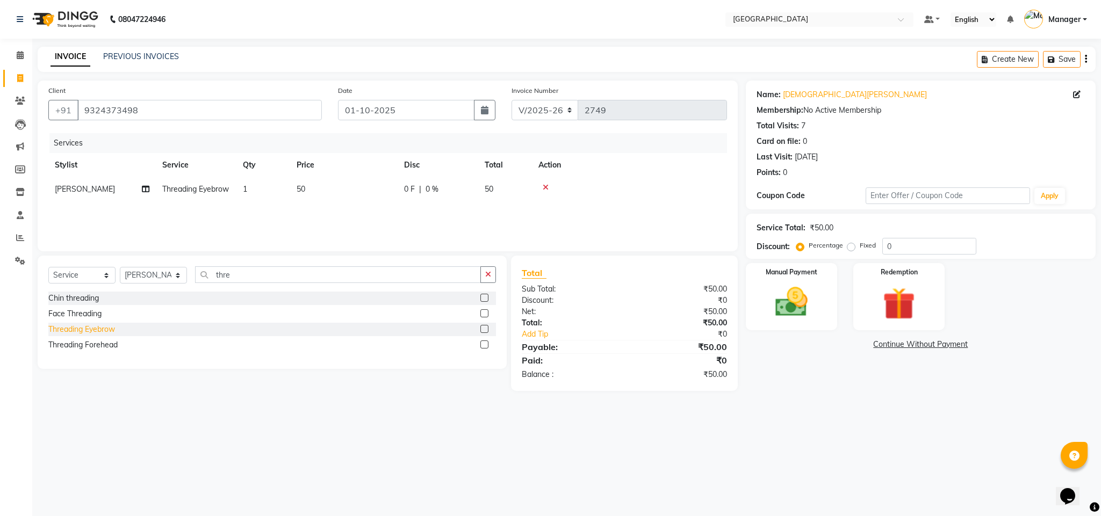
click at [89, 326] on div "Threading Eyebrow" at bounding box center [81, 329] width 67 height 11
checkbox input "false"
click at [545, 226] on td at bounding box center [629, 213] width 195 height 24
click at [545, 215] on icon at bounding box center [546, 212] width 6 height 8
click at [784, 297] on img at bounding box center [791, 302] width 55 height 39
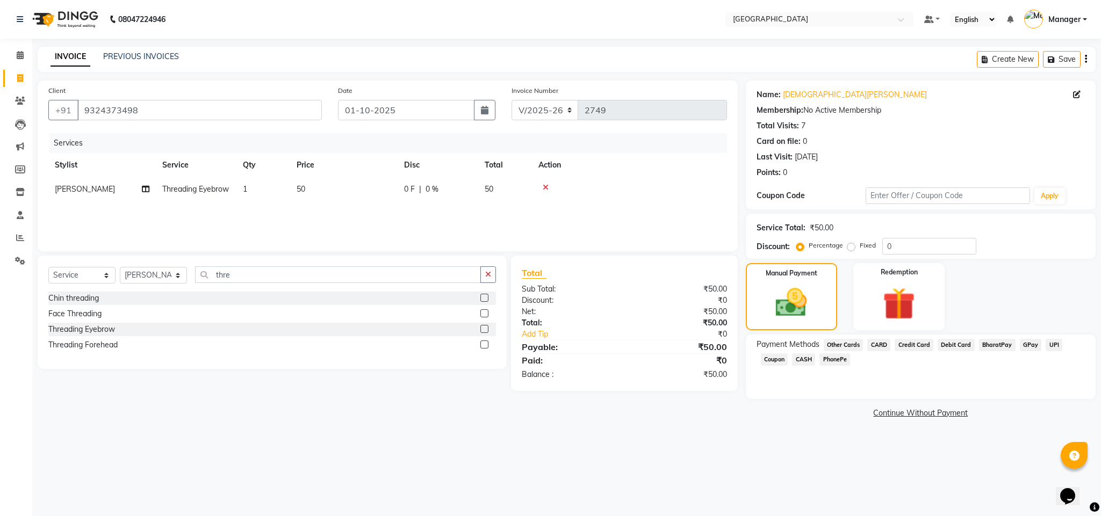
click at [812, 365] on span "CASH" at bounding box center [803, 359] width 23 height 12
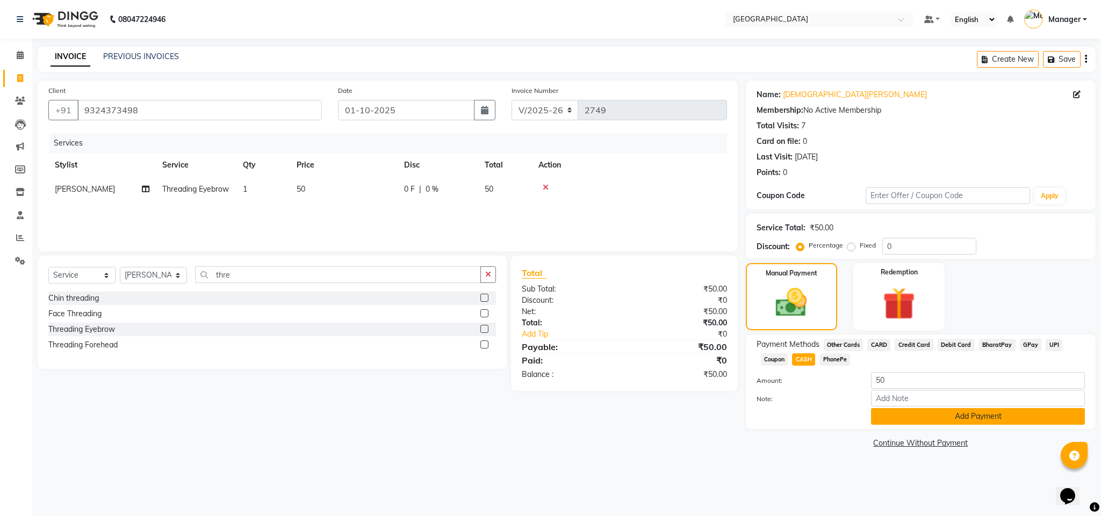
click at [929, 421] on button "Add Payment" at bounding box center [978, 416] width 214 height 17
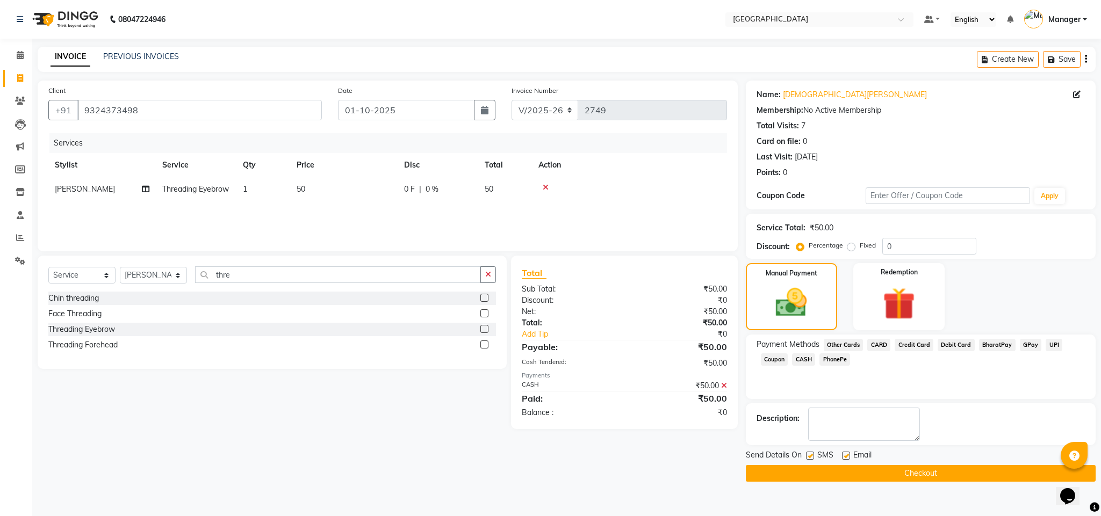
click at [908, 469] on button "Checkout" at bounding box center [921, 473] width 350 height 17
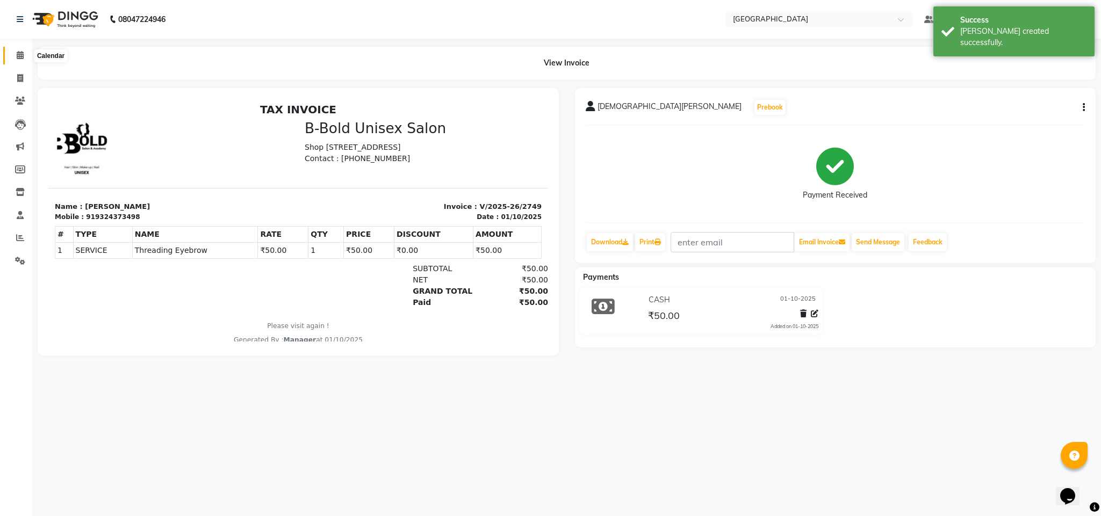
click at [13, 60] on span at bounding box center [20, 55] width 19 height 12
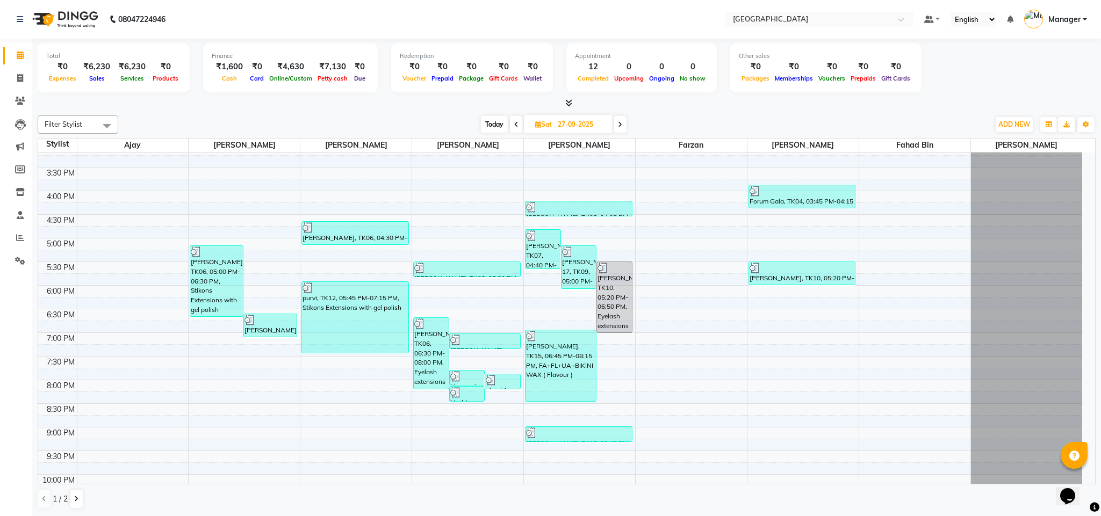
scroll to position [295, 0]
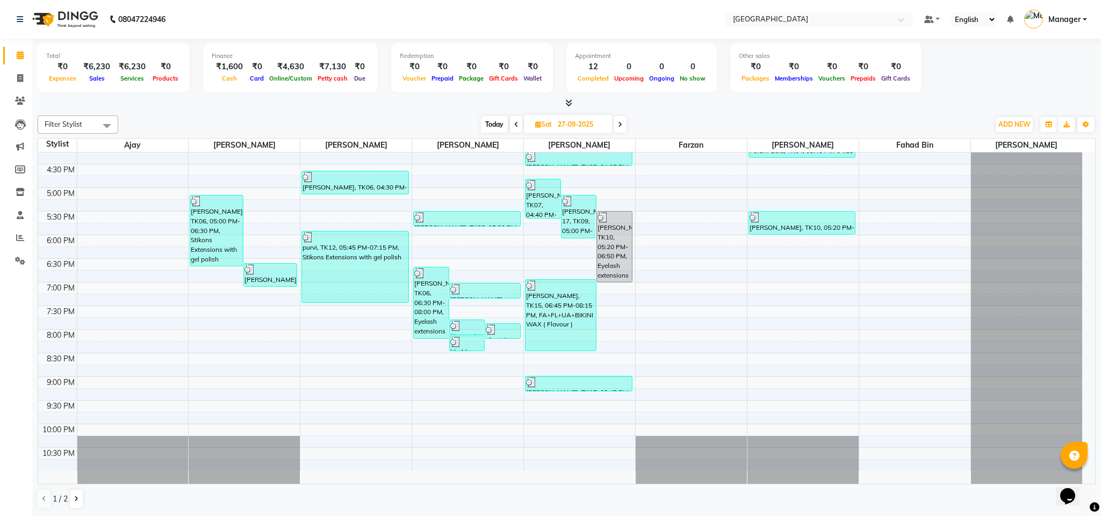
click at [487, 128] on span "Today" at bounding box center [494, 124] width 27 height 17
type input "01-10-2025"
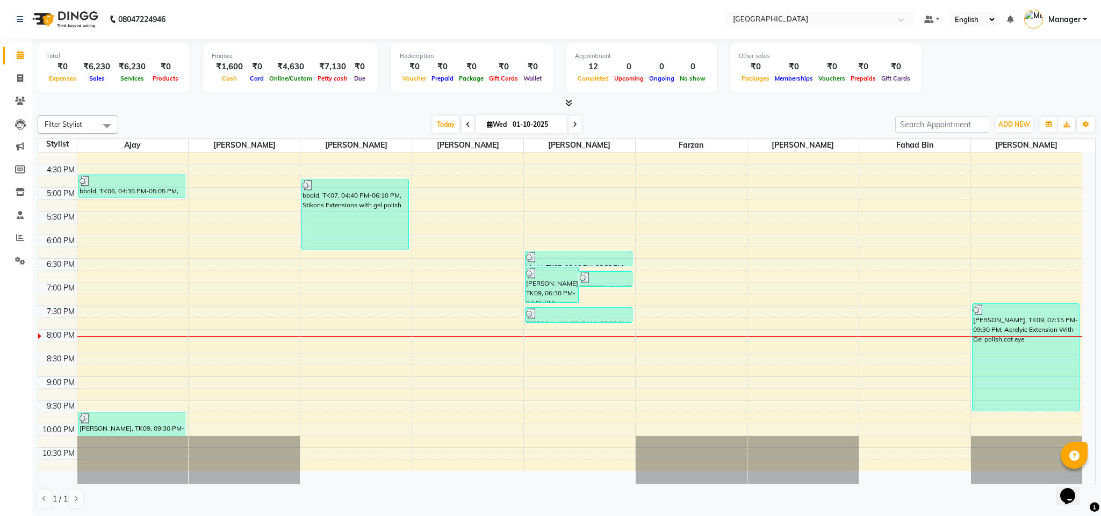
click at [20, 67] on li "Invoice" at bounding box center [16, 78] width 32 height 23
click at [20, 73] on span at bounding box center [20, 79] width 19 height 12
select select "service"
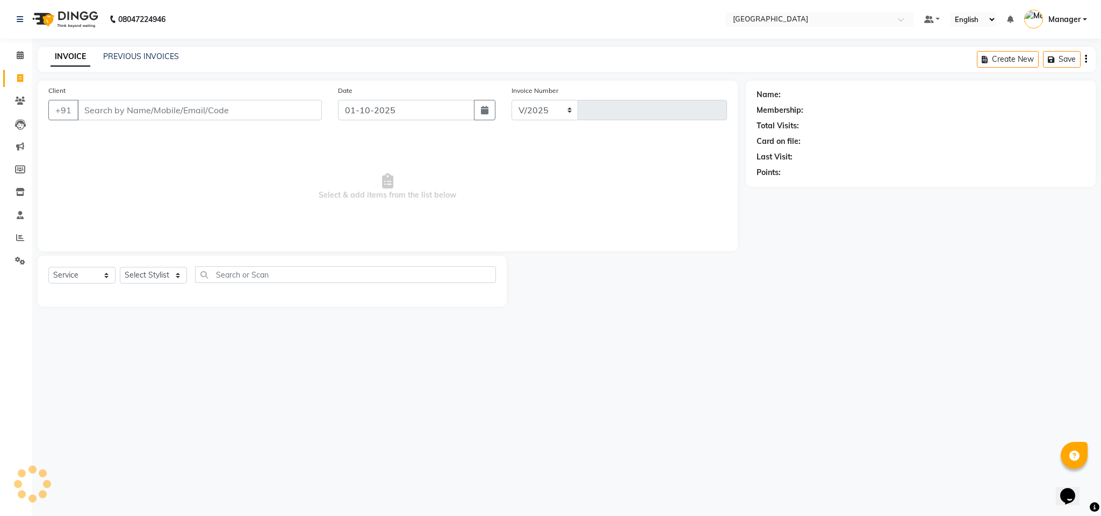
select select "7353"
type input "2750"
click at [151, 105] on input "Client" at bounding box center [199, 110] width 244 height 20
type input "96998442299"
click at [297, 115] on span "Add Client" at bounding box center [294, 110] width 42 height 11
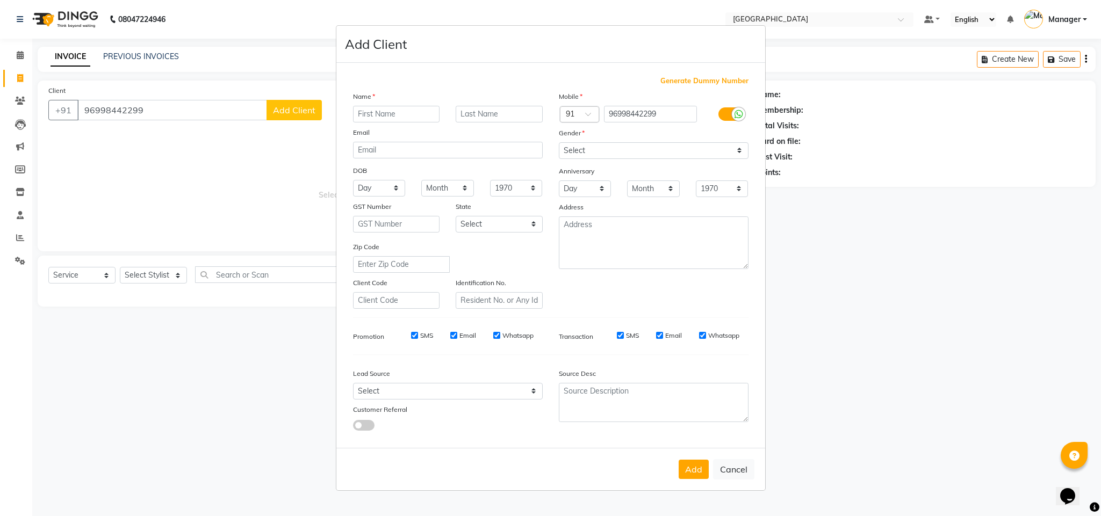
click at [131, 118] on ngb-modal-window "Add Client Generate Dummy Number Name Email DOB Day 01 02 03 04 05 06 07 08 09 …" at bounding box center [550, 258] width 1101 height 516
click at [642, 120] on input "96998442299" at bounding box center [650, 114] width 93 height 17
type input "9699842299"
click at [415, 119] on input "text" at bounding box center [396, 114] width 87 height 17
type input "[PERSON_NAME]"
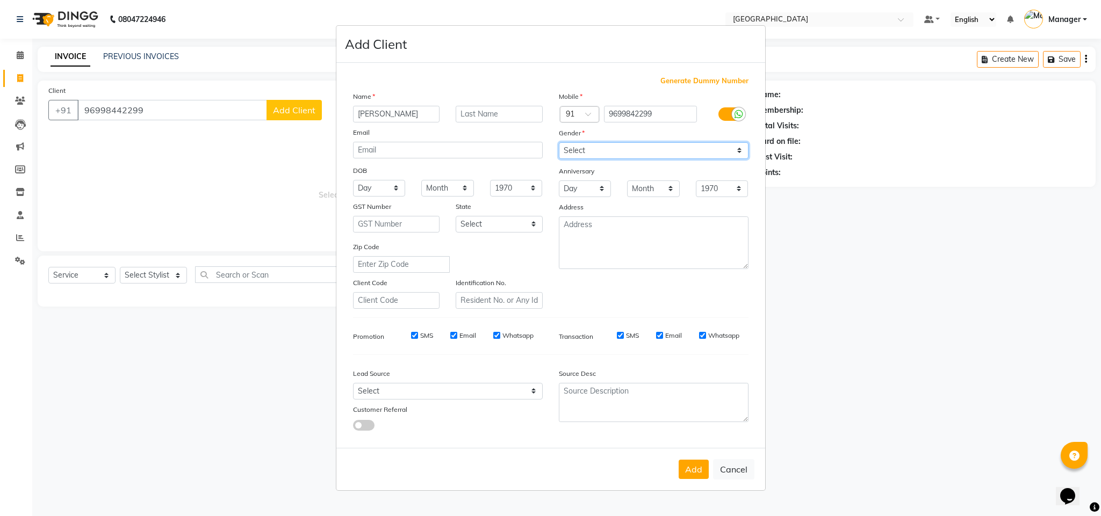
click at [644, 155] on select "Select [DEMOGRAPHIC_DATA] [DEMOGRAPHIC_DATA] Other Prefer Not To Say" at bounding box center [654, 150] width 190 height 17
select select "[DEMOGRAPHIC_DATA]"
click at [559, 143] on select "Select [DEMOGRAPHIC_DATA] [DEMOGRAPHIC_DATA] Other Prefer Not To Say" at bounding box center [654, 150] width 190 height 17
click at [695, 474] on button "Add" at bounding box center [693, 469] width 30 height 19
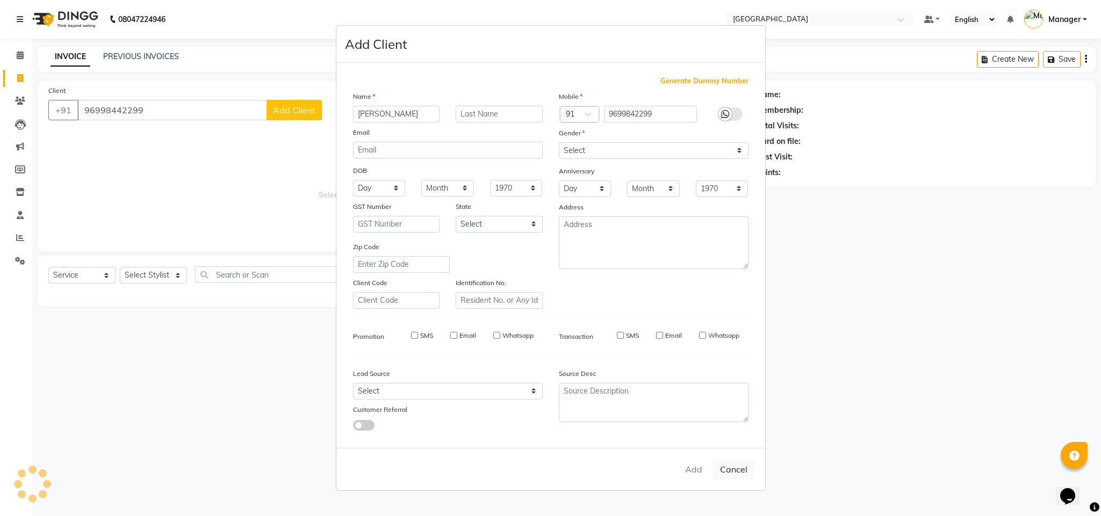
type input "9699842299"
select select
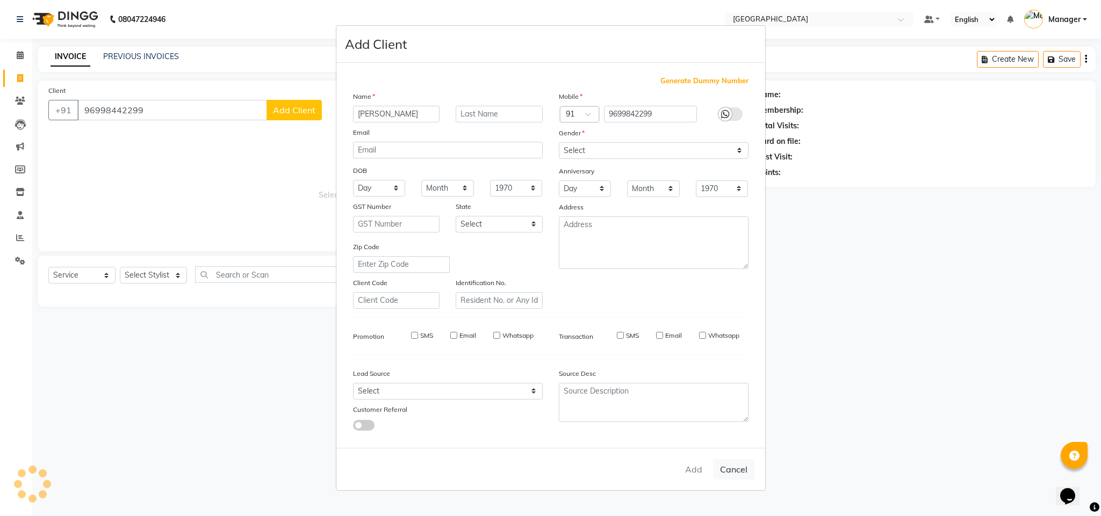
select select
checkbox input "false"
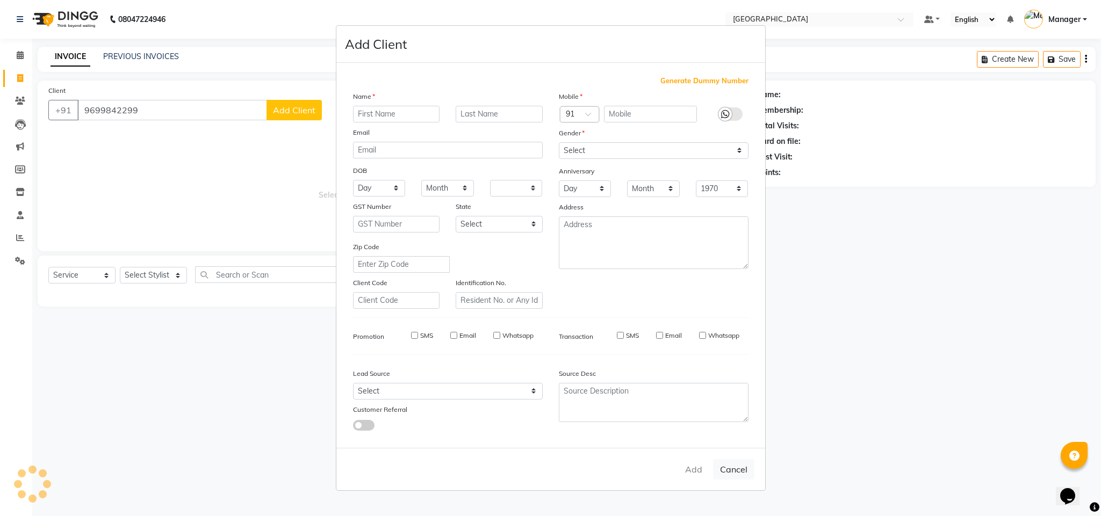
checkbox input "false"
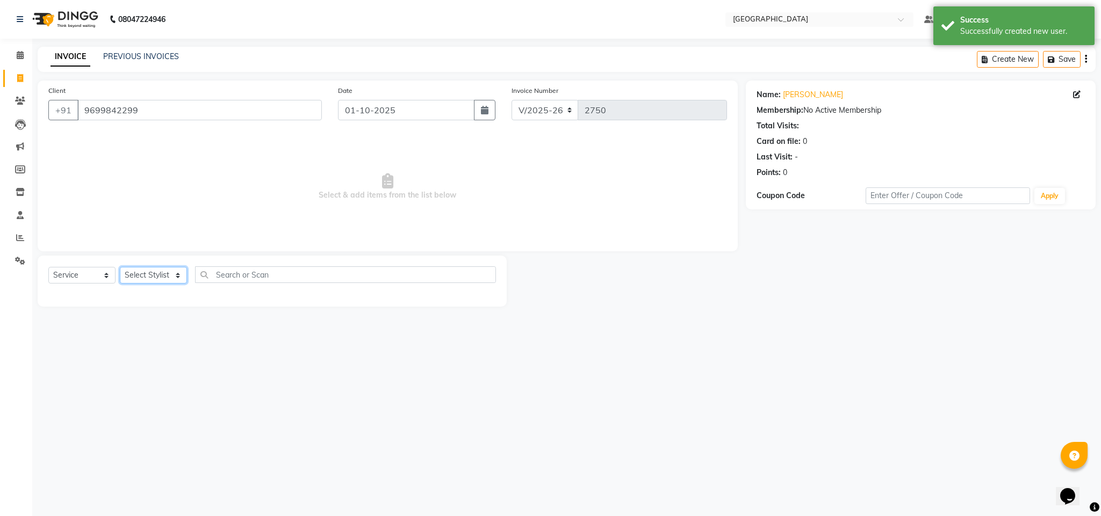
click at [160, 273] on select "Select Stylist ajay Fahad Bin farzan [PERSON_NAME] [PERSON_NAME] [PERSON_NAME] …" at bounding box center [153, 275] width 67 height 17
select select "86662"
click at [120, 268] on select "Select Stylist ajay Fahad Bin farzan [PERSON_NAME] [PERSON_NAME] [PERSON_NAME] …" at bounding box center [153, 275] width 67 height 17
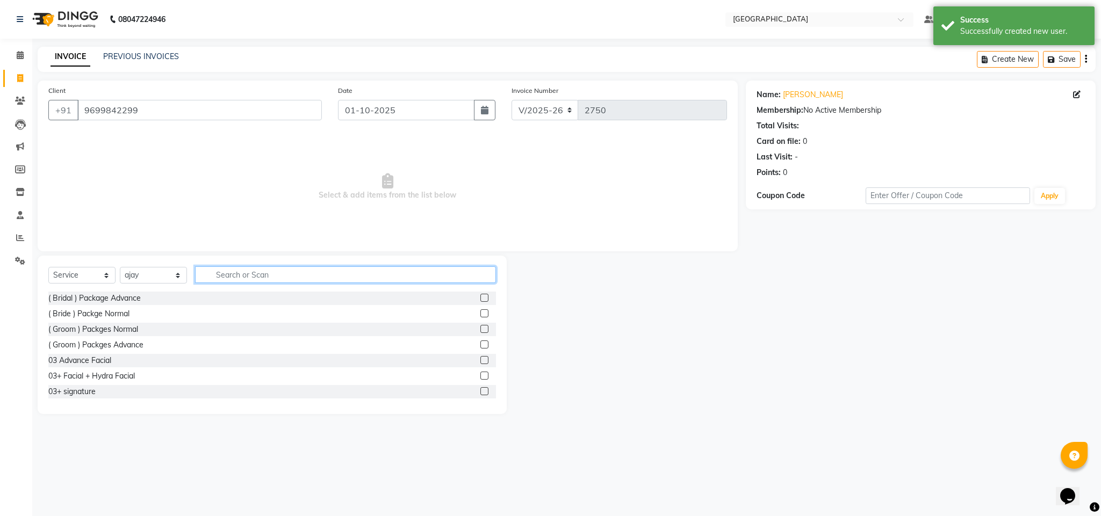
click at [230, 276] on input "text" at bounding box center [345, 274] width 301 height 17
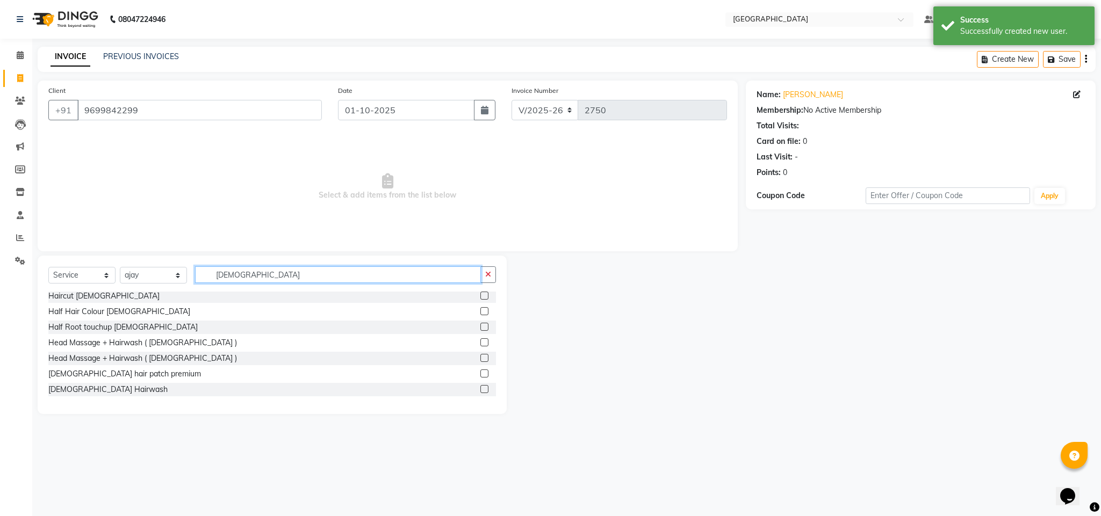
scroll to position [158, 0]
type input "[DEMOGRAPHIC_DATA]"
click at [82, 299] on div "Haircut [DEMOGRAPHIC_DATA]" at bounding box center [103, 295] width 111 height 11
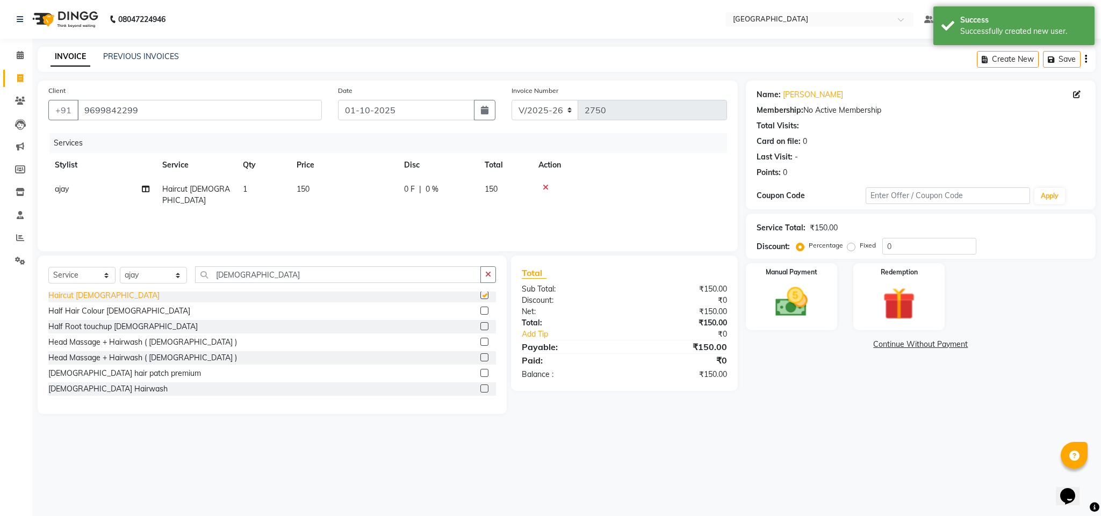
checkbox input "false"
click at [746, 302] on div "Manual Payment" at bounding box center [790, 297] width 95 height 70
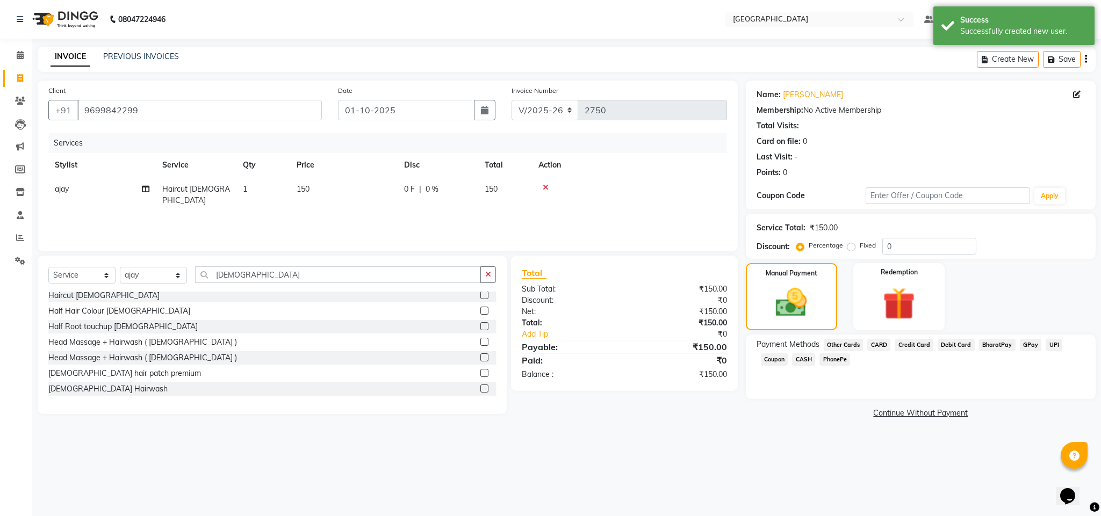
click at [801, 365] on span "CASH" at bounding box center [803, 359] width 23 height 12
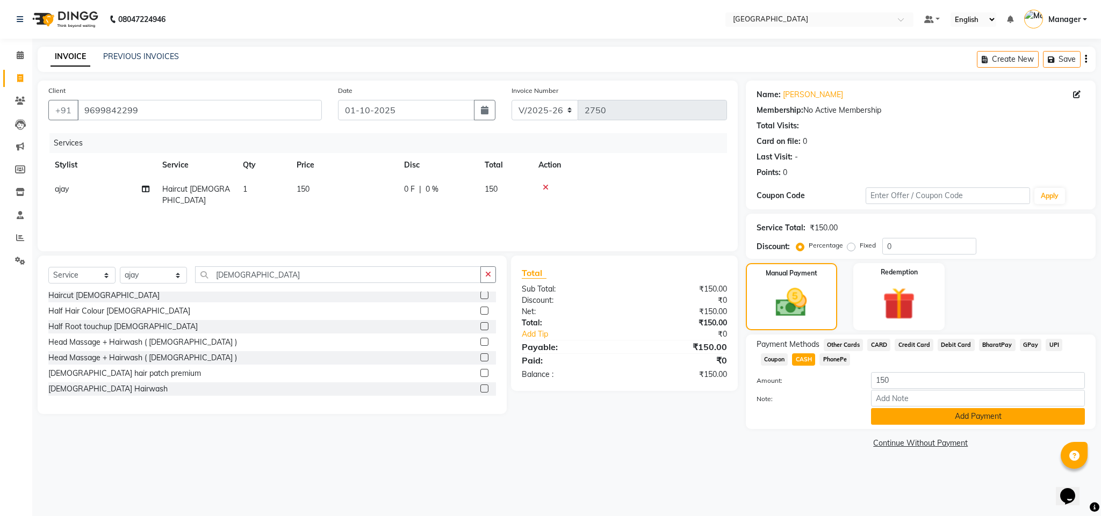
click at [901, 411] on button "Add Payment" at bounding box center [978, 416] width 214 height 17
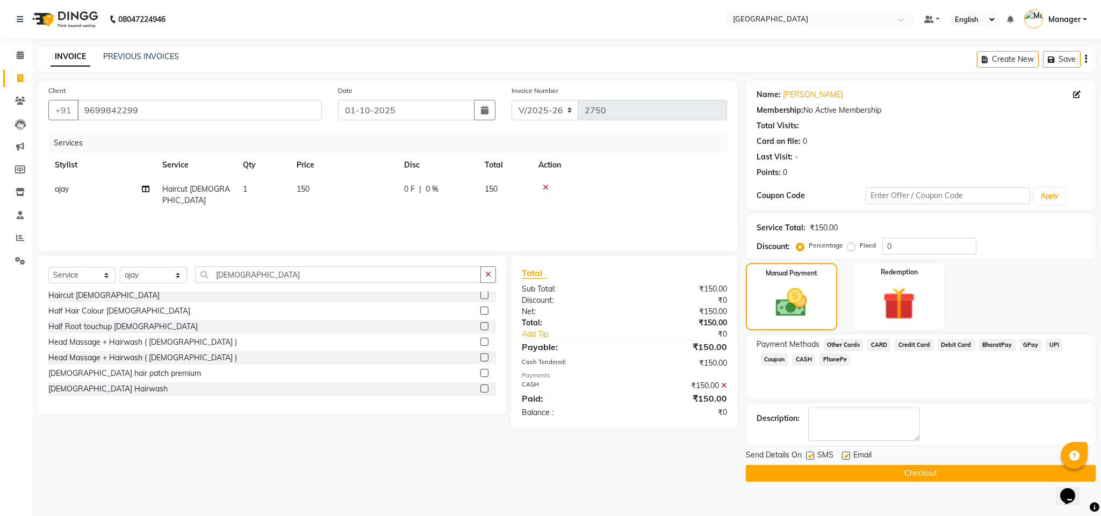
click at [900, 466] on button "Checkout" at bounding box center [921, 473] width 350 height 17
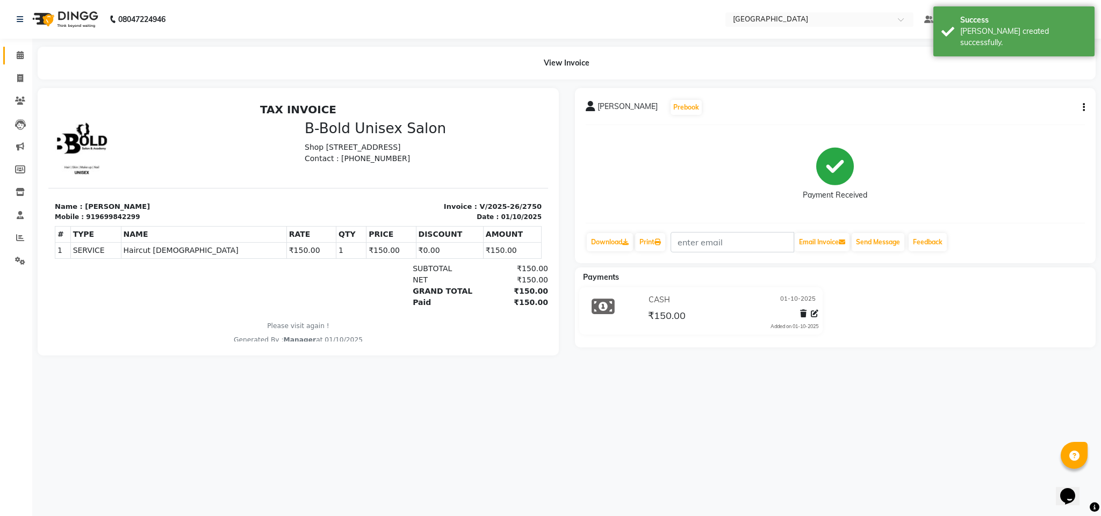
click at [3, 61] on link "Calendar" at bounding box center [16, 56] width 26 height 18
